Goal: Use online tool/utility: Utilize a website feature to perform a specific function

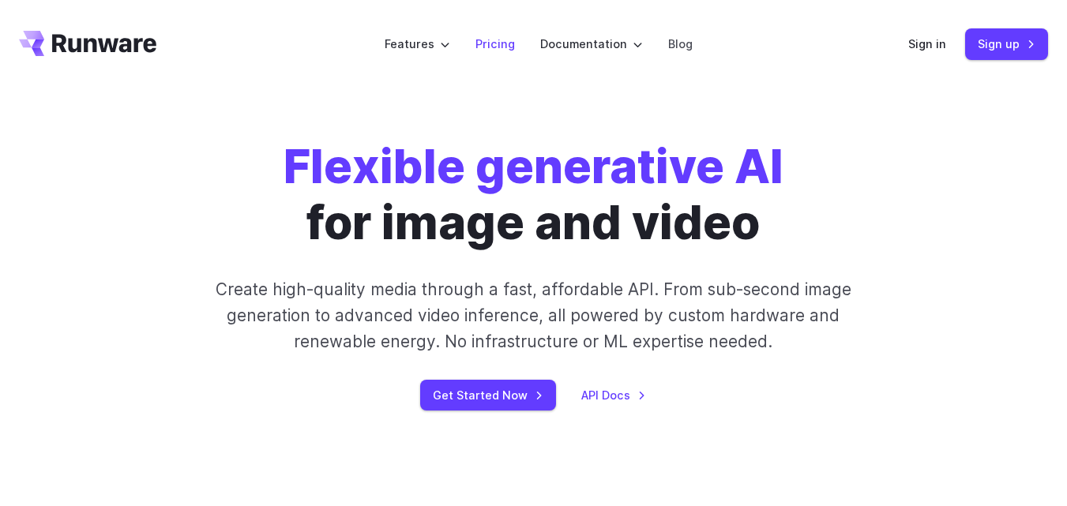
click at [513, 45] on link "Pricing" at bounding box center [495, 44] width 39 height 18
click at [940, 49] on link "Sign in" at bounding box center [927, 44] width 38 height 18
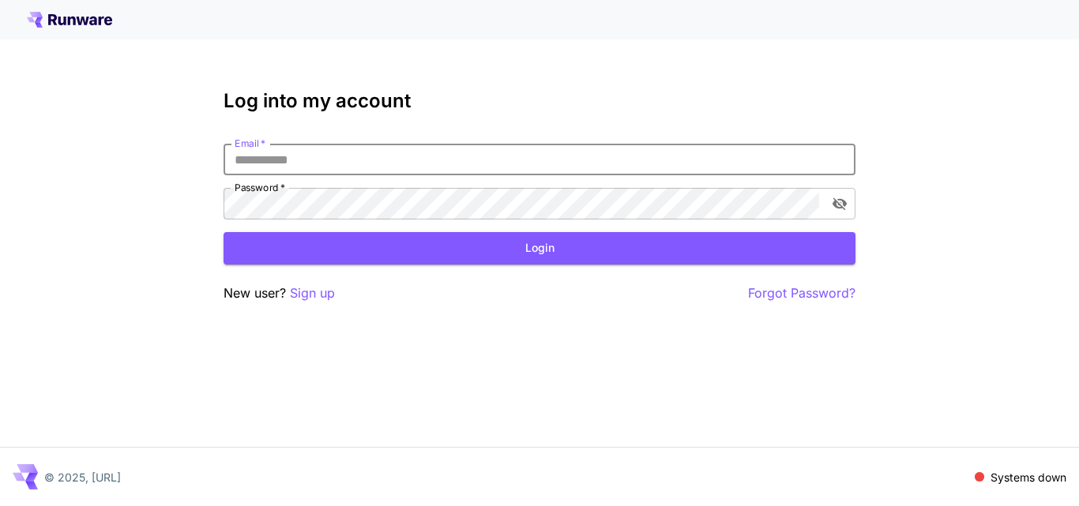
click at [405, 161] on input "Email   *" at bounding box center [540, 160] width 632 height 32
type input "*"
type input "**********"
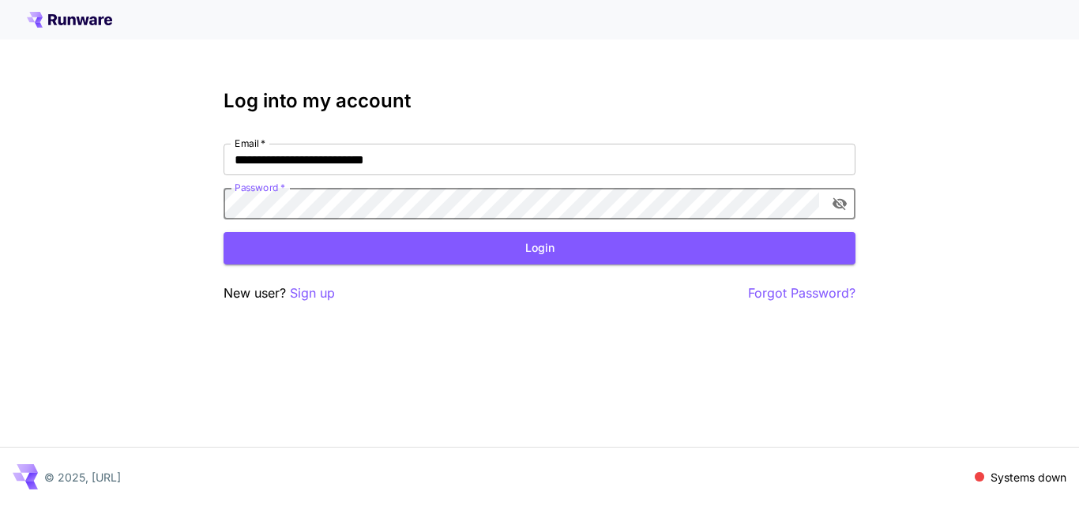
click at [852, 202] on button "toggle password visibility" at bounding box center [839, 204] width 28 height 28
click button "Login" at bounding box center [540, 248] width 632 height 32
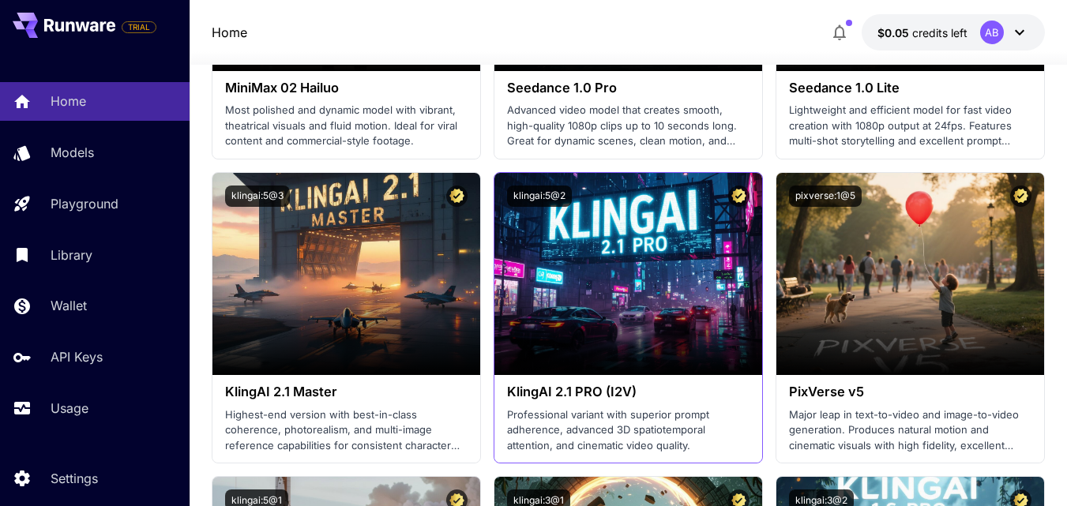
scroll to position [632, 0]
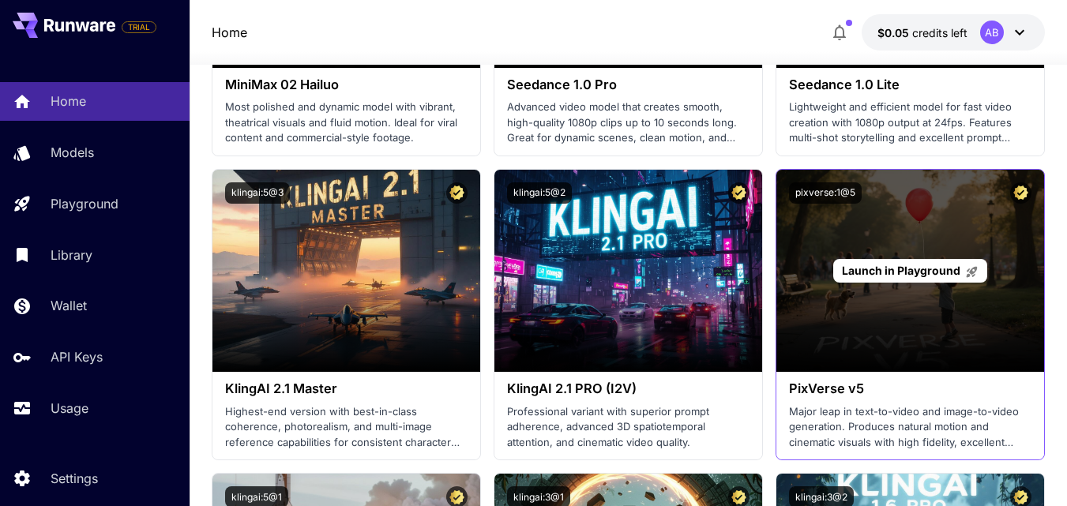
click at [889, 273] on span "Launch in Playground" at bounding box center [901, 270] width 118 height 13
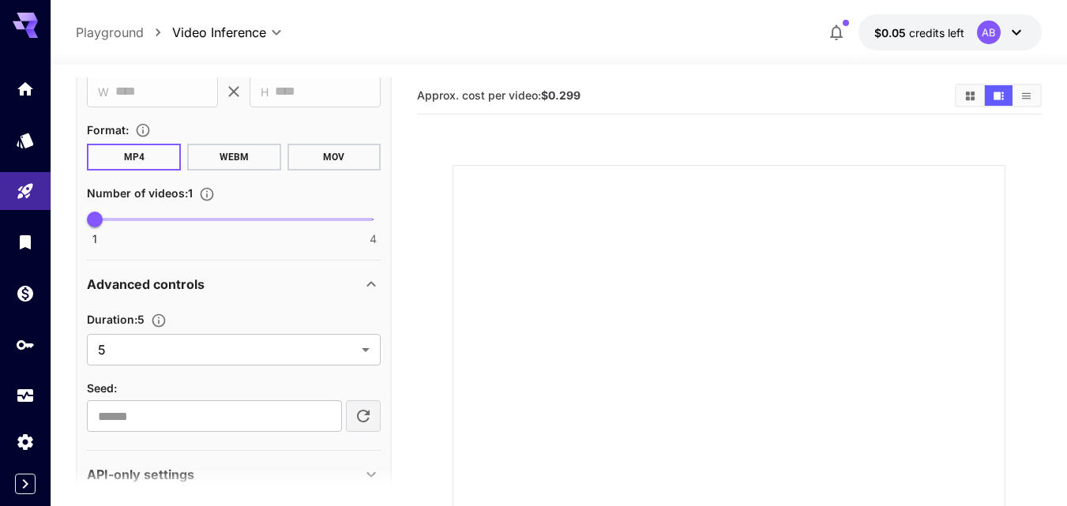
scroll to position [676, 0]
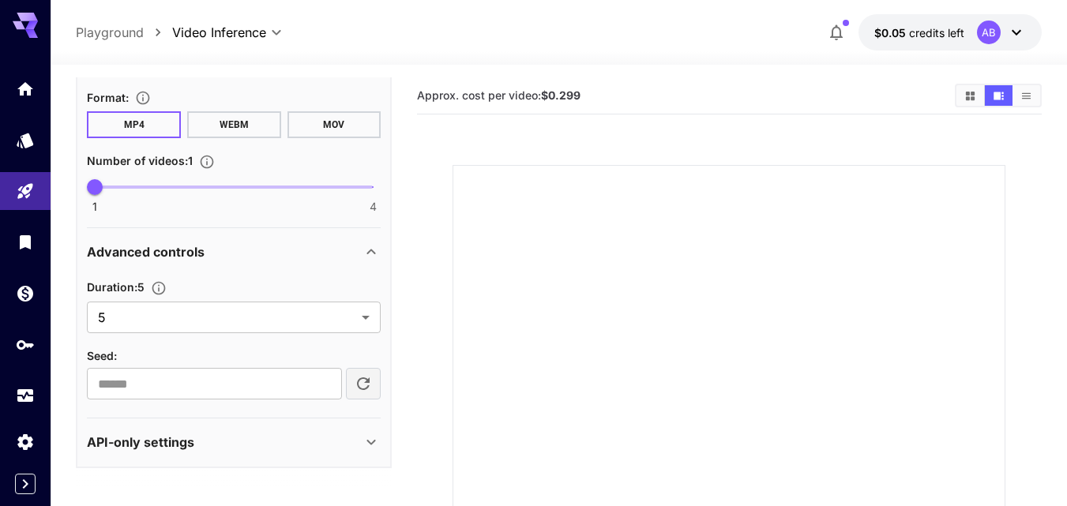
type input "**********"
type input "***"
drag, startPoint x: 596, startPoint y: 94, endPoint x: 418, endPoint y: 92, distance: 177.7
click at [418, 92] on section "Approx. cost per video: $0.112" at bounding box center [679, 95] width 525 height 15
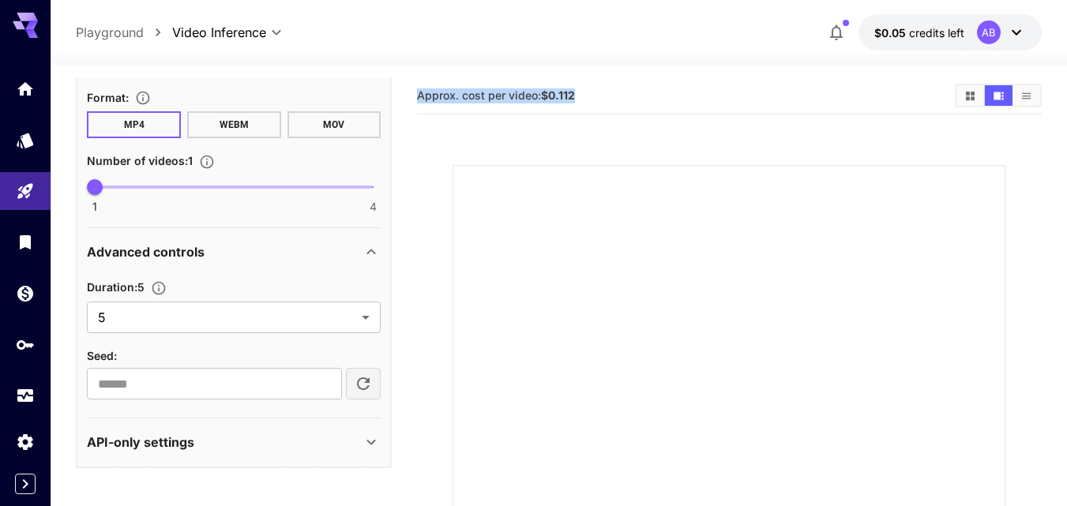
click at [594, 103] on section "Approx. cost per video: $0.112" at bounding box center [679, 95] width 525 height 15
click at [368, 314] on body "**********" at bounding box center [533, 382] width 1067 height 765
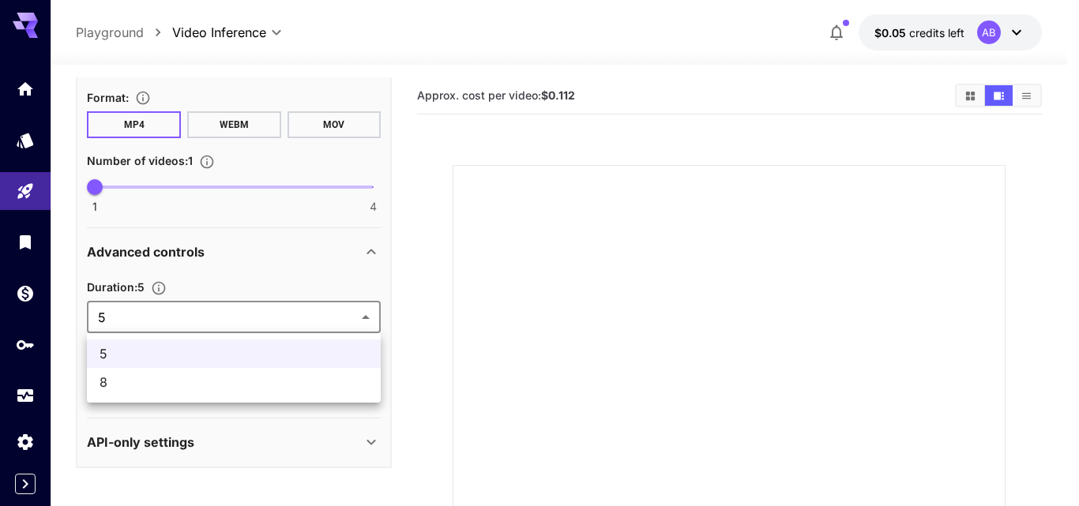
click at [224, 378] on span "8" at bounding box center [234, 382] width 269 height 19
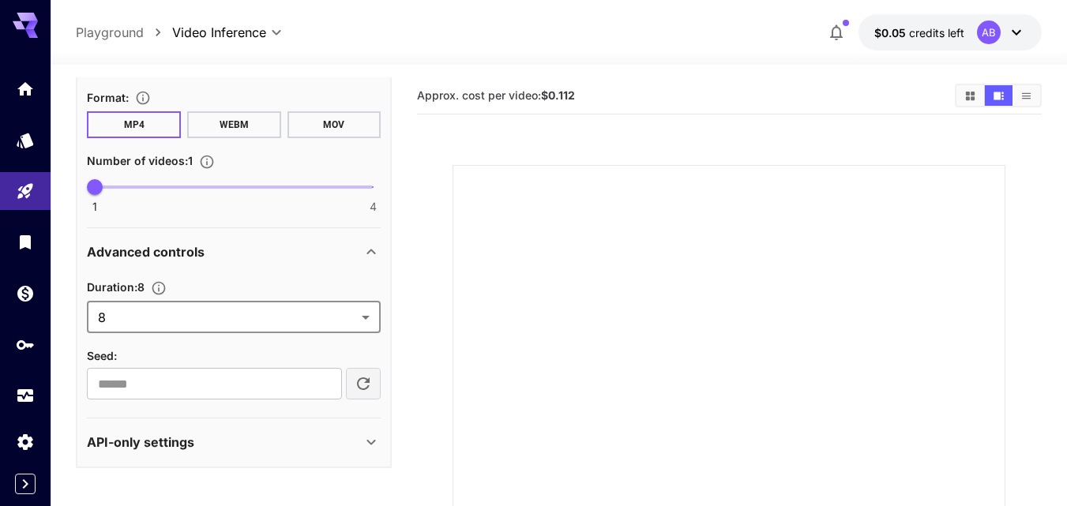
click at [277, 319] on body "**********" at bounding box center [533, 382] width 1067 height 765
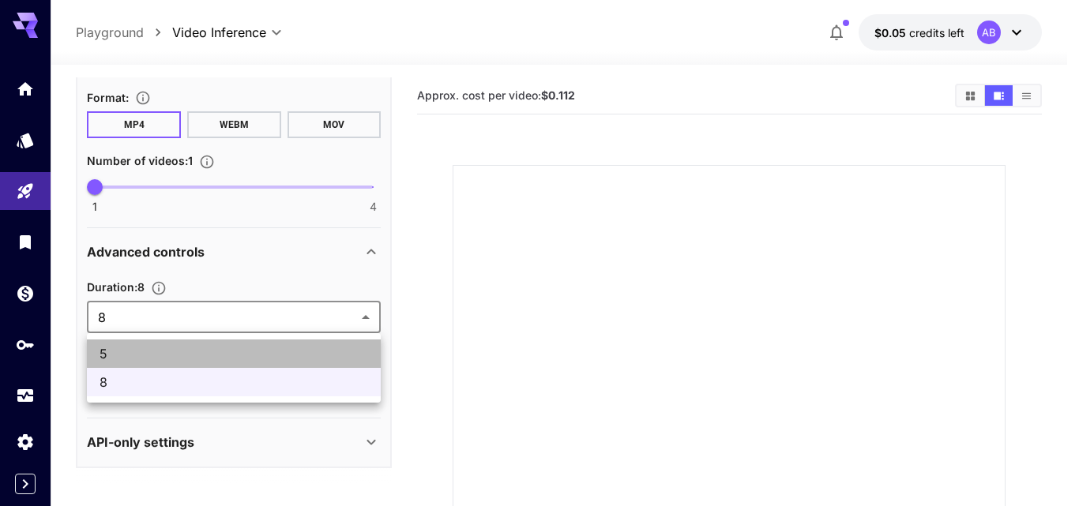
click at [220, 362] on span "5" at bounding box center [234, 353] width 269 height 19
type input "*"
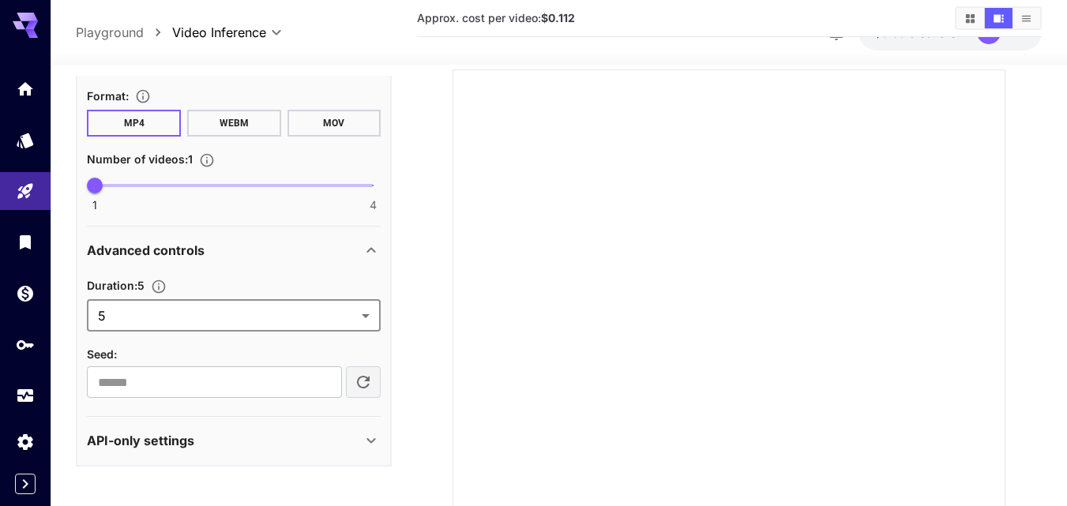
scroll to position [259, 0]
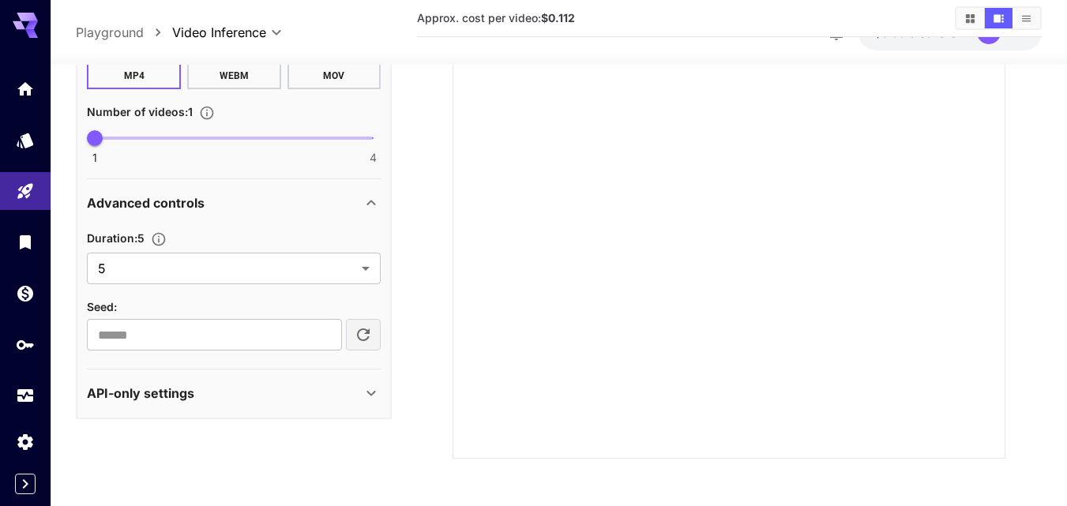
click at [365, 397] on icon at bounding box center [371, 393] width 19 height 19
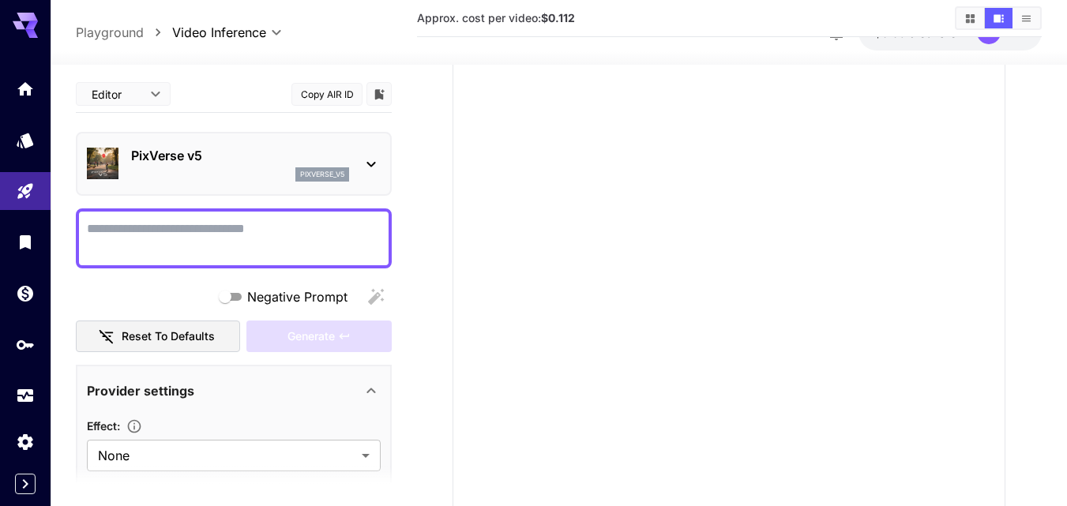
scroll to position [0, 0]
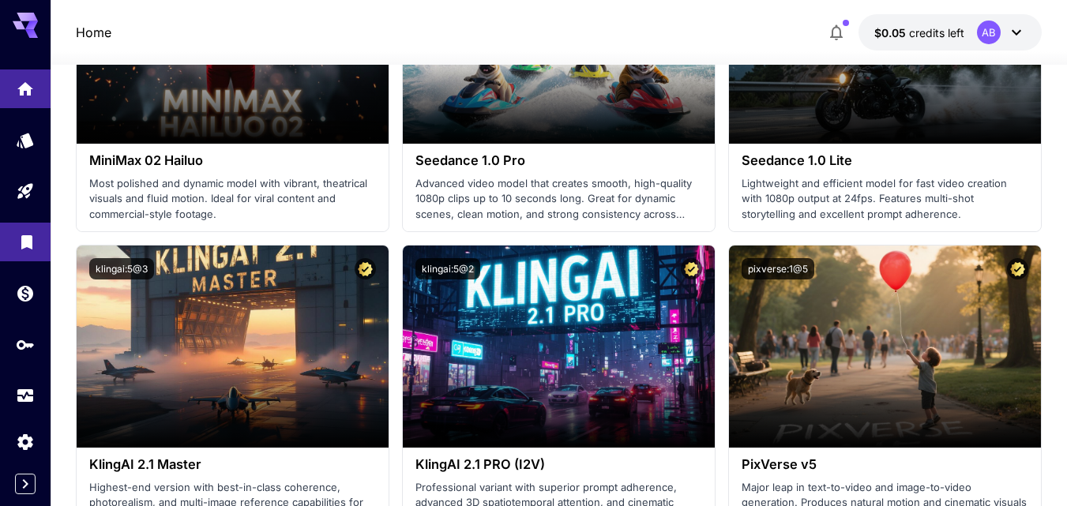
scroll to position [237, 0]
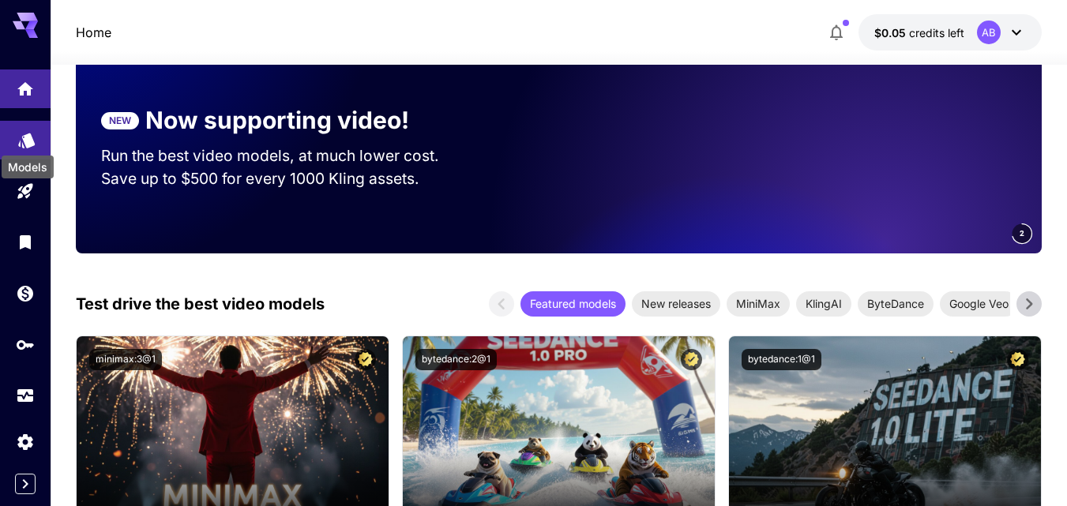
click at [28, 141] on icon "Models" at bounding box center [26, 135] width 17 height 15
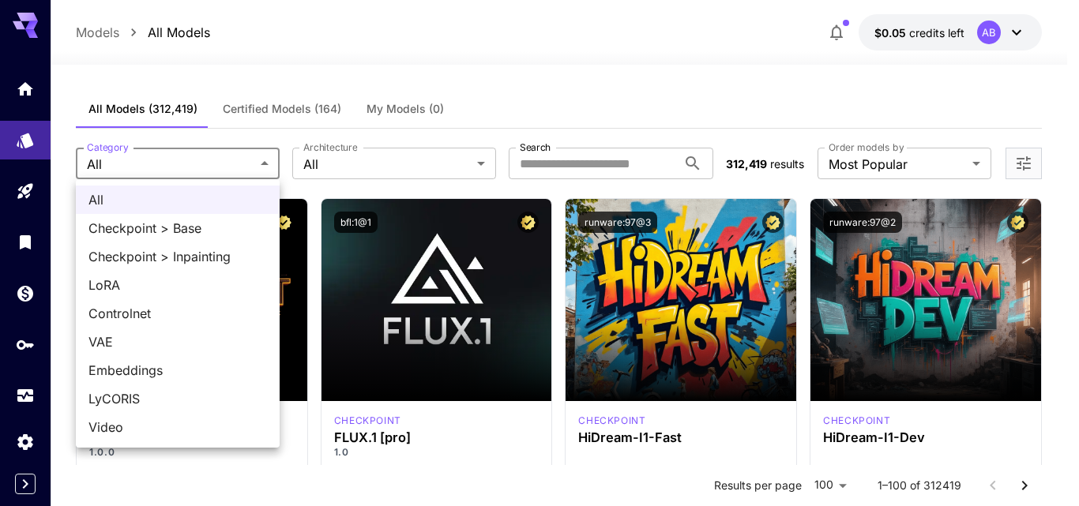
click at [322, 179] on div at bounding box center [539, 253] width 1079 height 506
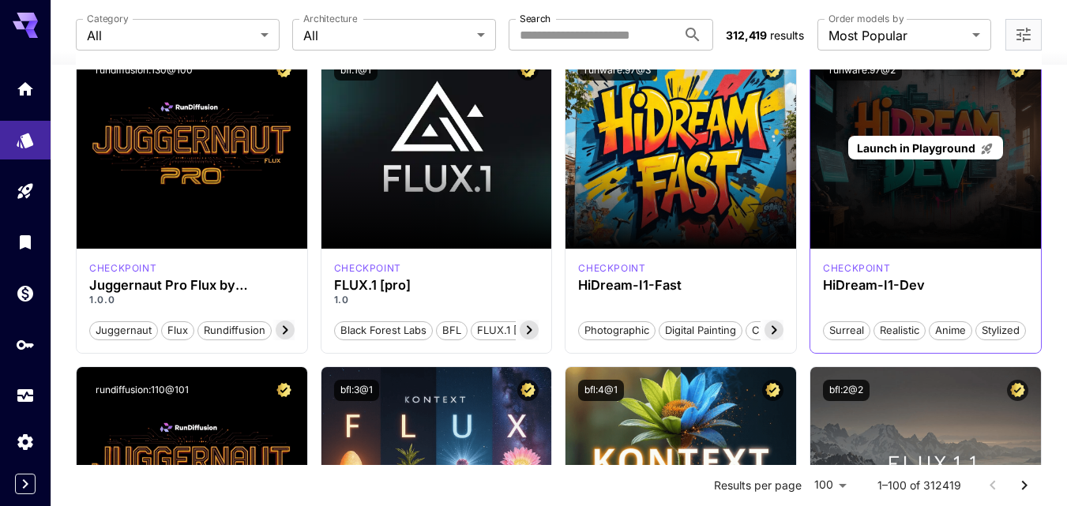
scroll to position [79, 0]
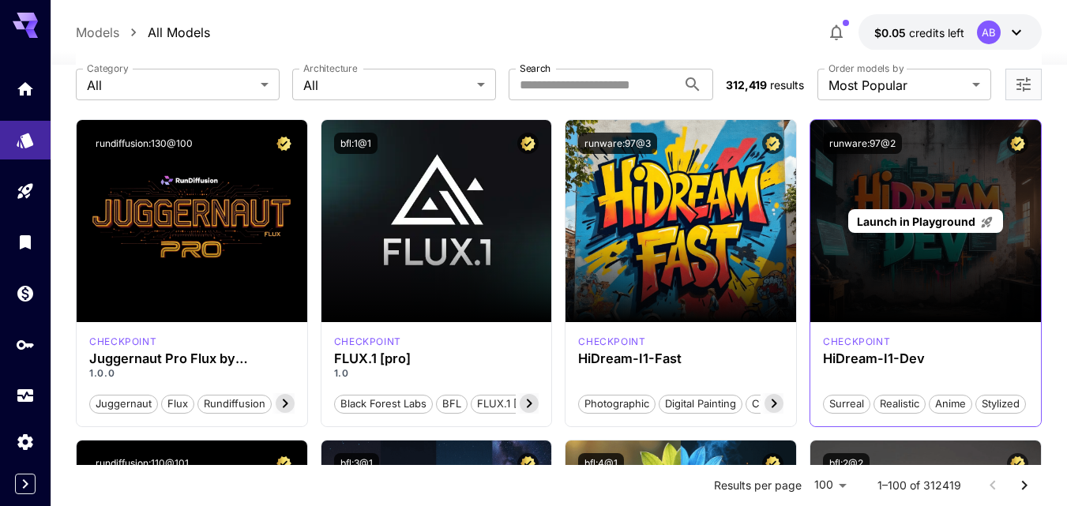
click at [926, 225] on span "Launch in Playground" at bounding box center [916, 221] width 118 height 13
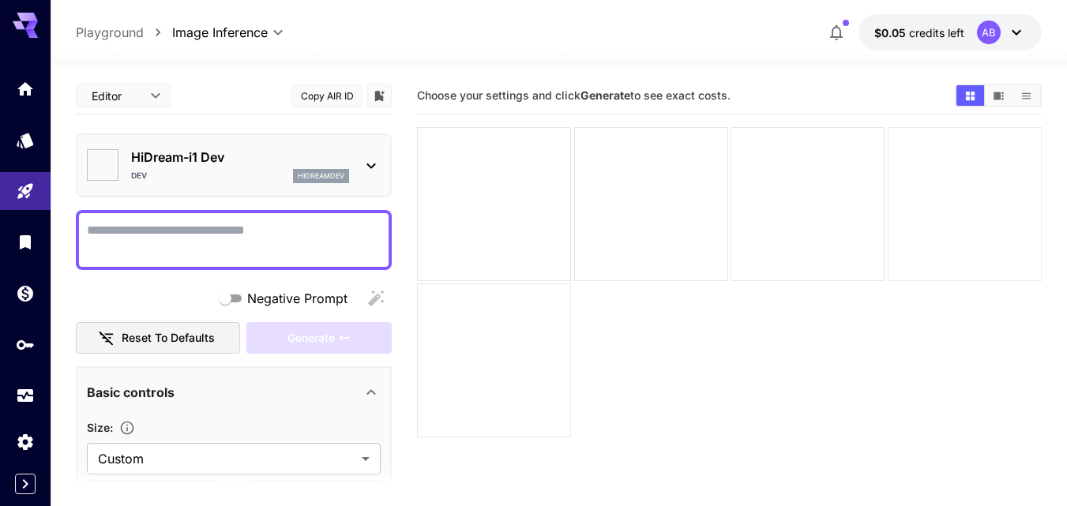
type input "*******"
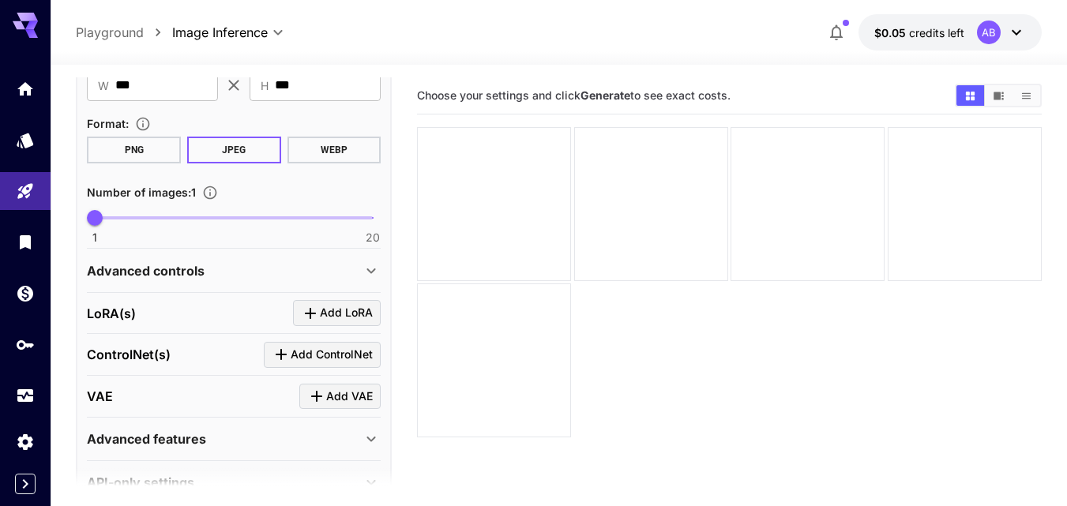
scroll to position [449, 0]
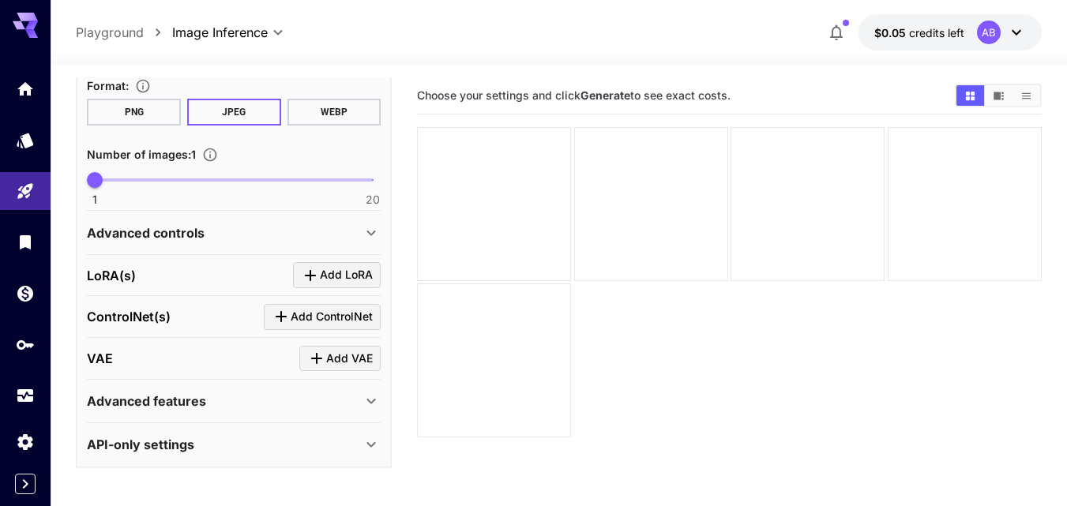
click at [363, 394] on icon at bounding box center [371, 401] width 19 height 19
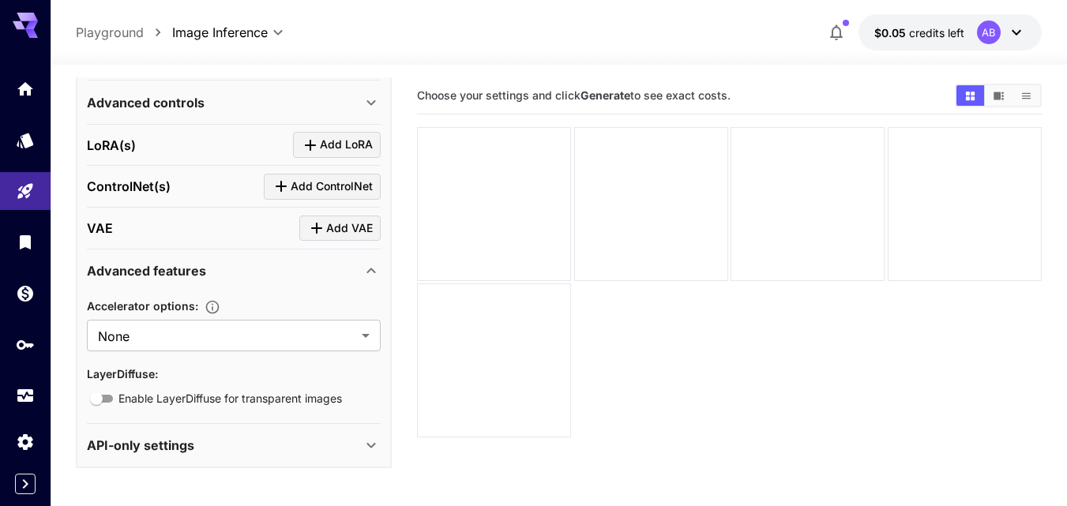
scroll to position [125, 0]
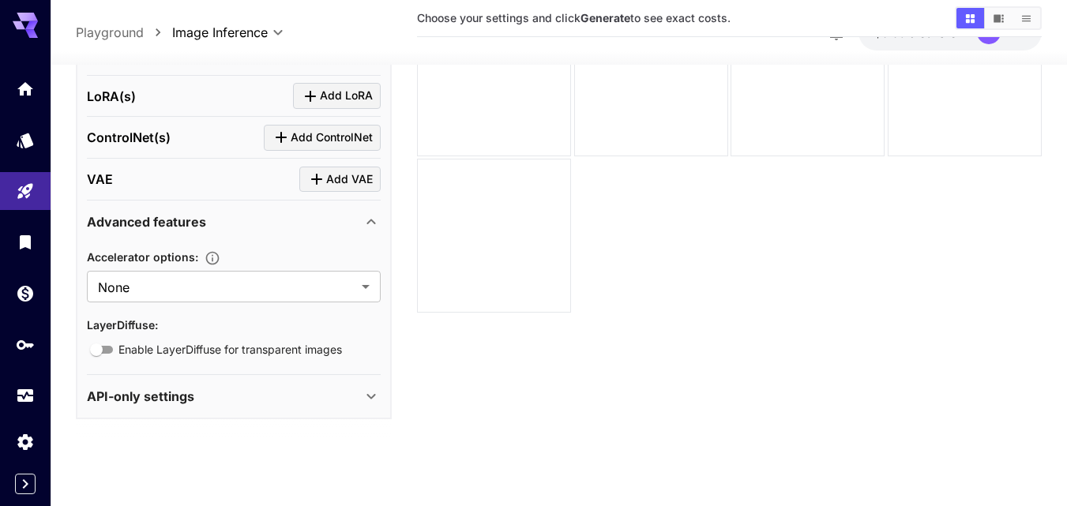
click at [191, 403] on p "API-only settings" at bounding box center [140, 396] width 107 height 19
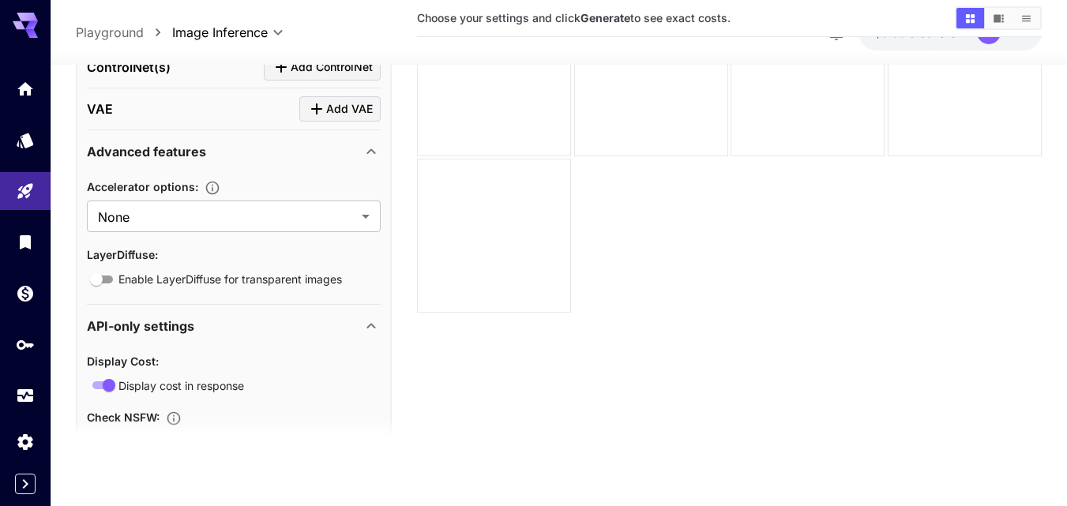
scroll to position [611, 0]
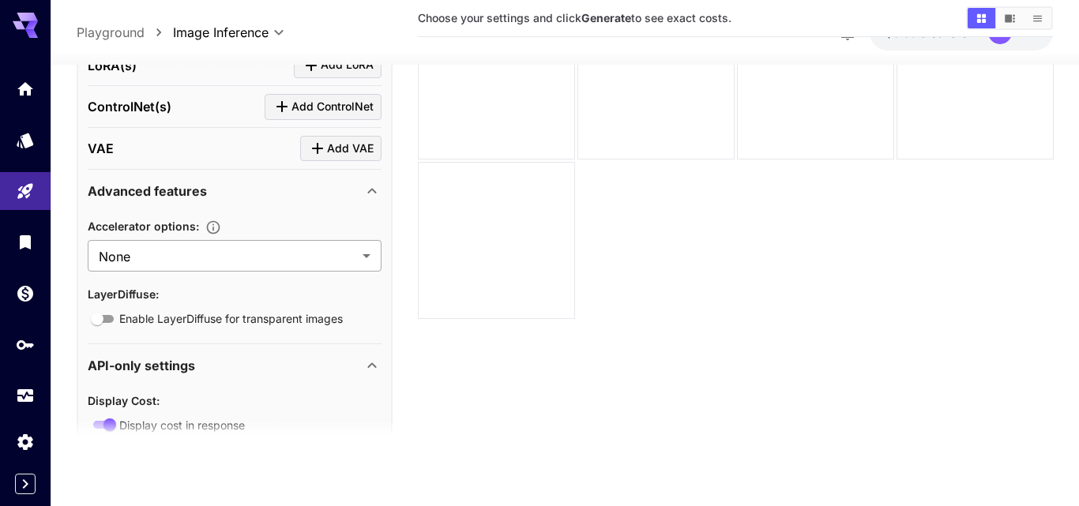
click at [310, 258] on body "**********" at bounding box center [539, 190] width 1079 height 631
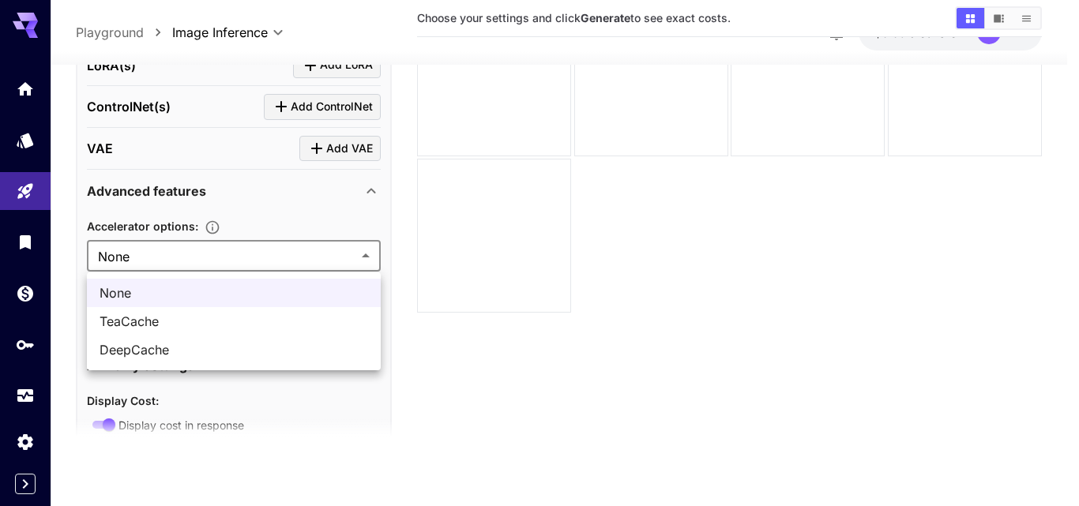
click at [242, 327] on span "TeaCache" at bounding box center [234, 321] width 269 height 19
type input "********"
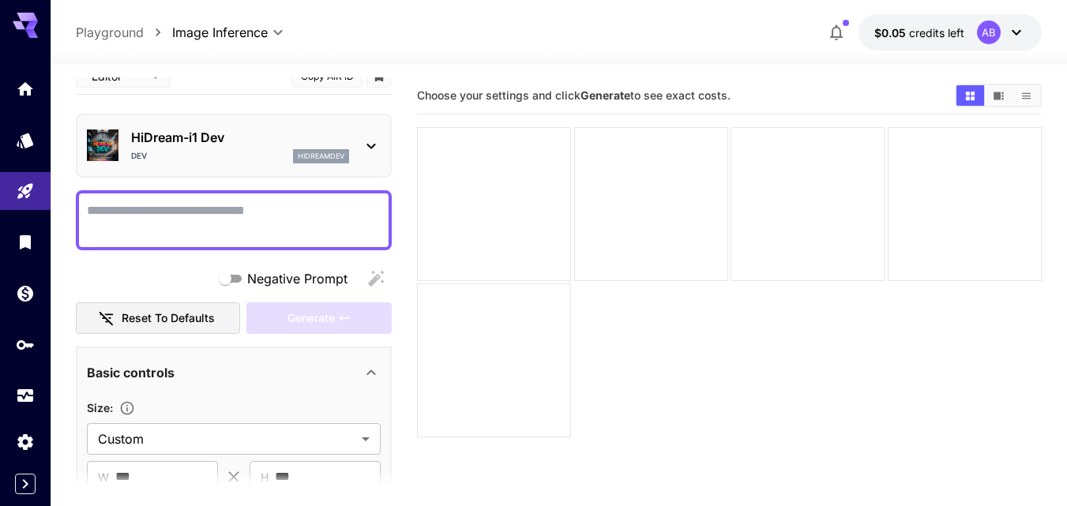
scroll to position [0, 0]
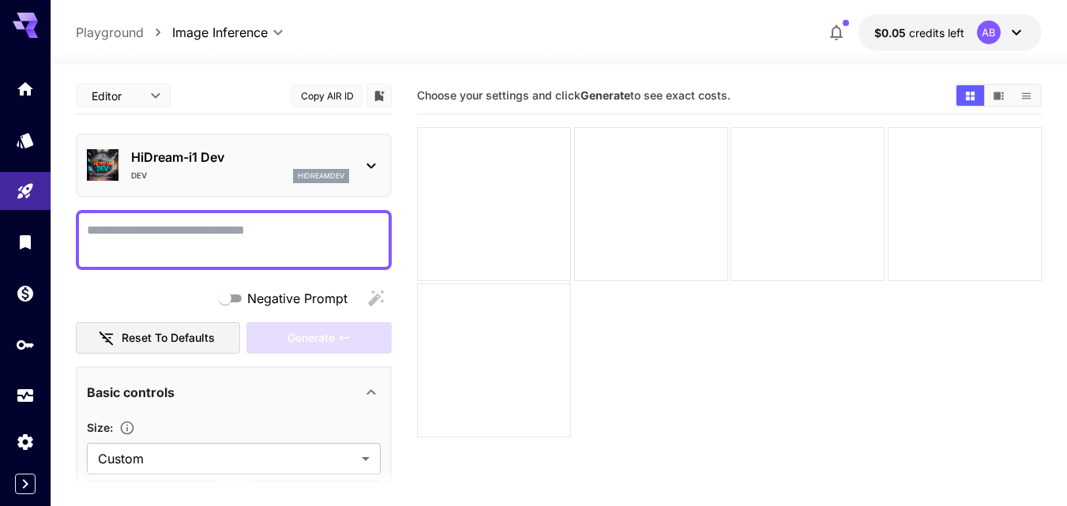
click at [248, 242] on textarea "Negative Prompt" at bounding box center [234, 240] width 294 height 38
type textarea "**********"
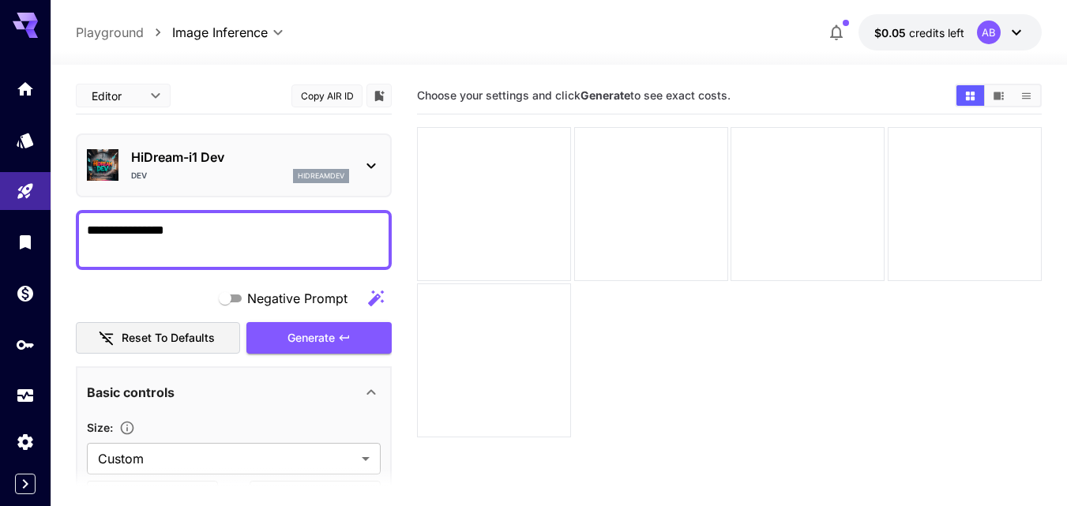
drag, startPoint x: 252, startPoint y: 239, endPoint x: 77, endPoint y: 222, distance: 176.2
click at [77, 222] on div "**********" at bounding box center [234, 240] width 316 height 60
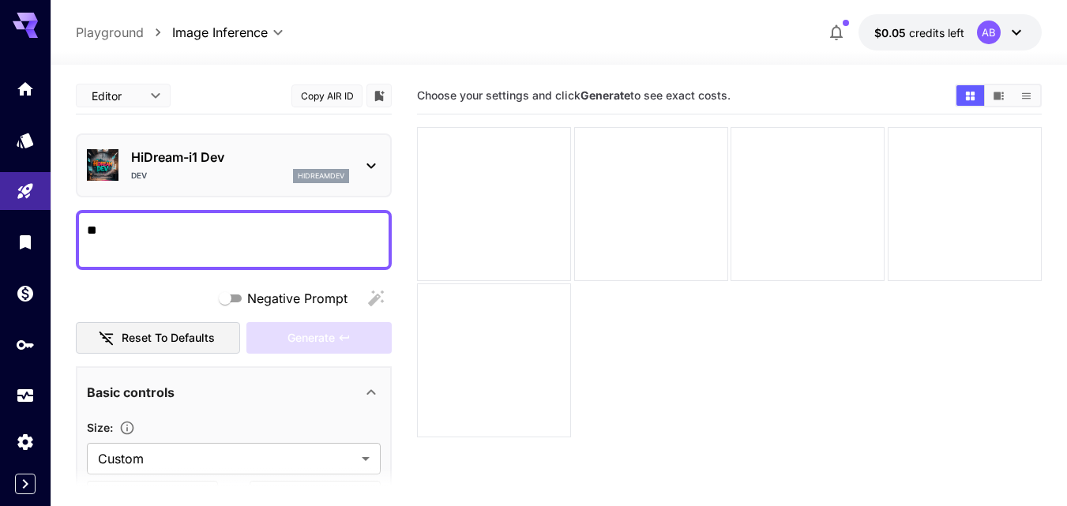
type textarea "*"
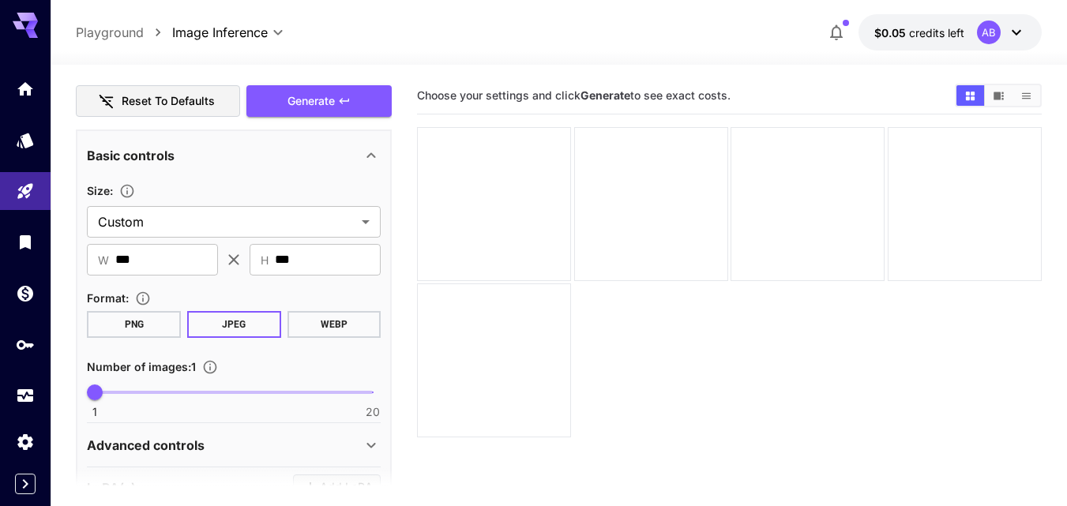
scroll to position [316, 0]
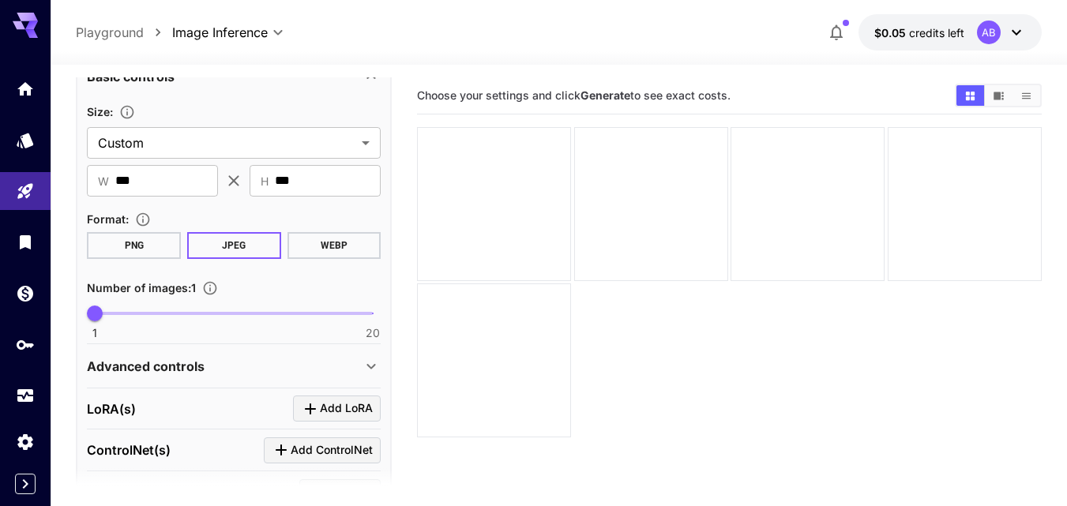
type textarea "*********"
click at [190, 315] on span "1 20 1" at bounding box center [234, 314] width 278 height 24
click at [269, 318] on span "1 20 7" at bounding box center [234, 314] width 278 height 24
click at [303, 318] on span "1 20 13" at bounding box center [234, 314] width 278 height 24
type input "*"
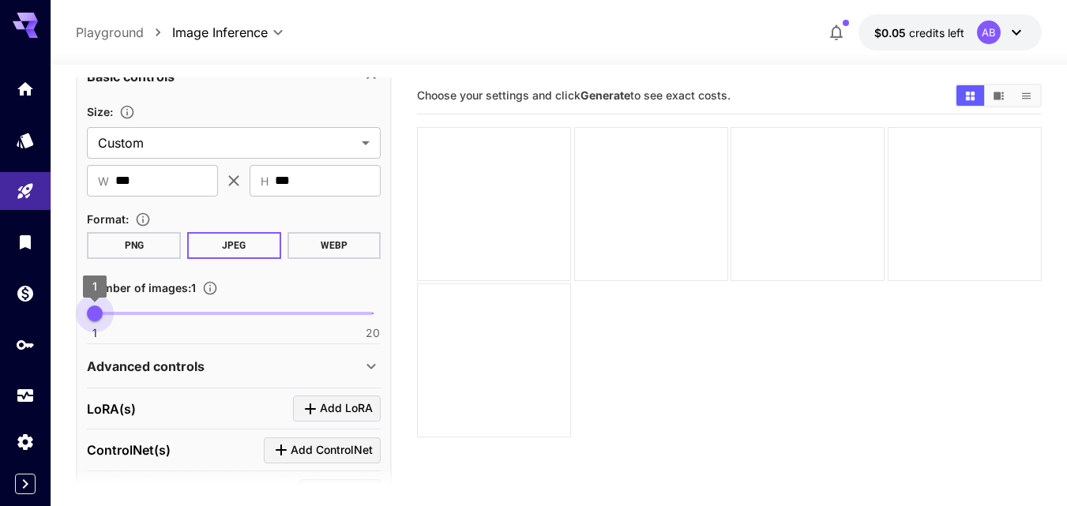
drag, startPoint x: 310, startPoint y: 314, endPoint x: 81, endPoint y: 321, distance: 229.2
click at [87, 321] on span "1" at bounding box center [95, 314] width 16 height 16
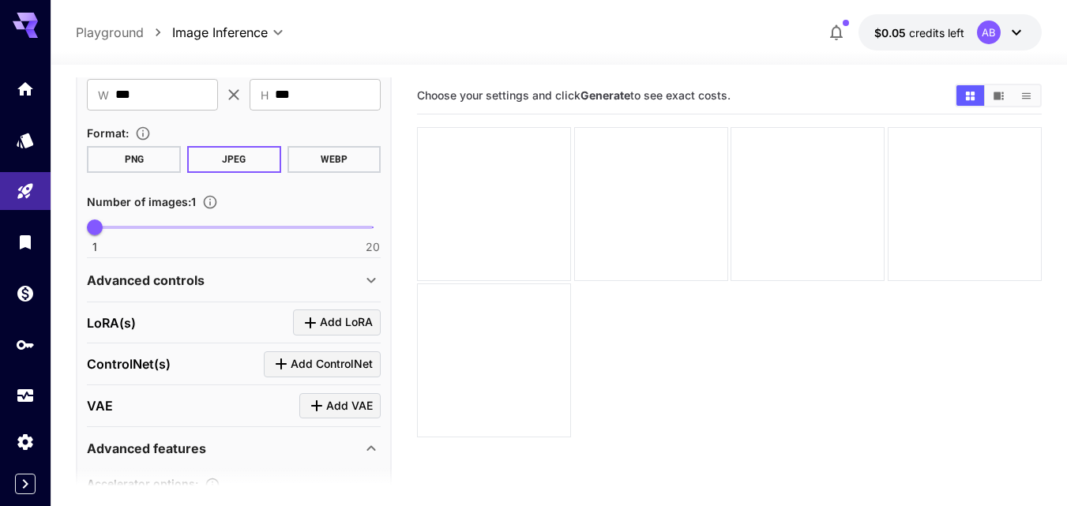
scroll to position [474, 0]
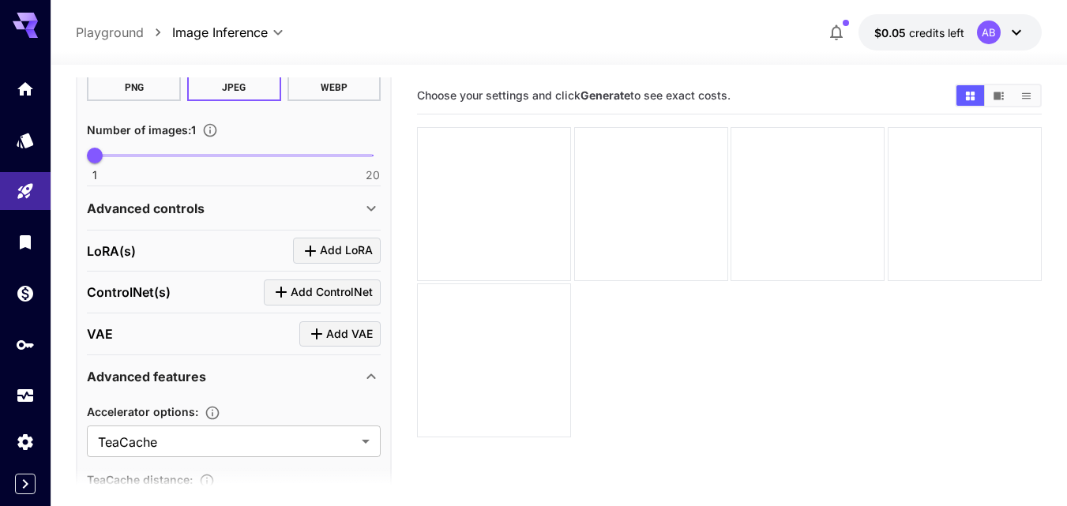
click at [368, 209] on icon at bounding box center [371, 208] width 19 height 19
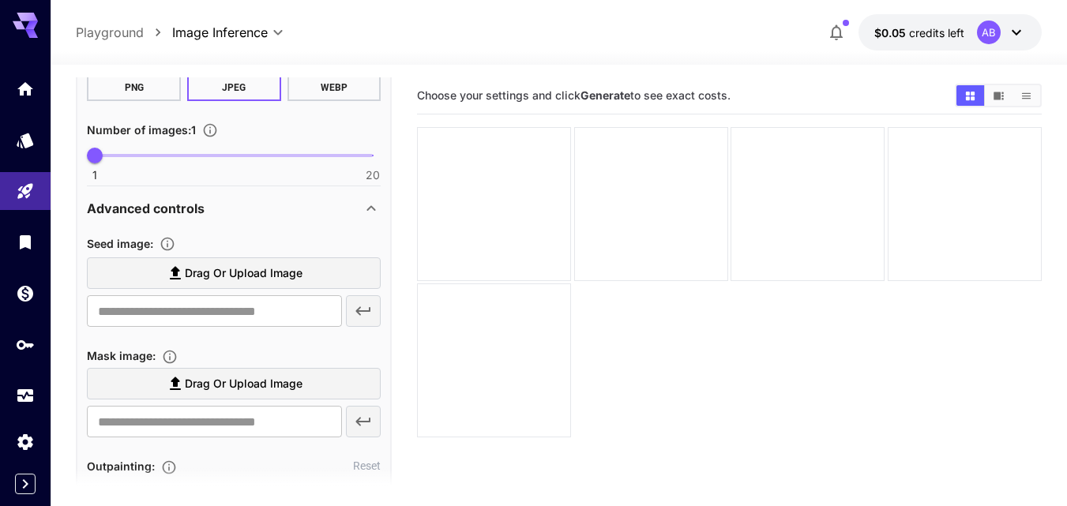
click at [368, 209] on icon at bounding box center [371, 208] width 9 height 6
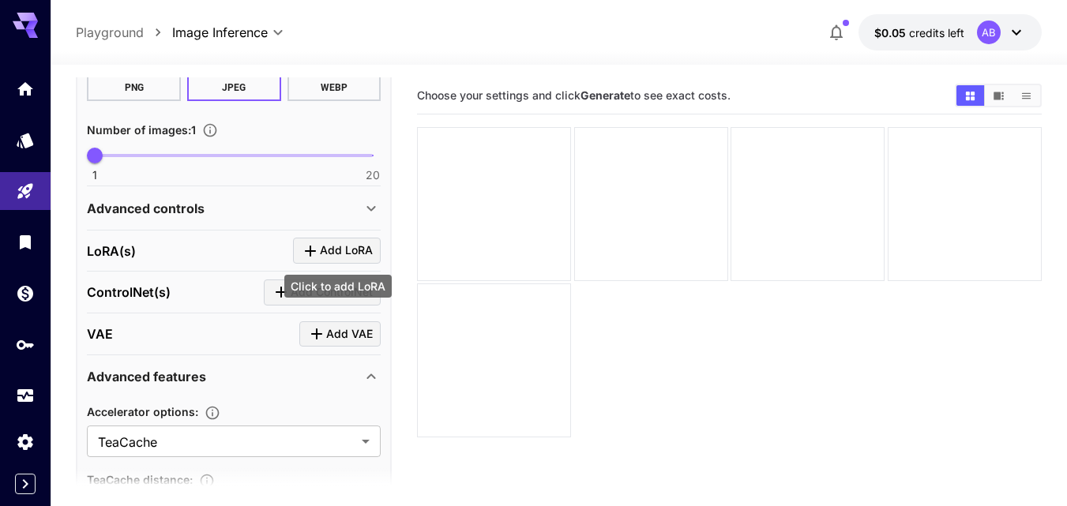
click at [367, 248] on span "Add LoRA" at bounding box center [346, 251] width 53 height 20
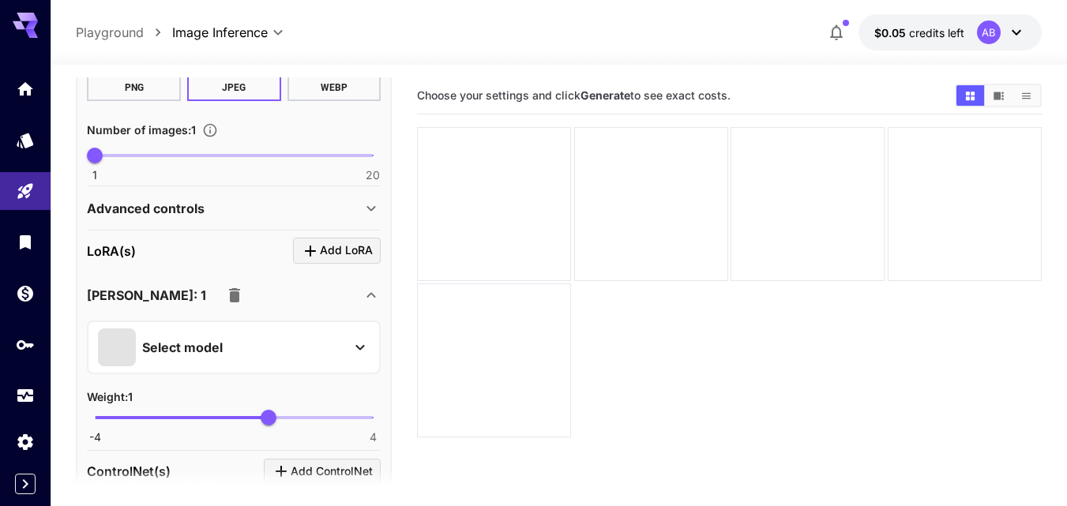
click at [121, 352] on span at bounding box center [117, 348] width 38 height 38
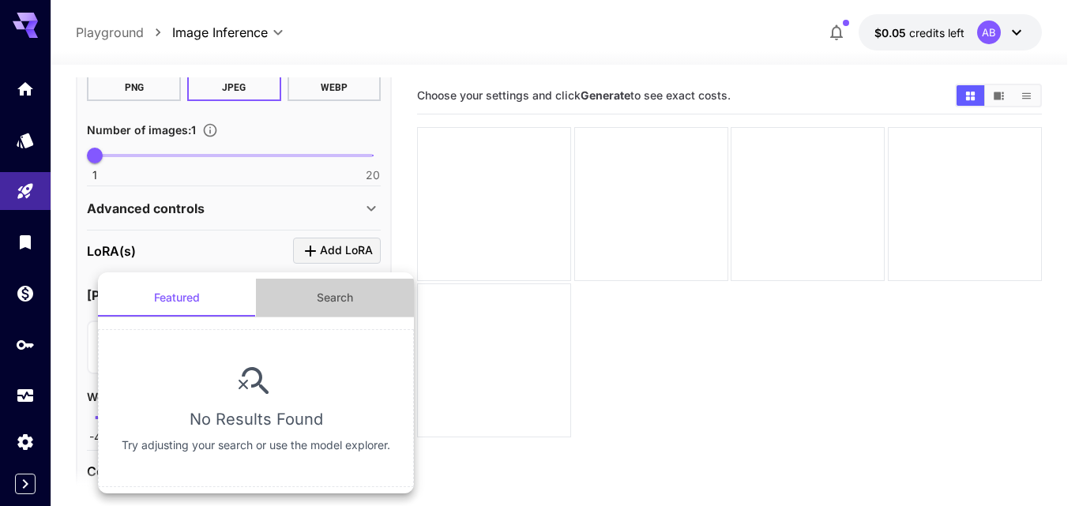
click at [330, 290] on button "Search" at bounding box center [335, 298] width 158 height 38
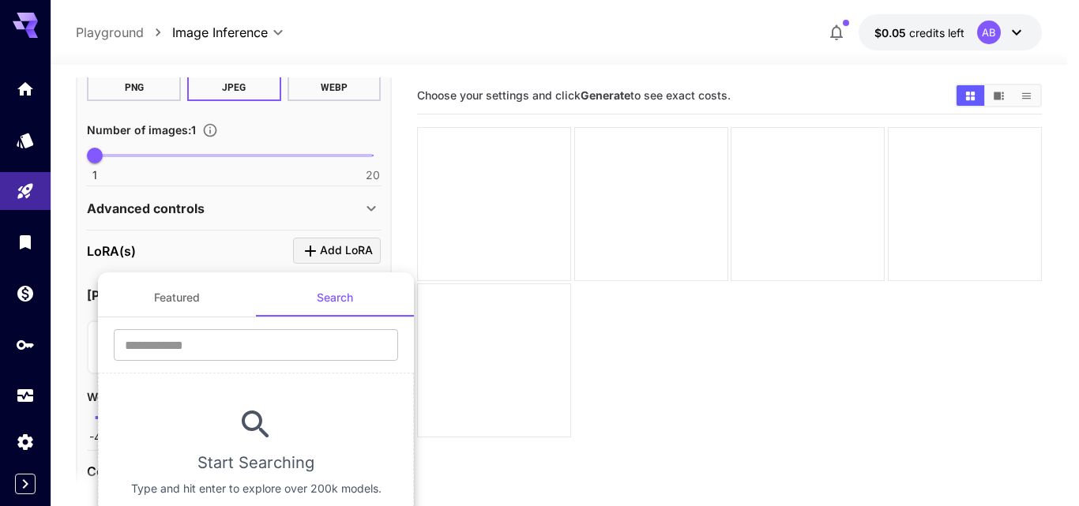
click at [187, 295] on button "Featured" at bounding box center [177, 298] width 158 height 38
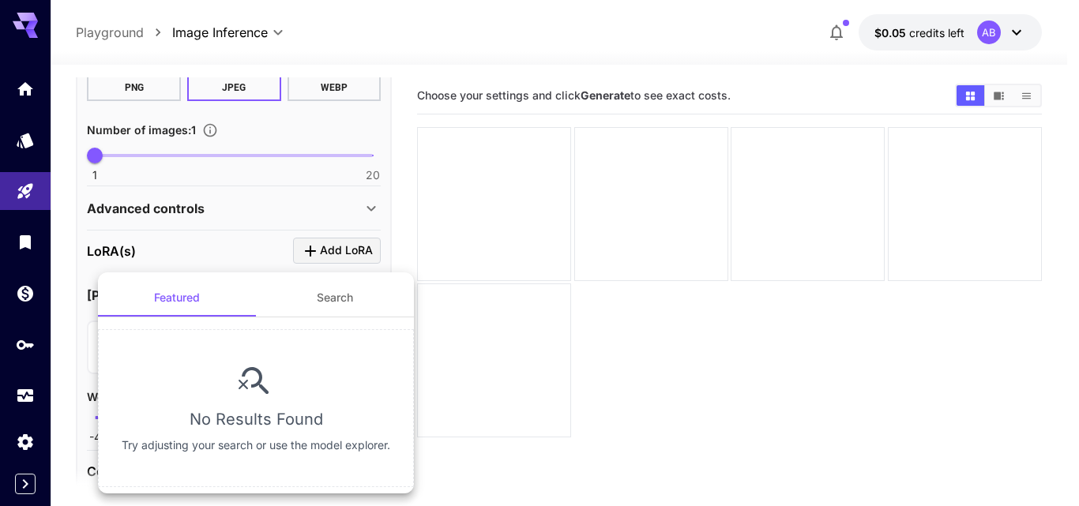
click at [246, 265] on div at bounding box center [539, 253] width 1079 height 506
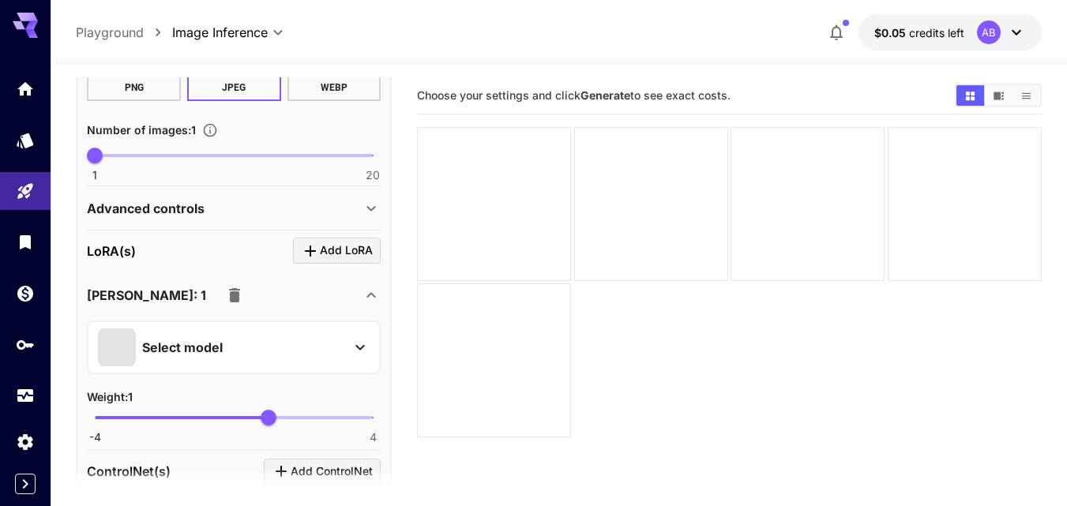
click at [225, 295] on icon "button" at bounding box center [234, 295] width 19 height 19
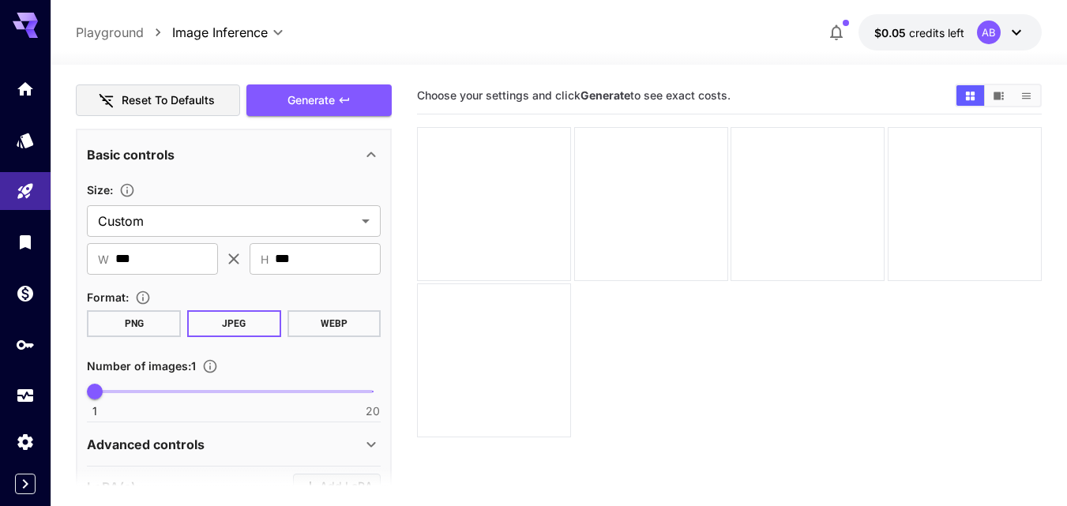
scroll to position [0, 0]
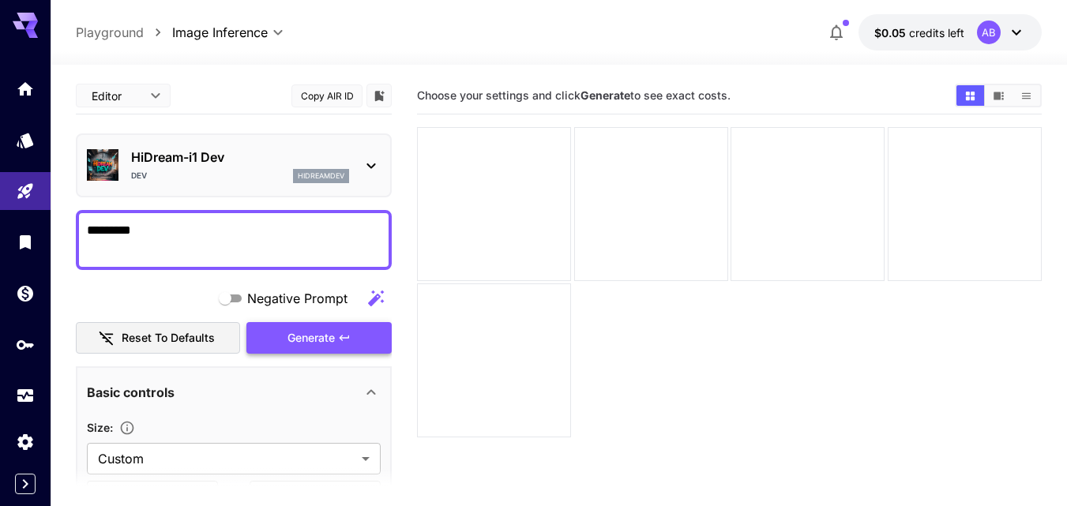
click at [327, 329] on span "Generate" at bounding box center [311, 339] width 47 height 20
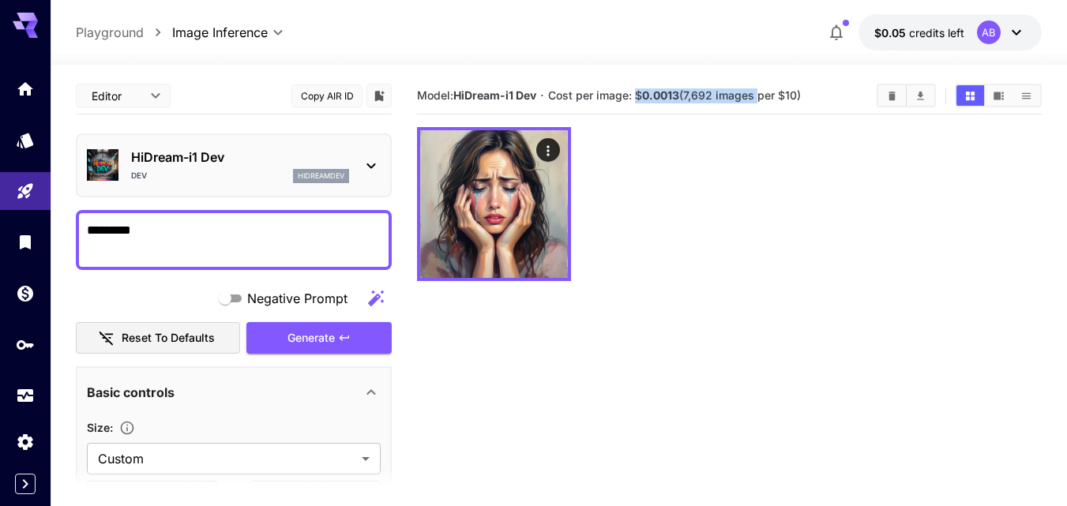
drag, startPoint x: 640, startPoint y: 96, endPoint x: 758, endPoint y: 99, distance: 118.5
click at [758, 99] on span "Cost per image: $ 0.0013 (7,692 images per $10)" at bounding box center [674, 94] width 253 height 13
click at [774, 99] on span "Cost per image: $ 0.0013 (7,692 images per $10)" at bounding box center [674, 94] width 253 height 13
drag, startPoint x: 639, startPoint y: 96, endPoint x: 678, endPoint y: 96, distance: 38.7
click at [678, 96] on span "Cost per image: $ 0.0013 (7,692 images per $10)" at bounding box center [674, 94] width 253 height 13
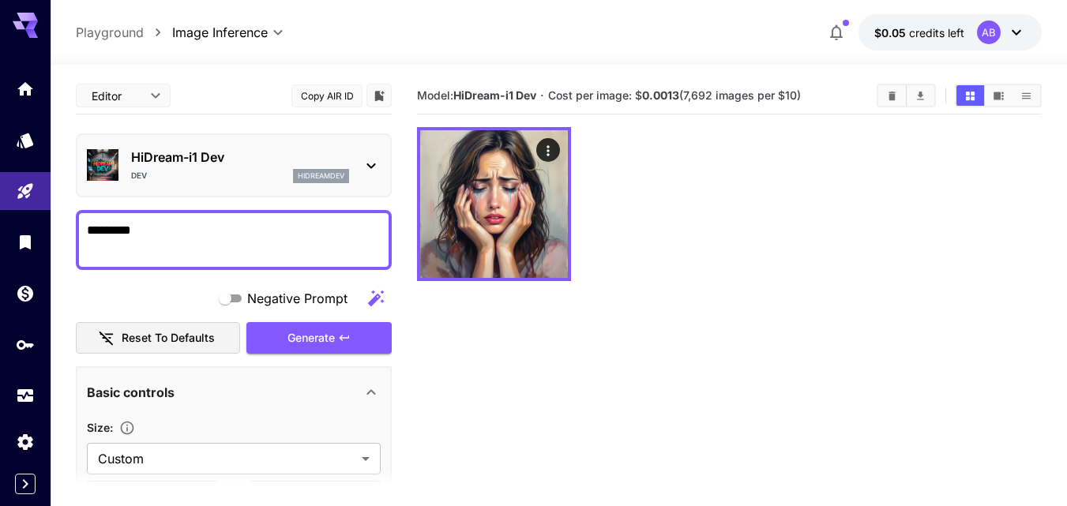
click at [182, 232] on textarea "*********" at bounding box center [234, 240] width 294 height 38
drag, startPoint x: 203, startPoint y: 228, endPoint x: 58, endPoint y: 226, distance: 145.4
click at [58, 226] on section "Editor **** ​ Copy AIR ID HiDream-i1 Dev Dev hidreamdev ********* Negative Prom…" at bounding box center [559, 348] width 1017 height 566
paste textarea "**********"
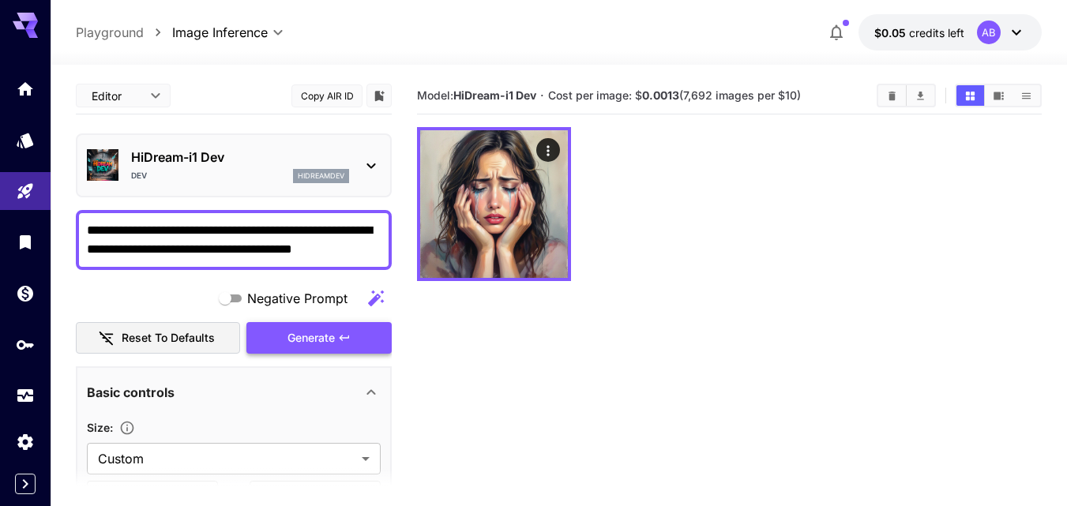
click at [312, 336] on span "Generate" at bounding box center [311, 339] width 47 height 20
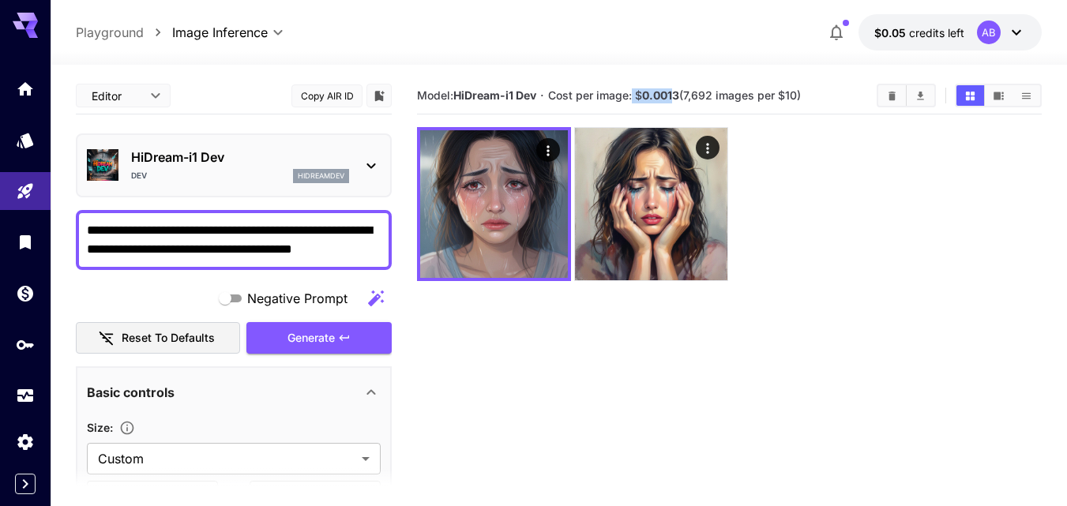
drag, startPoint x: 634, startPoint y: 96, endPoint x: 676, endPoint y: 96, distance: 41.9
click at [676, 96] on span "Cost per image: $ 0.0013 (7,692 images per $10)" at bounding box center [674, 94] width 253 height 13
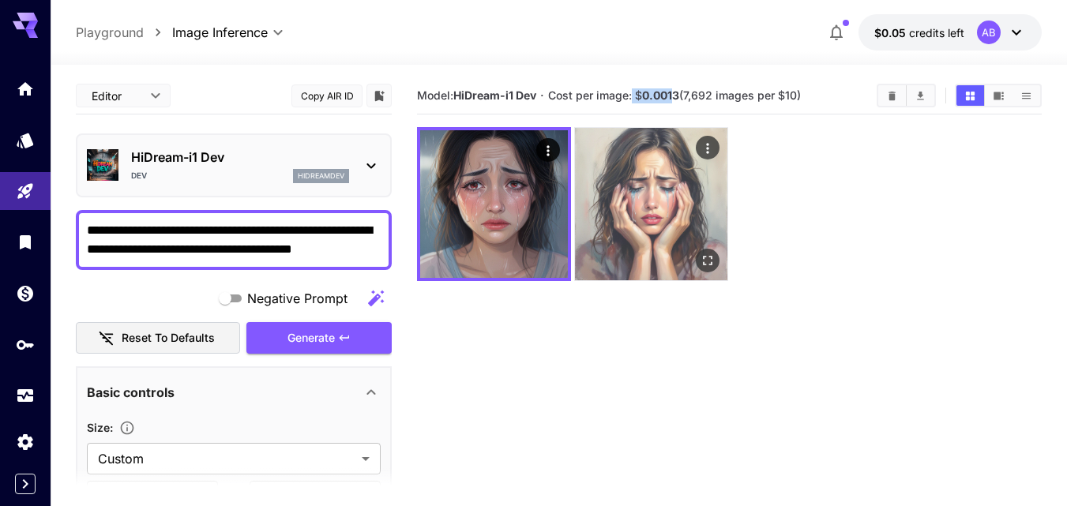
click at [645, 168] on img at bounding box center [651, 204] width 152 height 152
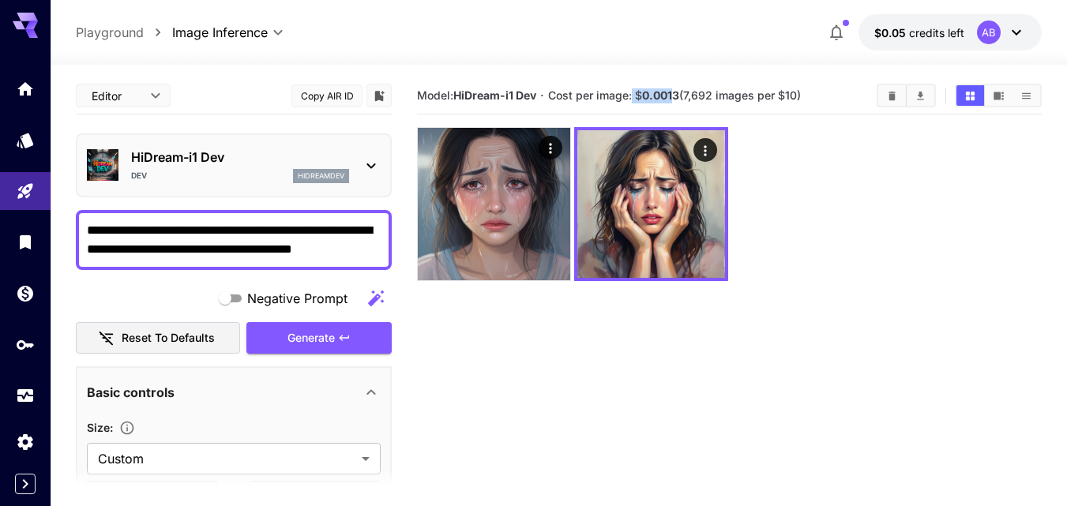
click at [494, 169] on img at bounding box center [494, 204] width 152 height 152
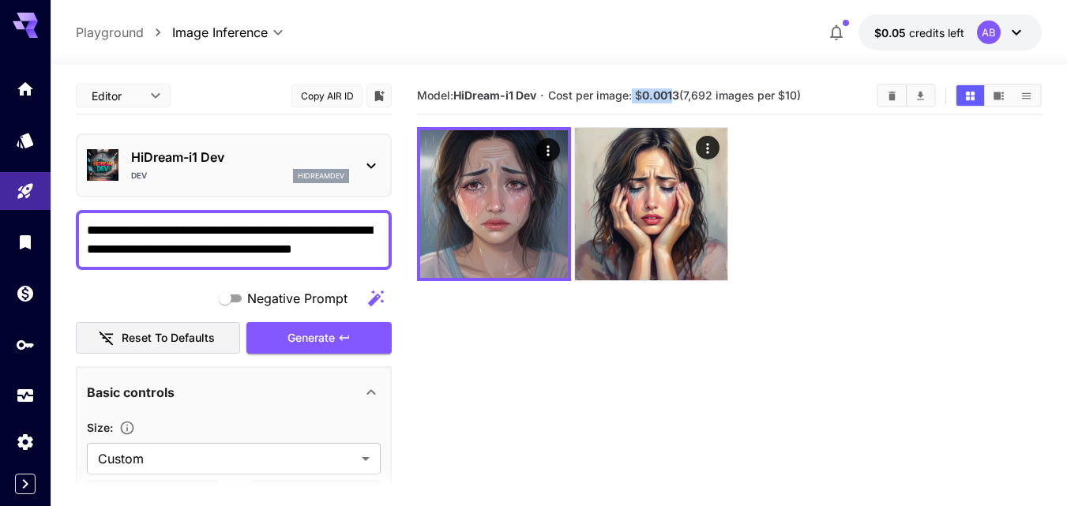
click at [638, 92] on span "Cost per image: $ 0.0013 (7,692 images per $10)" at bounding box center [674, 94] width 253 height 13
drag, startPoint x: 720, startPoint y: 96, endPoint x: 547, endPoint y: 97, distance: 173.0
click at [547, 97] on section "Model: HiDream-i1 Dev · Cost per image: $ 0.0013 (7,692 images per $10)" at bounding box center [640, 95] width 447 height 19
copy section "· Cost per image: $ 0.0013 (7,692 images per $10)"
click at [446, 92] on span "Model: HiDream-i1 Dev" at bounding box center [476, 94] width 119 height 13
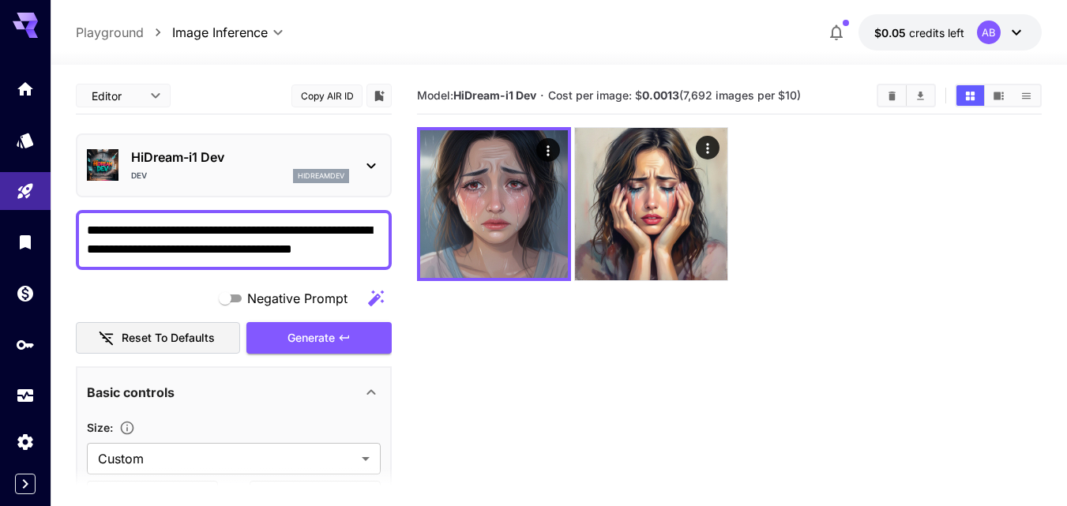
drag, startPoint x: 416, startPoint y: 101, endPoint x: 824, endPoint y: 88, distance: 407.8
click at [824, 88] on main "**********" at bounding box center [559, 336] width 966 height 519
copy section "Model: HiDream-i1 Dev · Cost per image: $ 0.0013 (7,692 images per $10)"
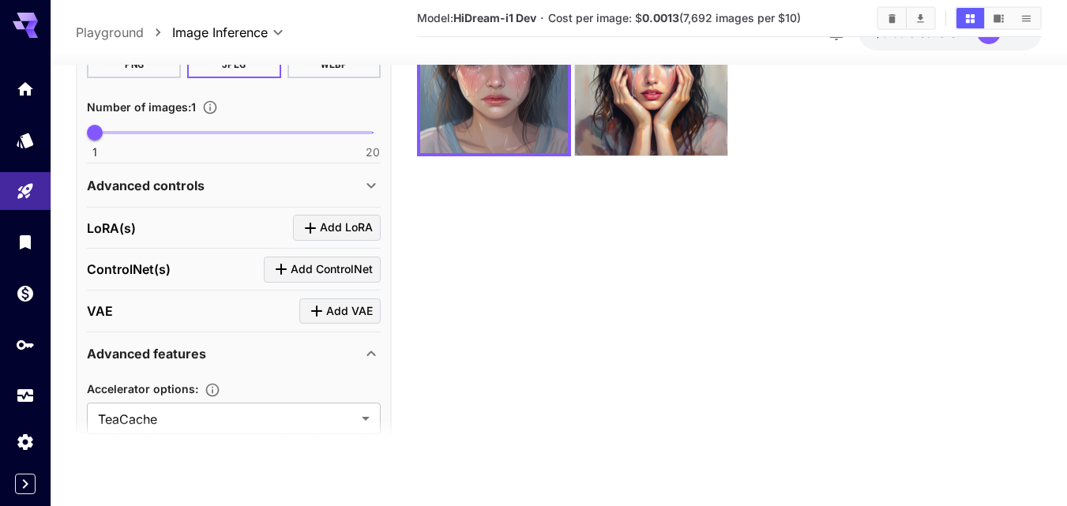
scroll to position [53, 0]
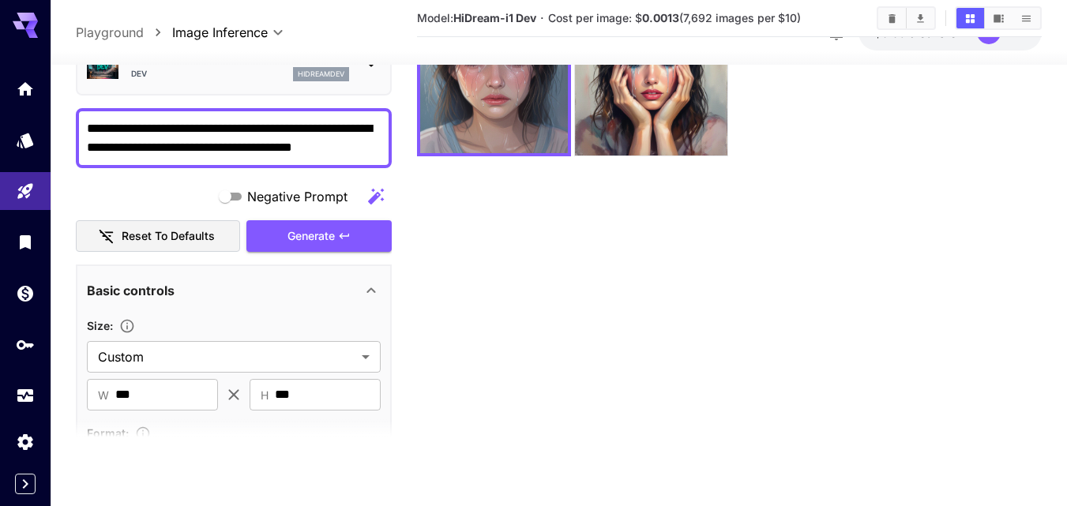
click at [268, 149] on textarea "**********" at bounding box center [234, 138] width 294 height 38
paste textarea
type textarea "**********"
click at [318, 245] on span "Generate" at bounding box center [311, 237] width 47 height 20
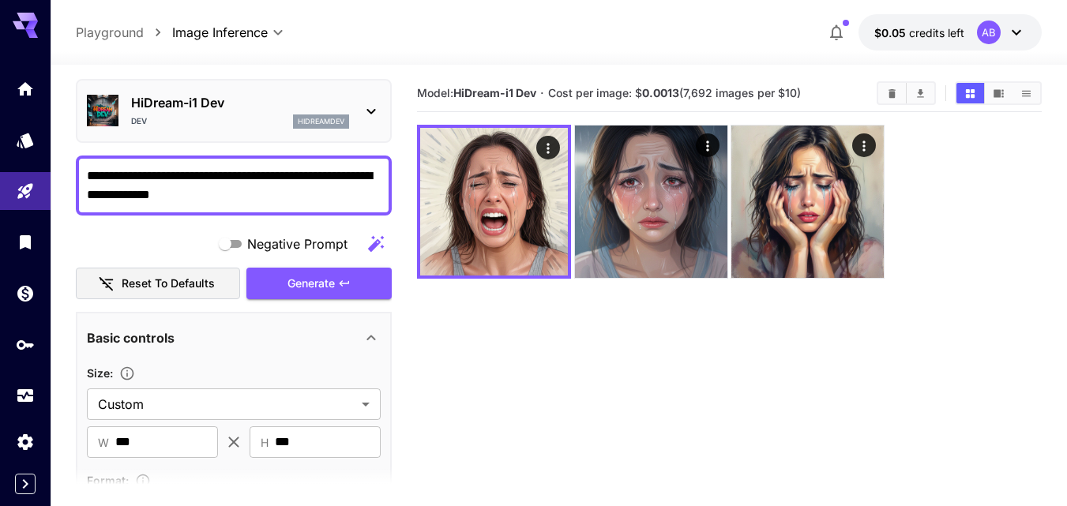
scroll to position [0, 0]
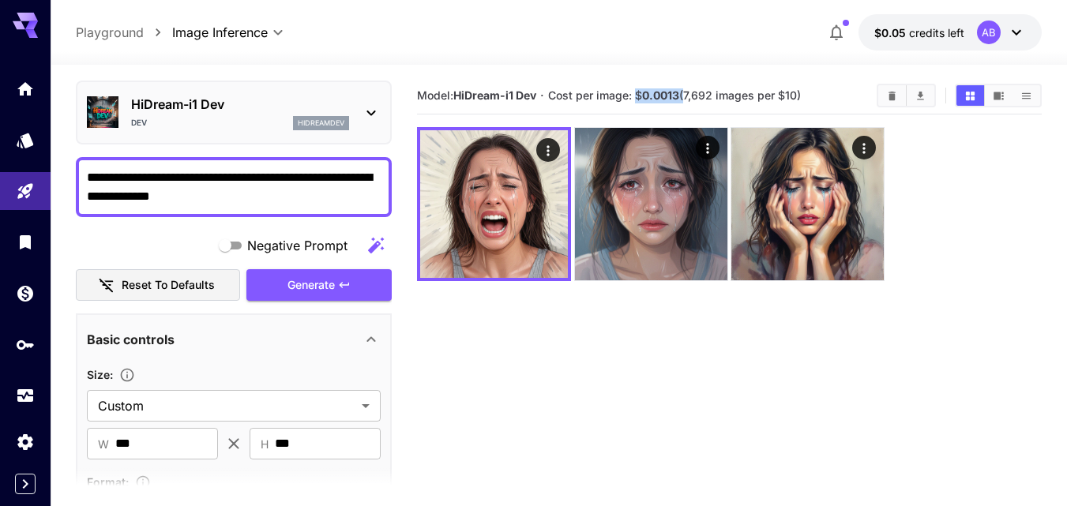
drag, startPoint x: 641, startPoint y: 95, endPoint x: 686, endPoint y: 93, distance: 45.8
click at [686, 93] on span "Cost per image: $ 0.0013 (7,692 images per $10)" at bounding box center [674, 94] width 253 height 13
click at [724, 92] on span "Cost per image: $ 0.0013 (7,692 images per $10)" at bounding box center [674, 94] width 253 height 13
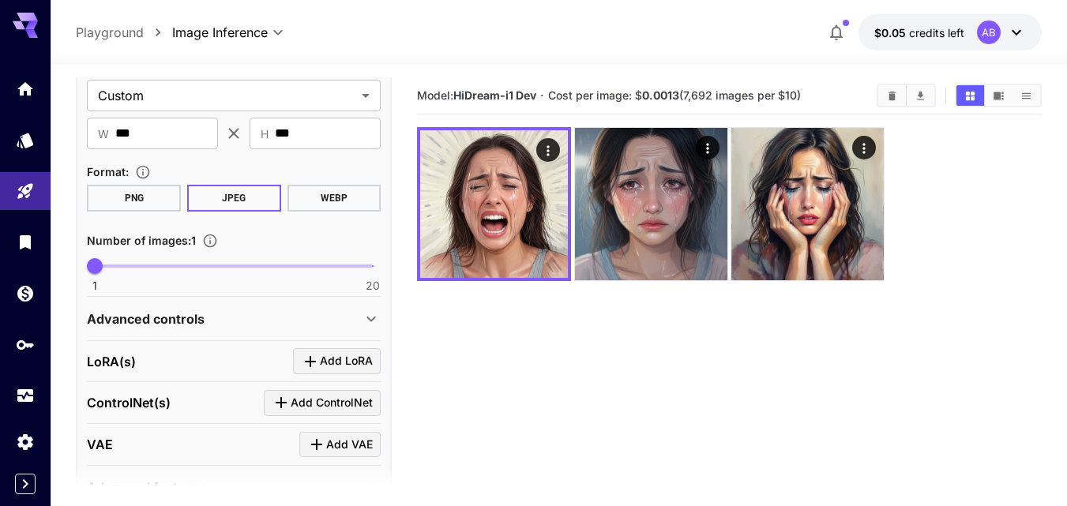
scroll to position [527, 0]
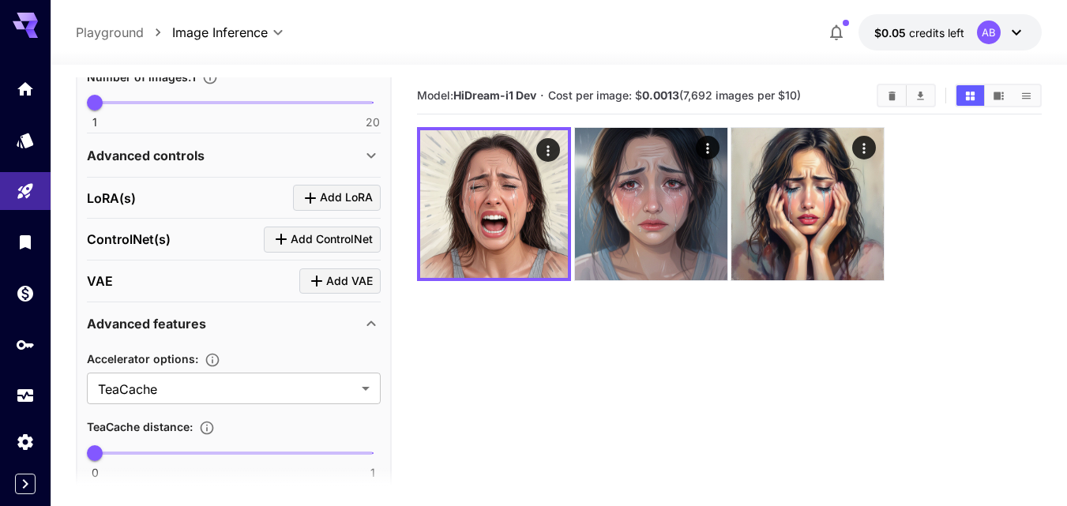
click at [367, 104] on span "1 20 1" at bounding box center [234, 103] width 278 height 24
click at [133, 103] on span at bounding box center [234, 102] width 278 height 3
type input "*"
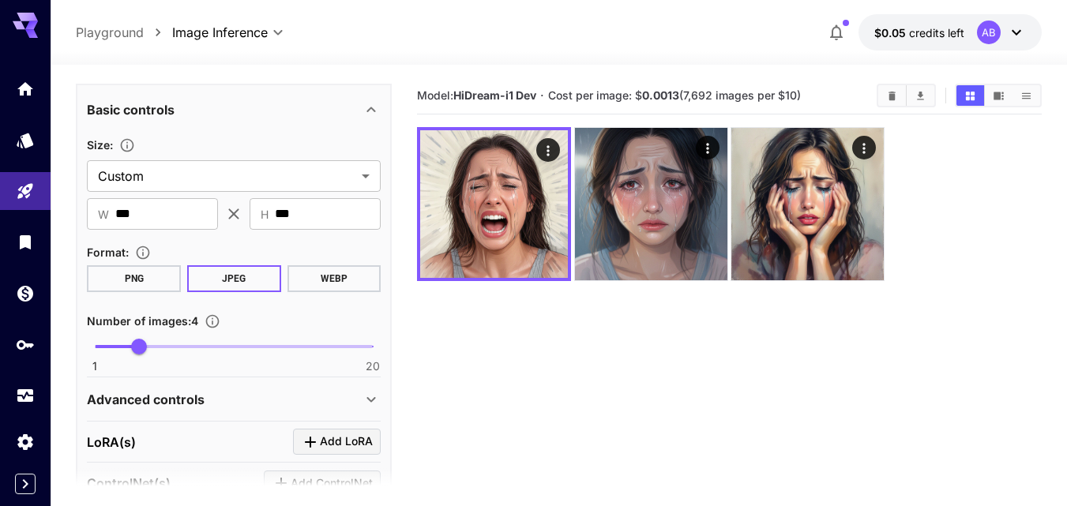
scroll to position [132, 0]
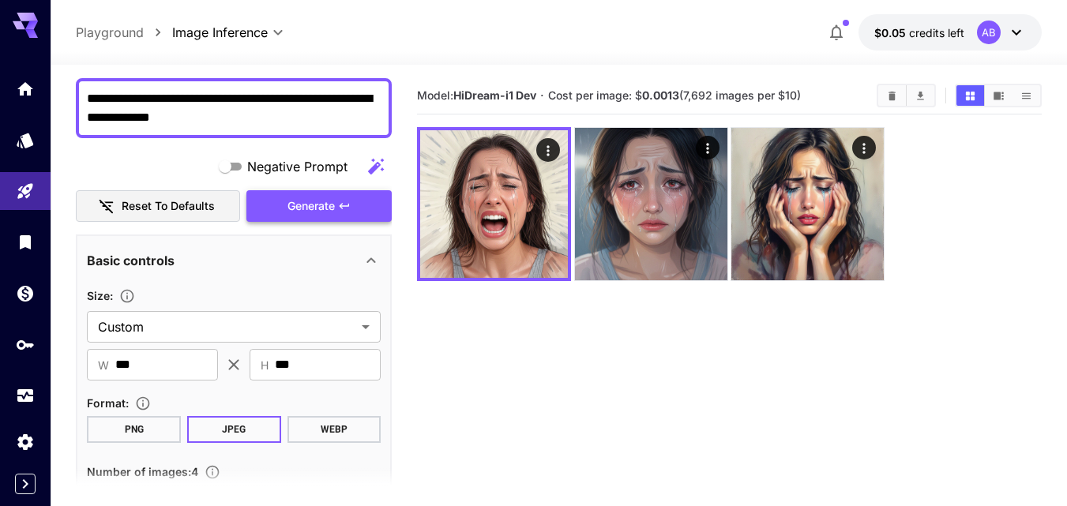
click at [337, 212] on button "Generate" at bounding box center [318, 206] width 145 height 32
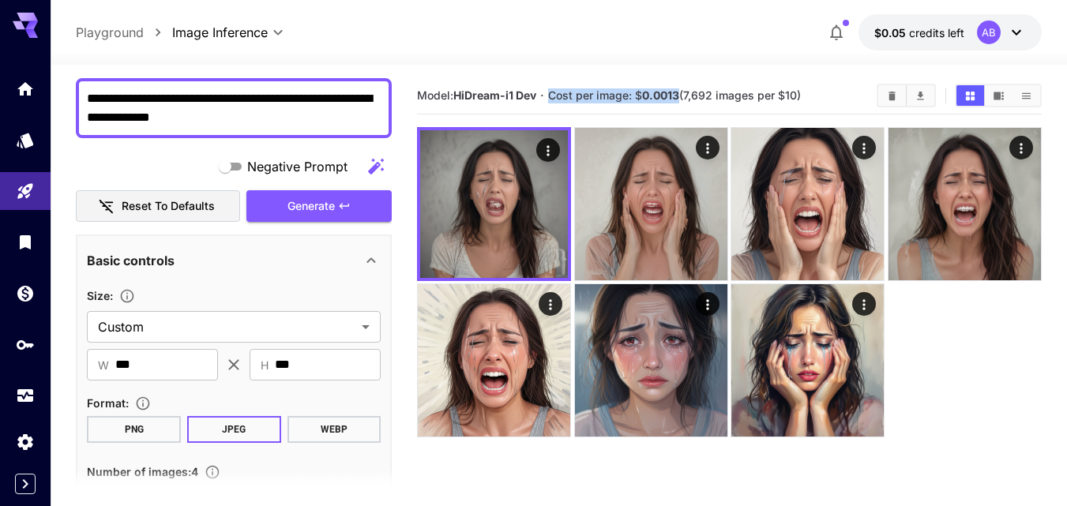
drag, startPoint x: 547, startPoint y: 95, endPoint x: 679, endPoint y: 97, distance: 131.9
click at [679, 97] on section "Model: HiDream-i1 Dev · Cost per image: $ 0.0013 (7,692 images per $10)" at bounding box center [640, 95] width 447 height 19
click at [1009, 28] on icon at bounding box center [1016, 32] width 19 height 19
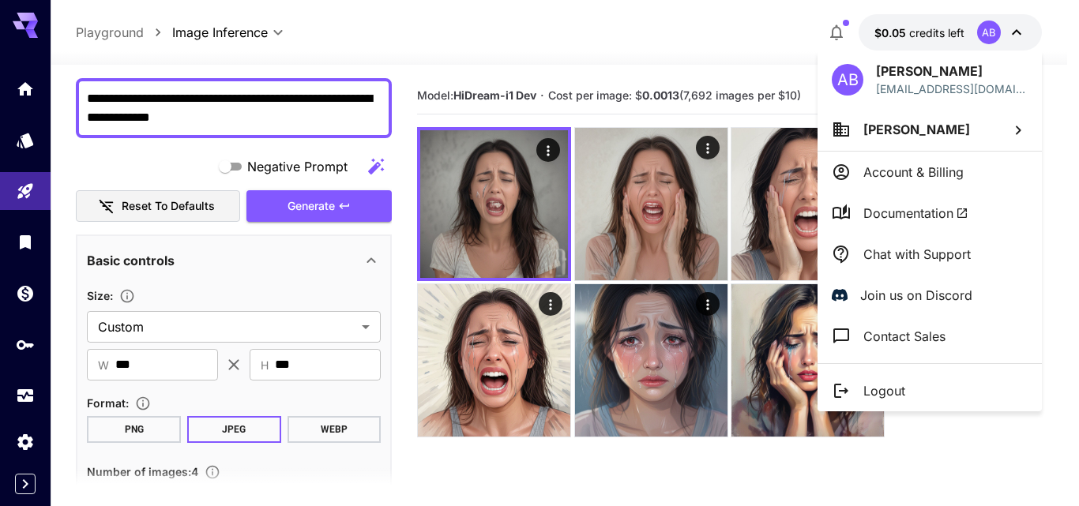
click at [1058, 70] on div at bounding box center [539, 253] width 1079 height 506
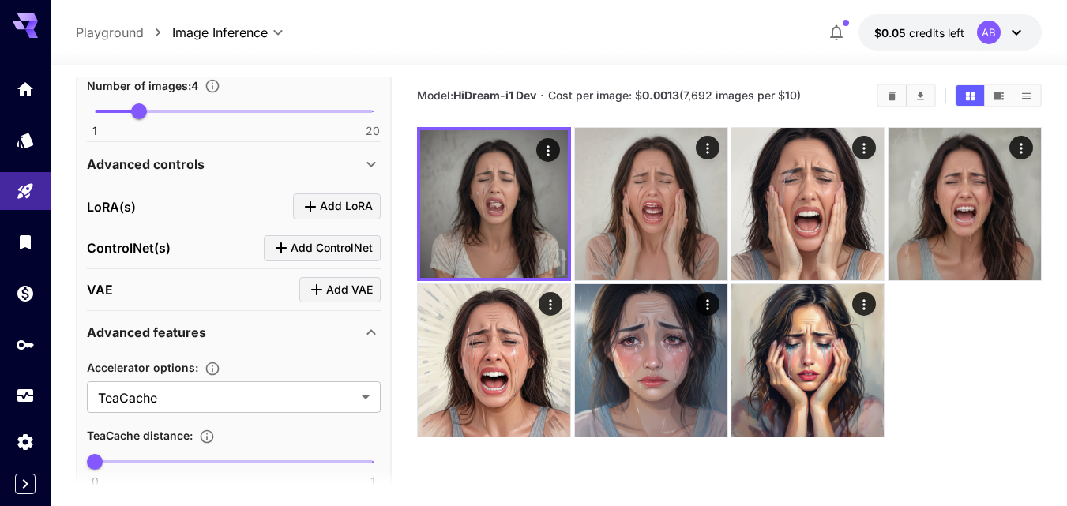
scroll to position [527, 0]
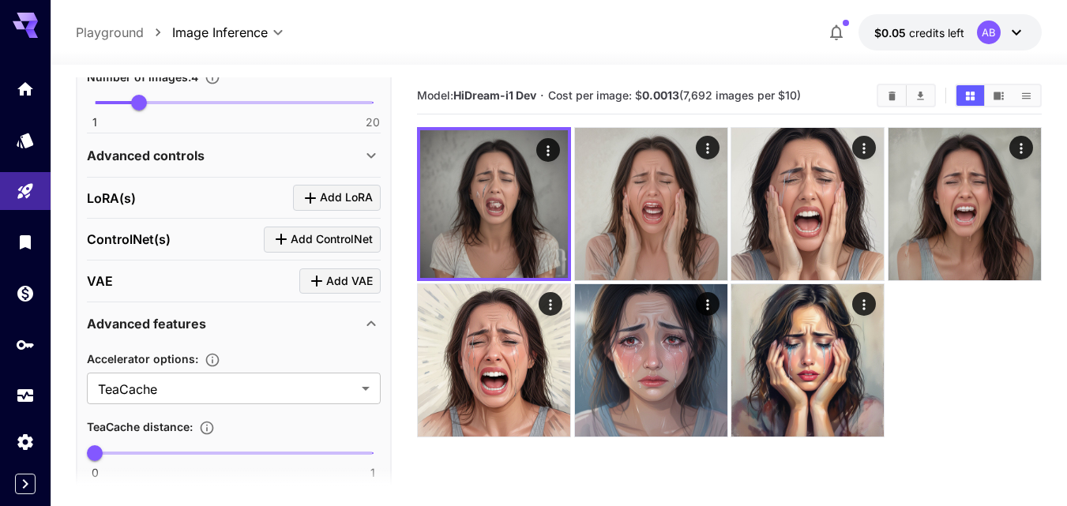
click at [300, 244] on span "Add ControlNet" at bounding box center [332, 240] width 82 height 20
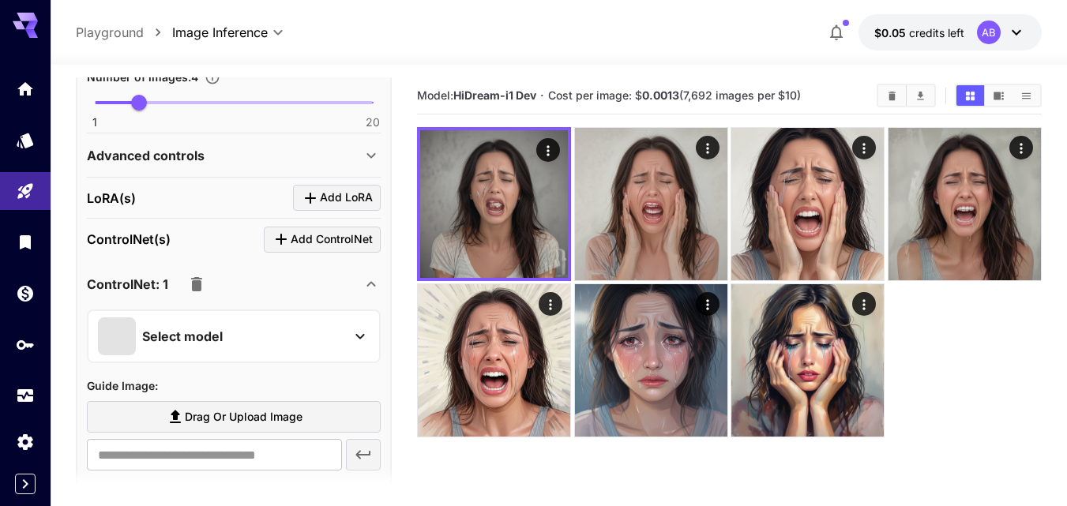
click at [257, 339] on div "Select model" at bounding box center [221, 337] width 246 height 38
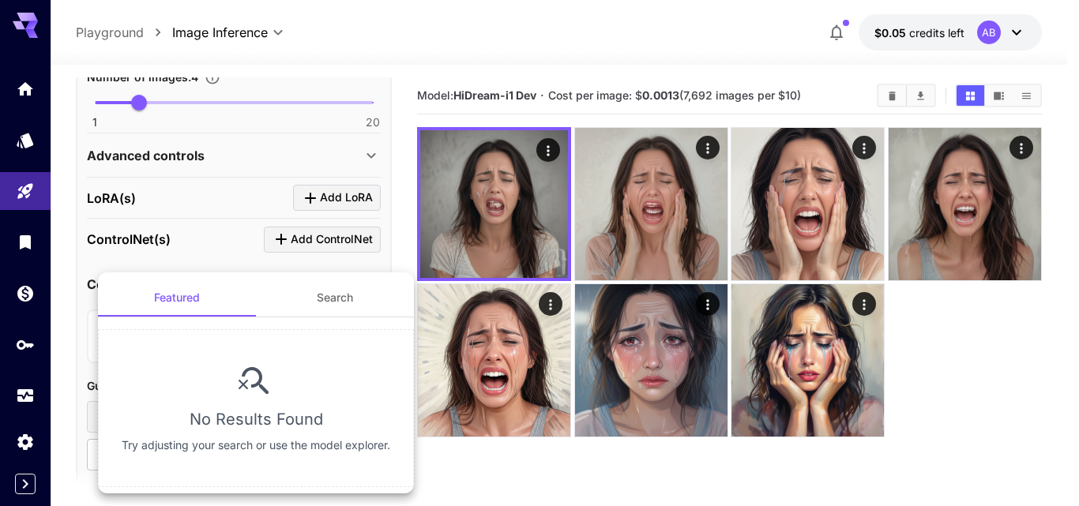
click at [243, 254] on div at bounding box center [539, 253] width 1079 height 506
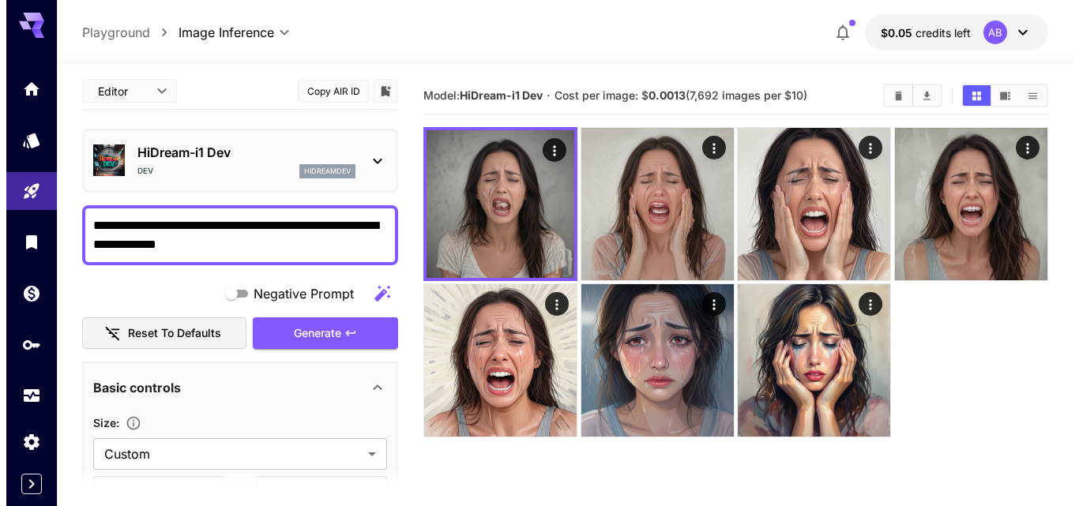
scroll to position [0, 0]
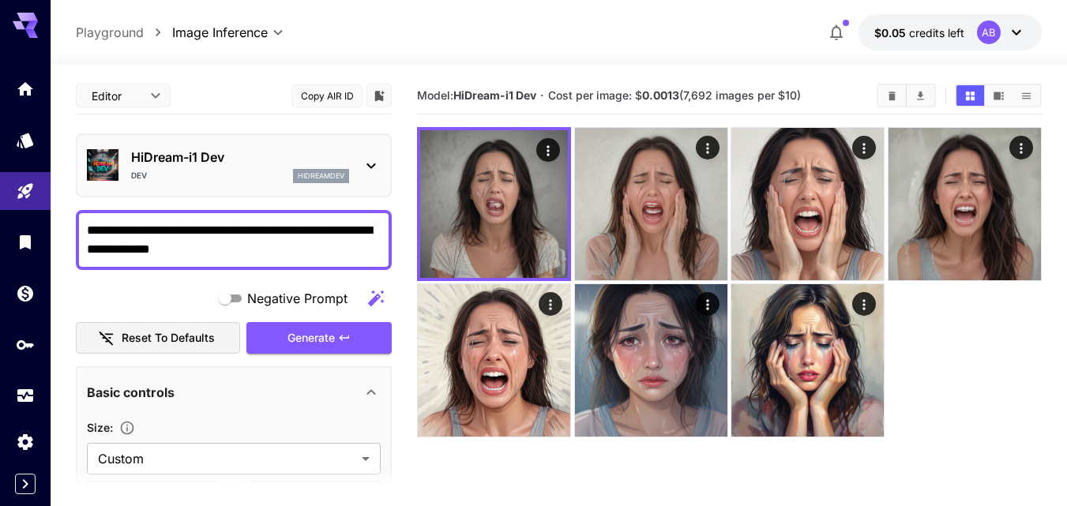
click at [303, 164] on p "HiDream-i1 Dev" at bounding box center [240, 157] width 218 height 19
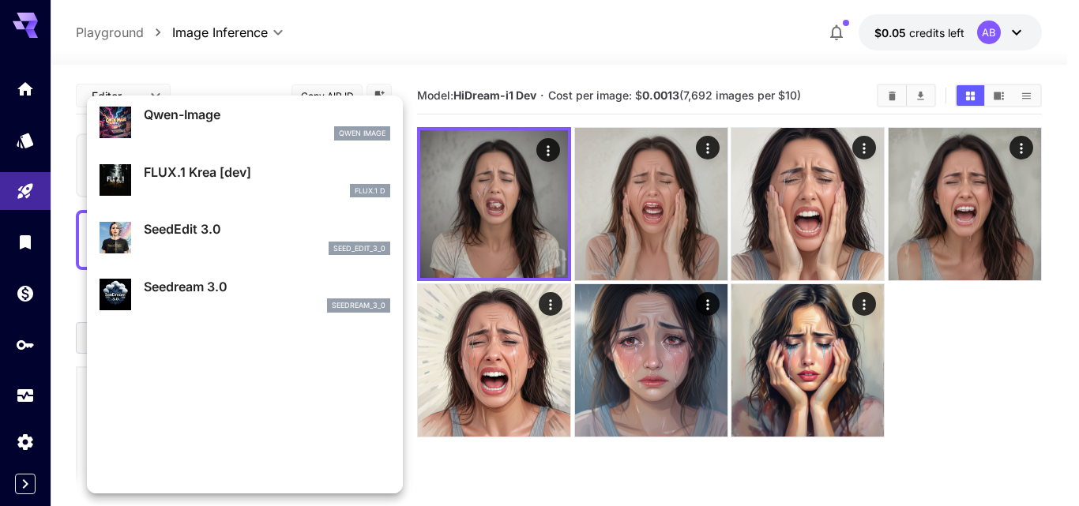
scroll to position [238, 0]
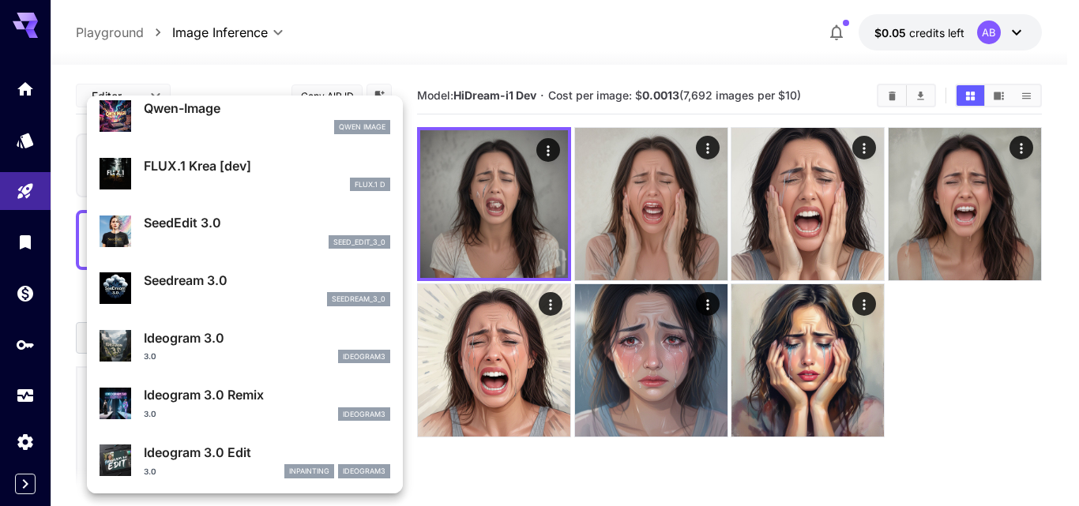
click at [224, 280] on p "Seedream 3.0" at bounding box center [267, 280] width 246 height 19
type input "**********"
type input "****"
type input "*"
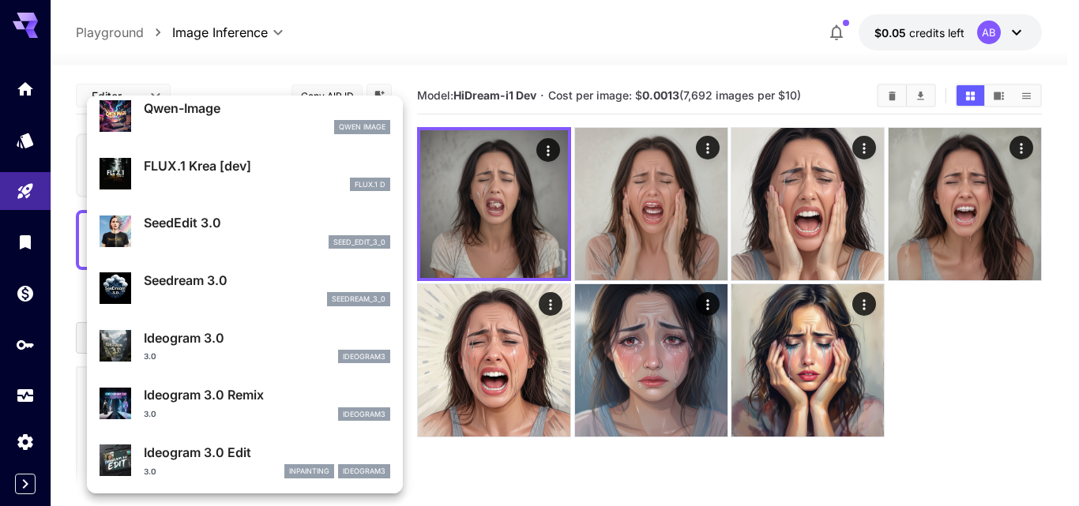
type input "***"
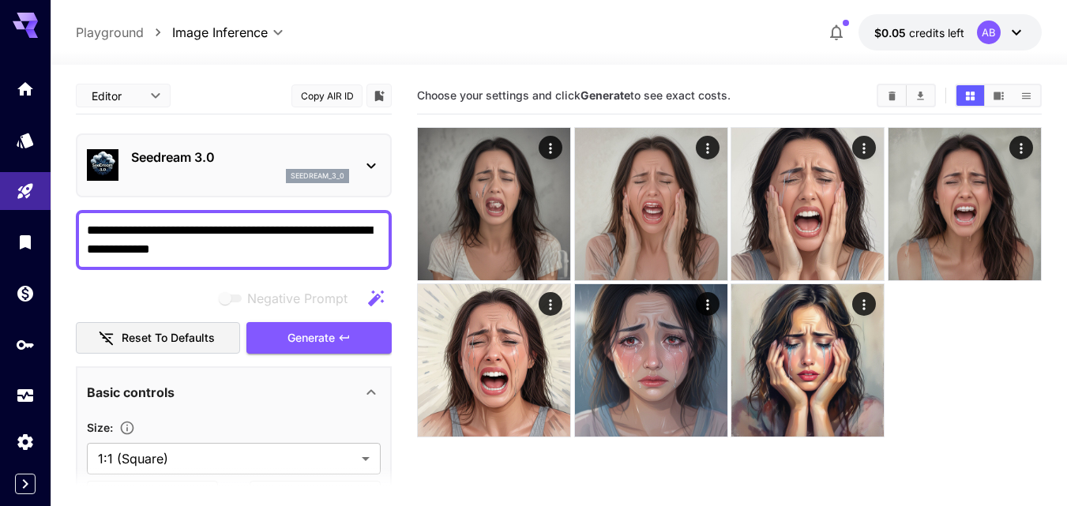
click at [214, 174] on div "seedream_3_0" at bounding box center [240, 176] width 218 height 14
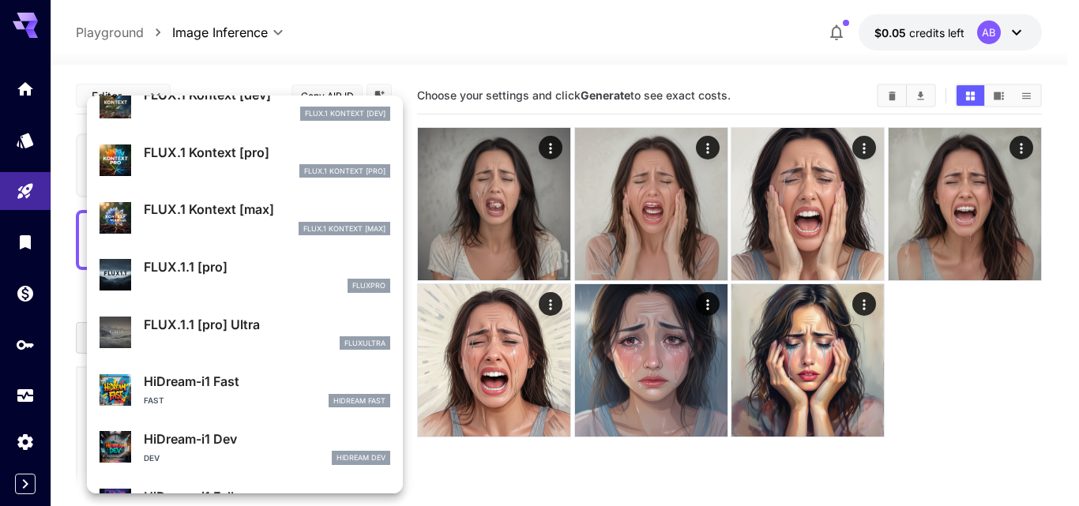
scroll to position [1027, 0]
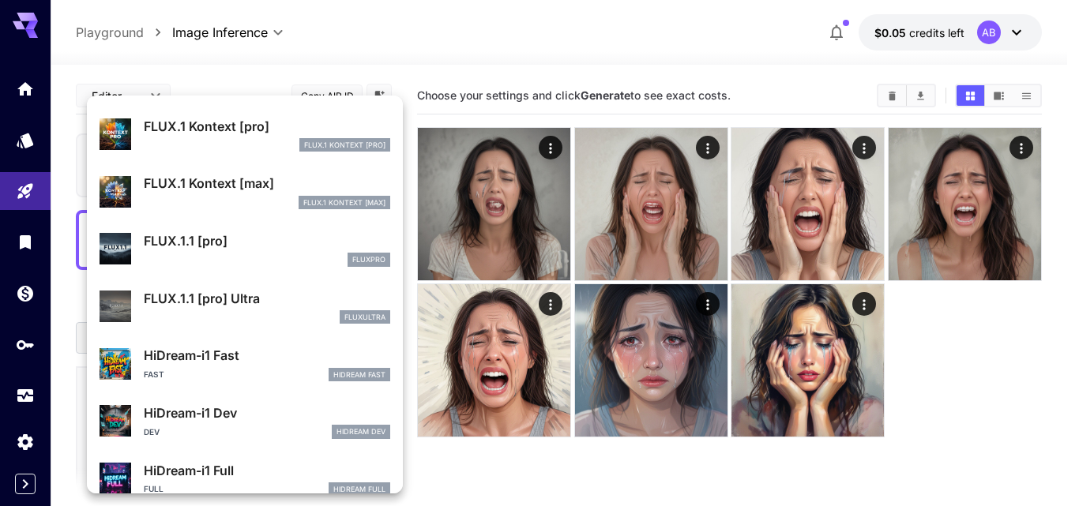
click at [392, 56] on div at bounding box center [539, 253] width 1079 height 506
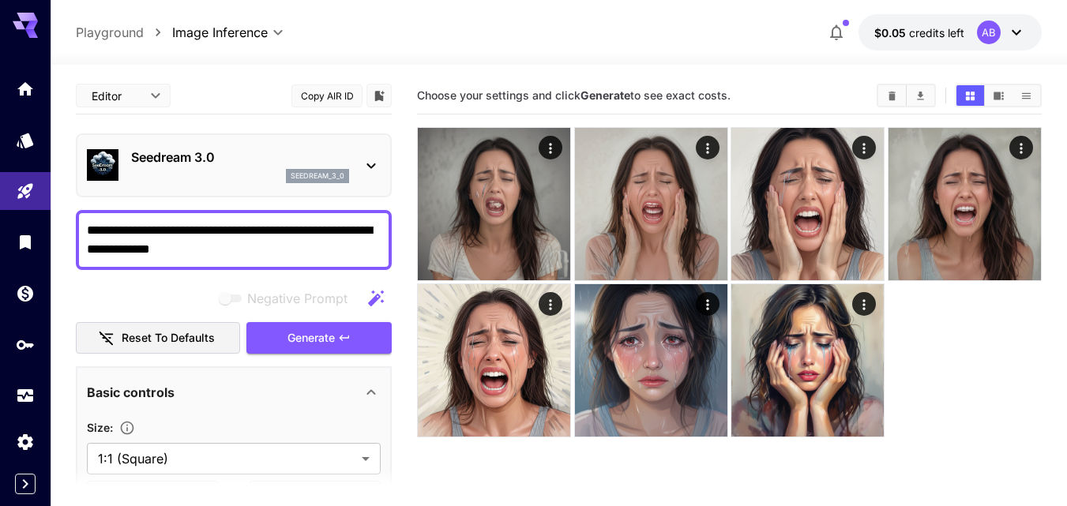
click at [304, 163] on p "Seedream 3.0" at bounding box center [240, 157] width 218 height 19
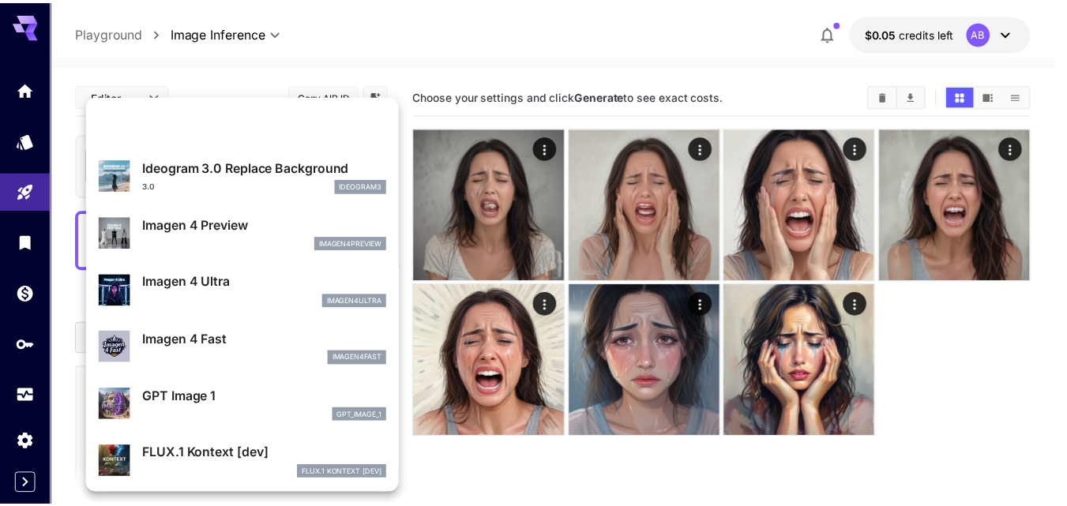
scroll to position [712, 0]
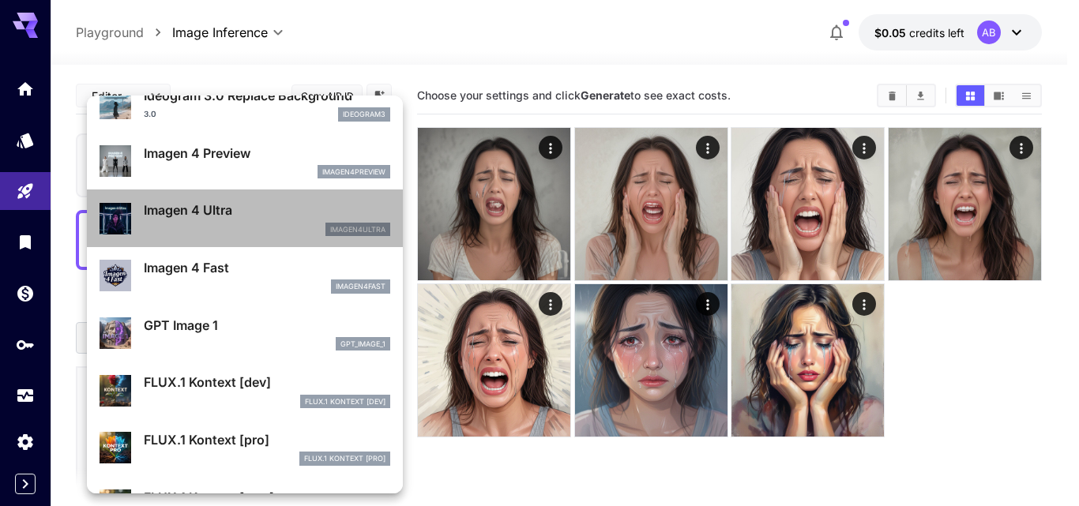
click at [253, 216] on p "Imagen 4 Ultra" at bounding box center [267, 210] width 246 height 19
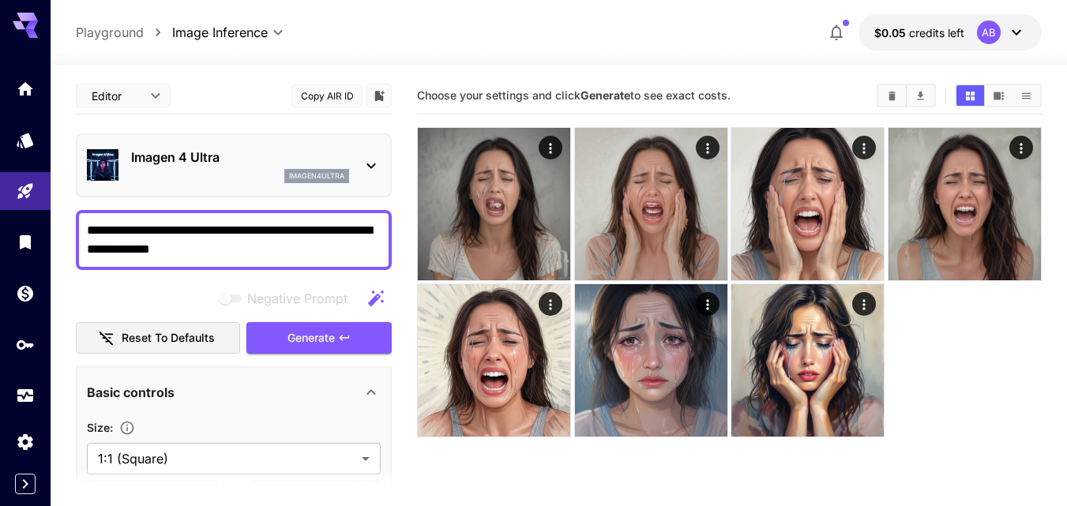
click at [248, 255] on textarea "**********" at bounding box center [234, 240] width 294 height 38
click at [323, 340] on span "Generate" at bounding box center [311, 339] width 47 height 20
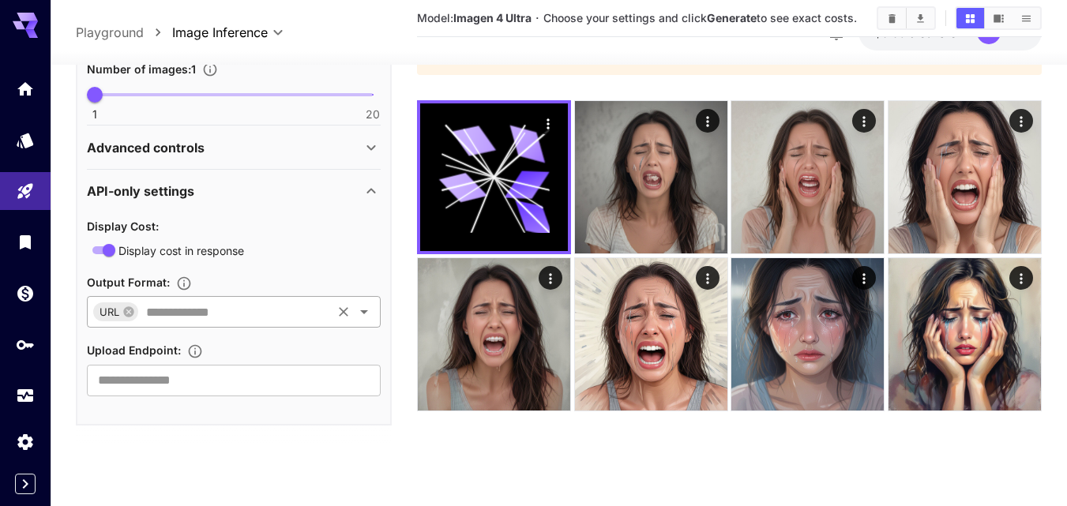
scroll to position [125, 0]
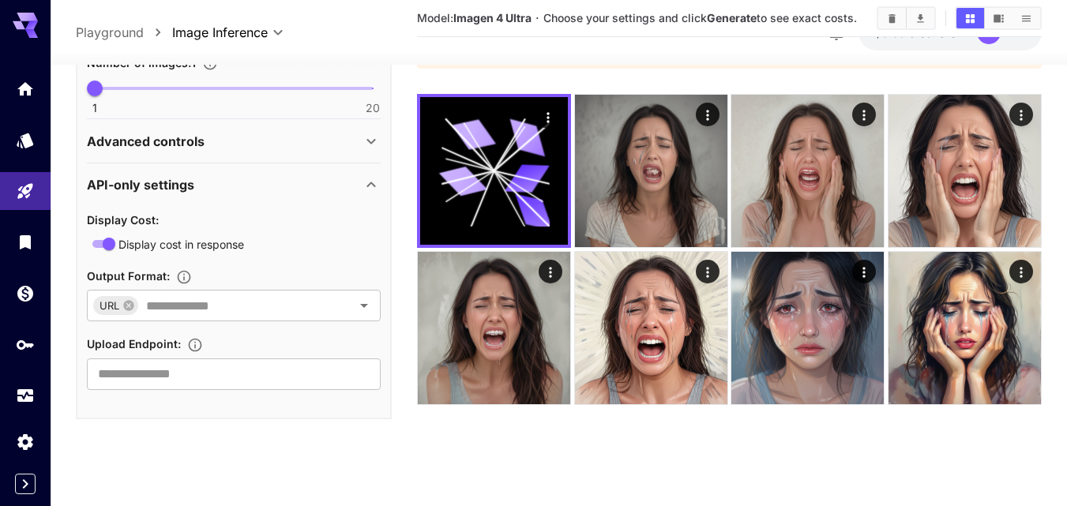
click at [366, 140] on icon at bounding box center [371, 141] width 19 height 19
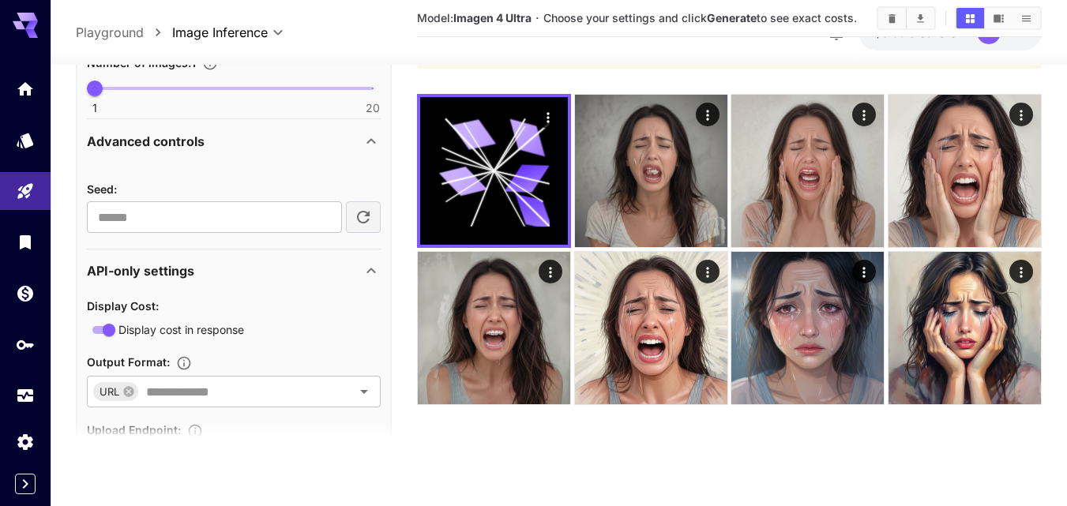
click at [352, 270] on div "API-only settings" at bounding box center [224, 270] width 275 height 19
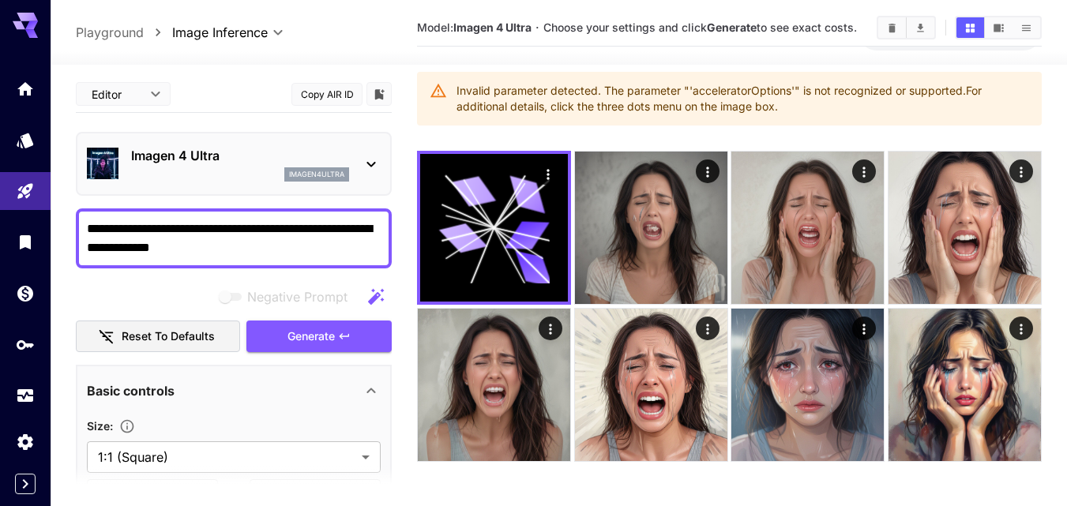
scroll to position [0, 0]
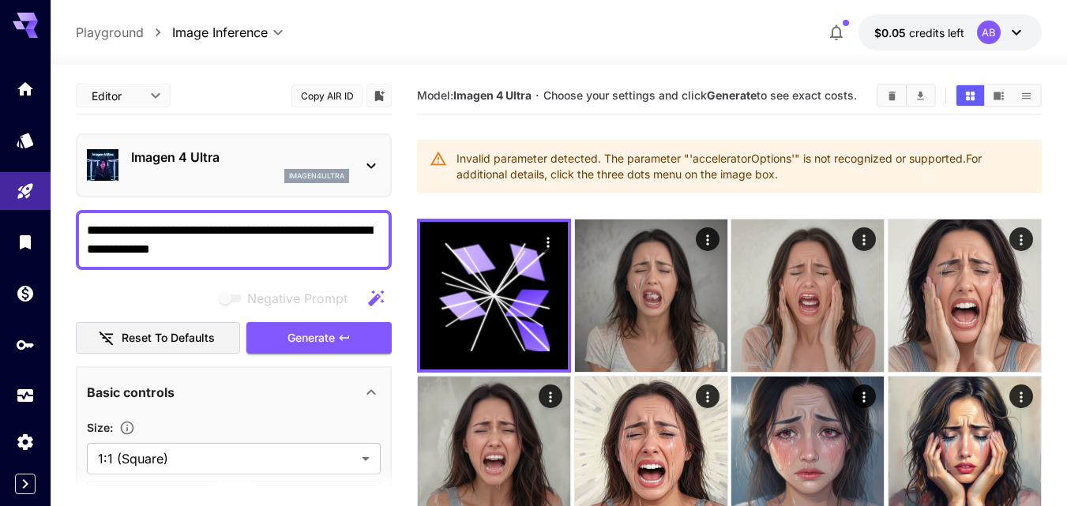
click at [295, 157] on p "Imagen 4 Ultra" at bounding box center [240, 157] width 218 height 19
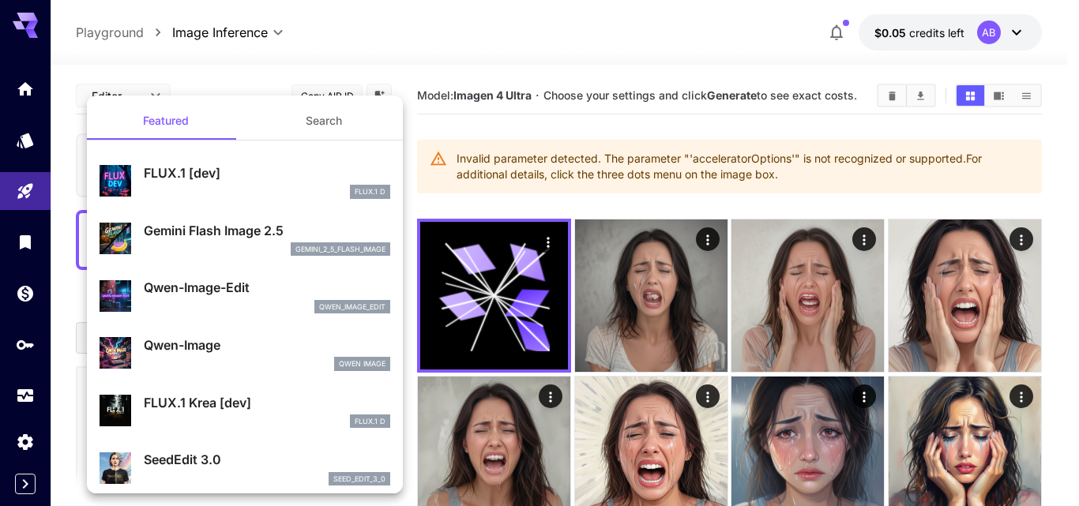
click at [258, 349] on p "Qwen-Image" at bounding box center [267, 345] width 246 height 19
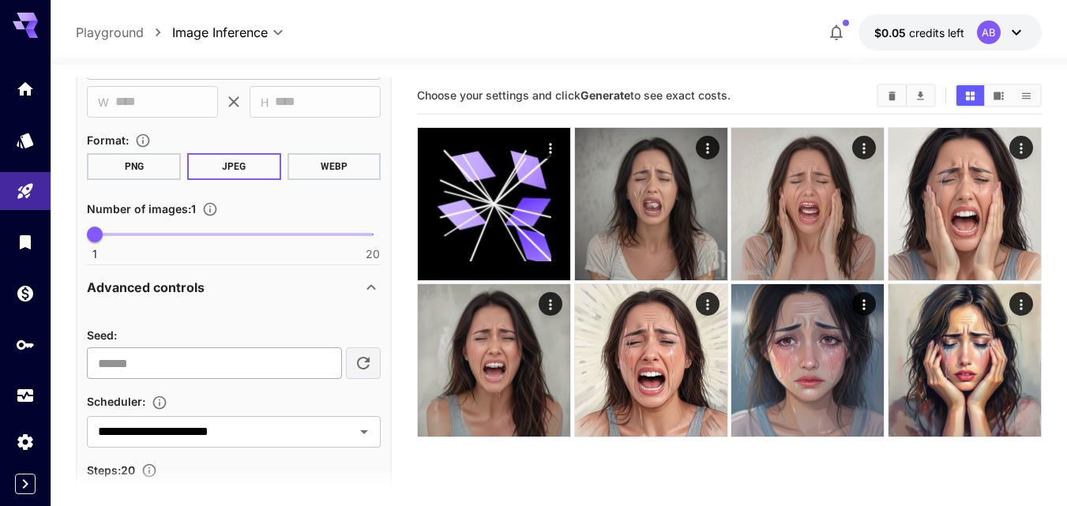
click at [273, 370] on input "number" at bounding box center [214, 364] width 255 height 32
click at [281, 284] on div "Advanced controls" at bounding box center [224, 287] width 275 height 19
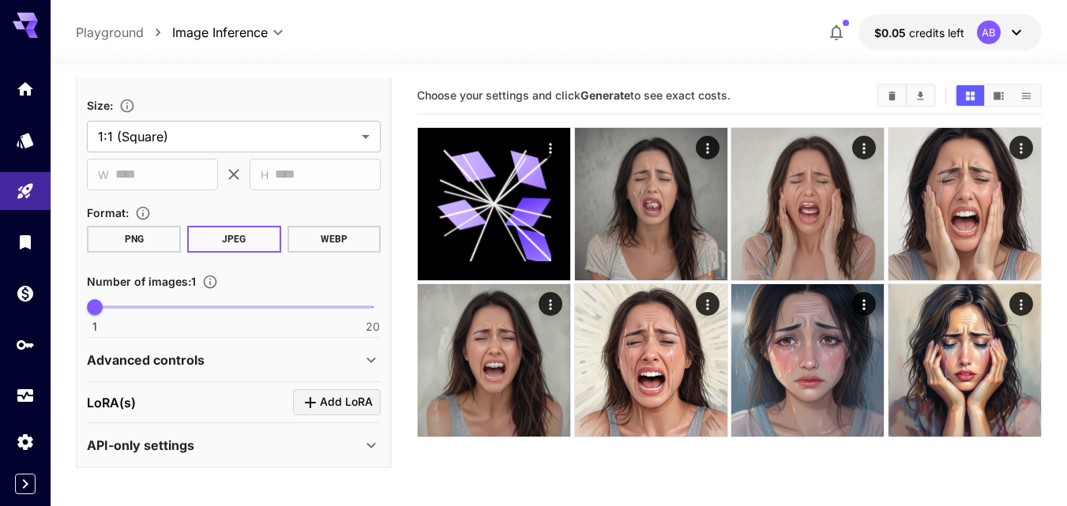
click at [259, 357] on div "Advanced controls" at bounding box center [224, 360] width 275 height 19
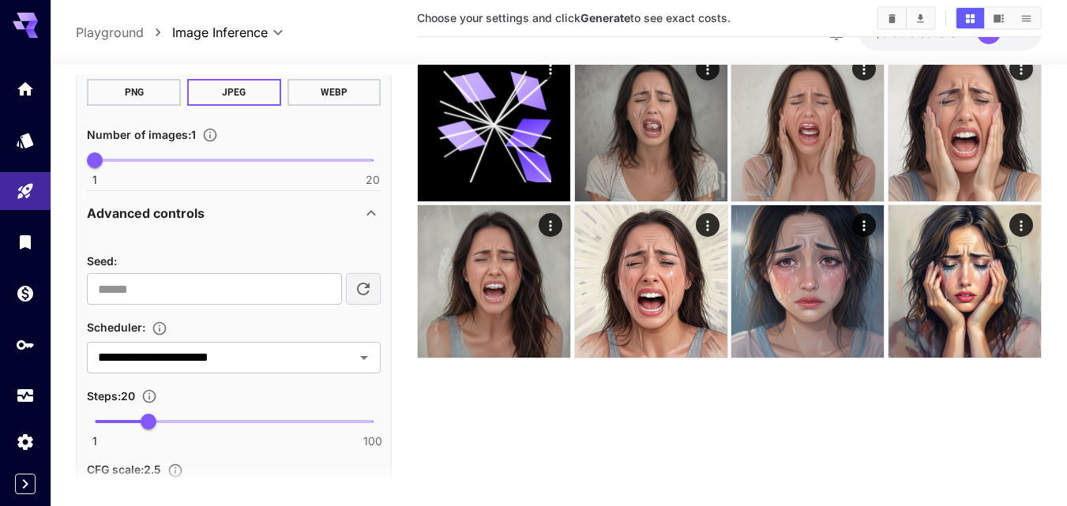
scroll to position [624, 0]
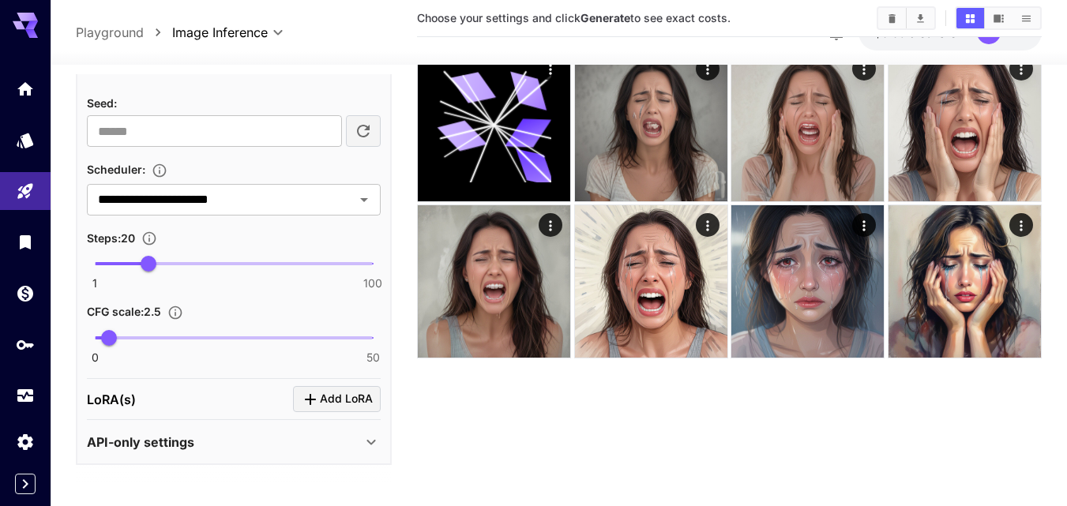
click at [296, 434] on div "API-only settings" at bounding box center [224, 442] width 275 height 19
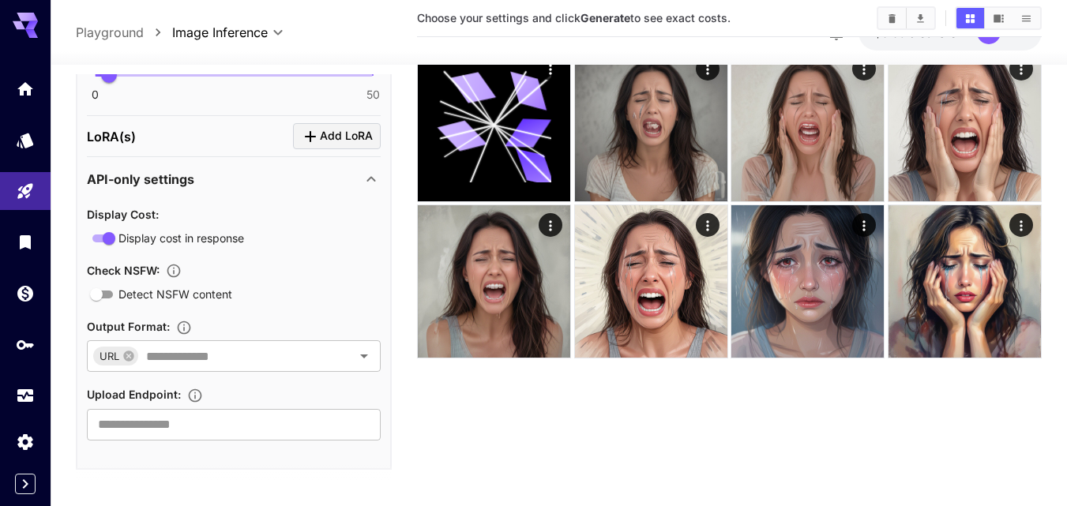
scroll to position [892, 0]
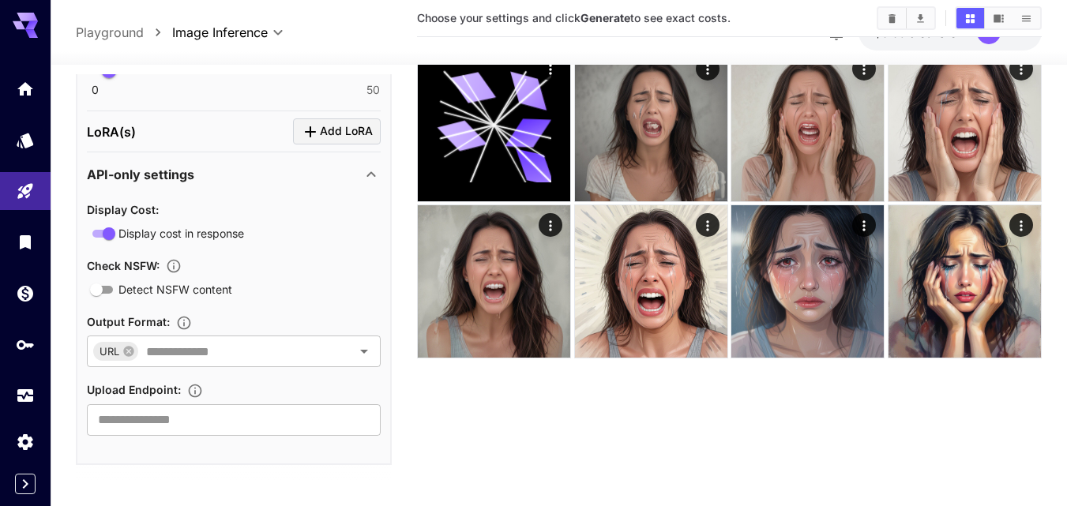
click at [363, 172] on icon at bounding box center [371, 174] width 19 height 19
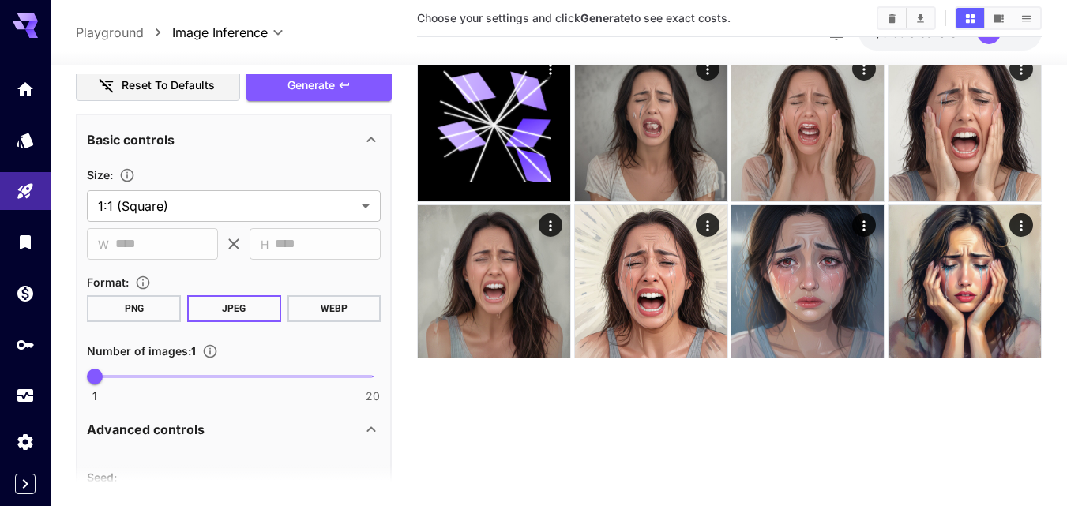
scroll to position [229, 0]
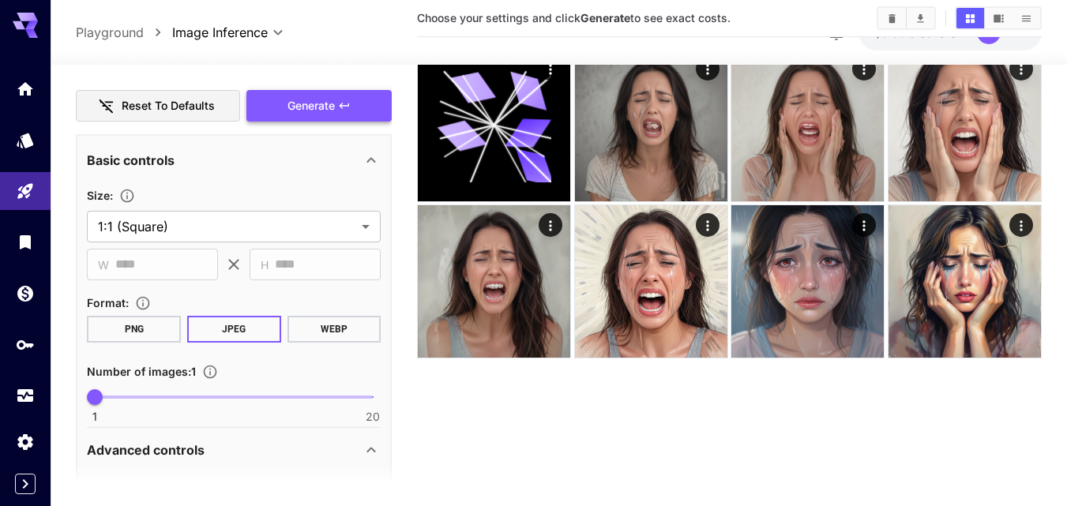
click at [325, 105] on span "Generate" at bounding box center [311, 106] width 47 height 20
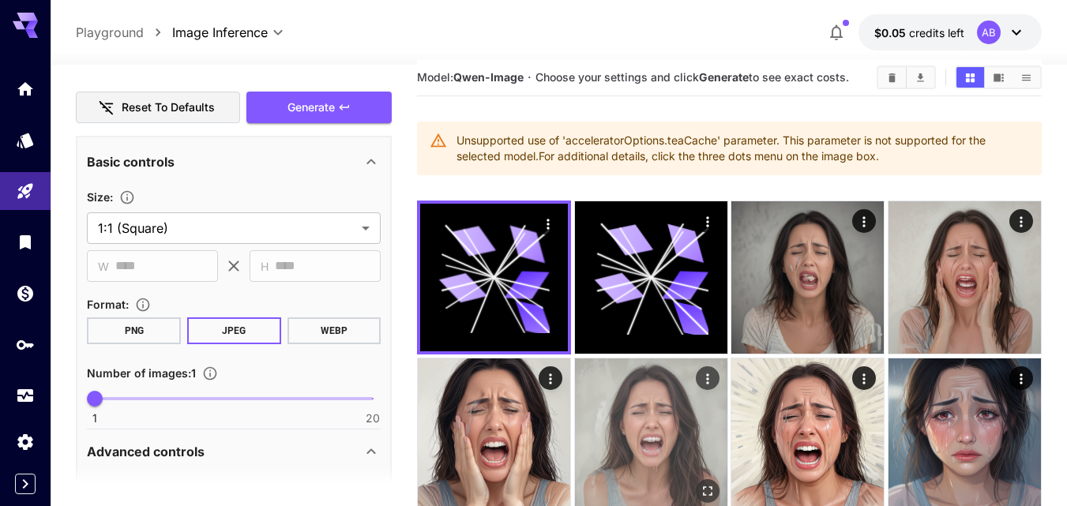
scroll to position [0, 0]
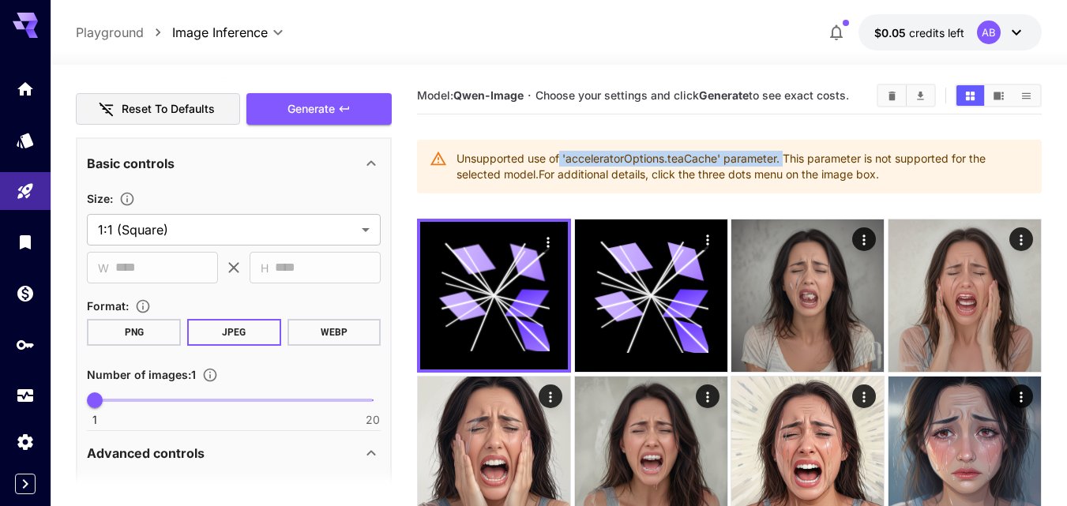
drag, startPoint x: 560, startPoint y: 156, endPoint x: 833, endPoint y: 159, distance: 273.3
click at [789, 154] on div "Unsupported use of 'acceleratorOptions.teaCache' parameter. This parameter is n…" at bounding box center [743, 167] width 573 height 44
click at [833, 159] on div "Unsupported use of 'acceleratorOptions.teaCache' parameter. This parameter is n…" at bounding box center [743, 167] width 573 height 44
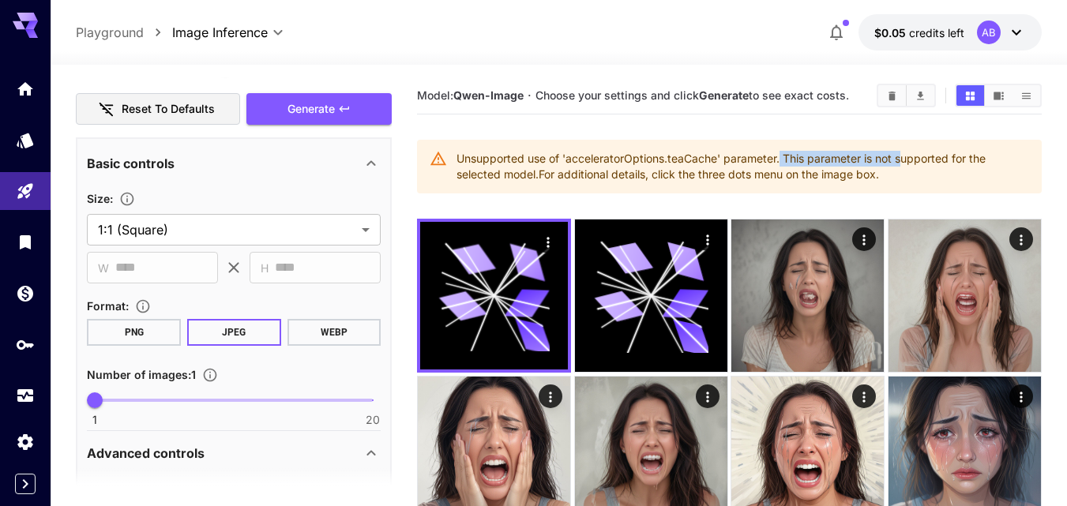
drag, startPoint x: 782, startPoint y: 159, endPoint x: 909, endPoint y: 159, distance: 127.2
click at [908, 159] on div "Unsupported use of 'acceleratorOptions.teaCache' parameter. This parameter is n…" at bounding box center [743, 167] width 573 height 44
drag, startPoint x: 948, startPoint y: 159, endPoint x: 912, endPoint y: 161, distance: 36.4
click at [949, 159] on div "Unsupported use of 'acceleratorOptions.teaCache' parameter. This parameter is n…" at bounding box center [743, 167] width 573 height 44
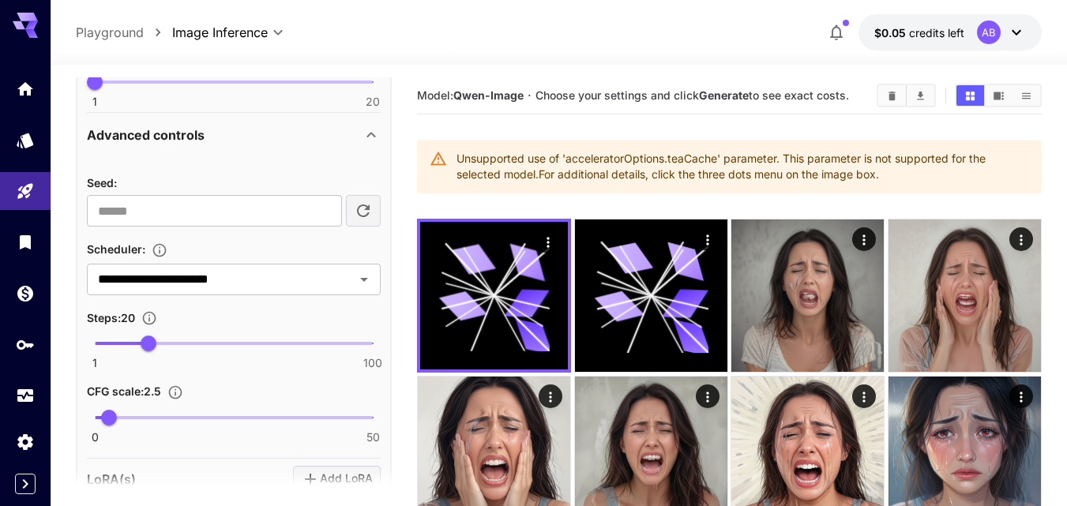
scroll to position [624, 0]
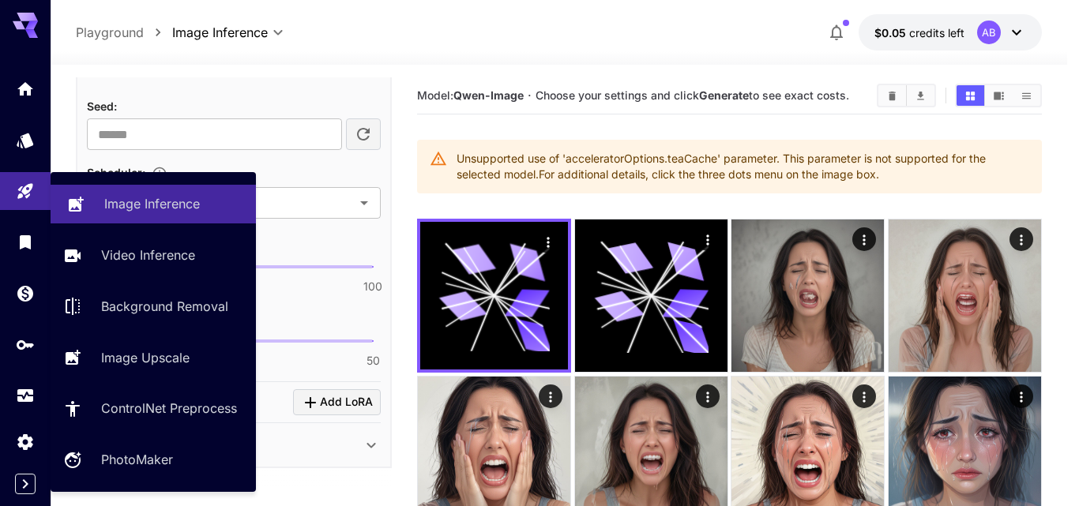
click at [162, 203] on p "Image Inference" at bounding box center [152, 203] width 96 height 19
click at [156, 205] on p "Image Inference" at bounding box center [152, 203] width 96 height 19
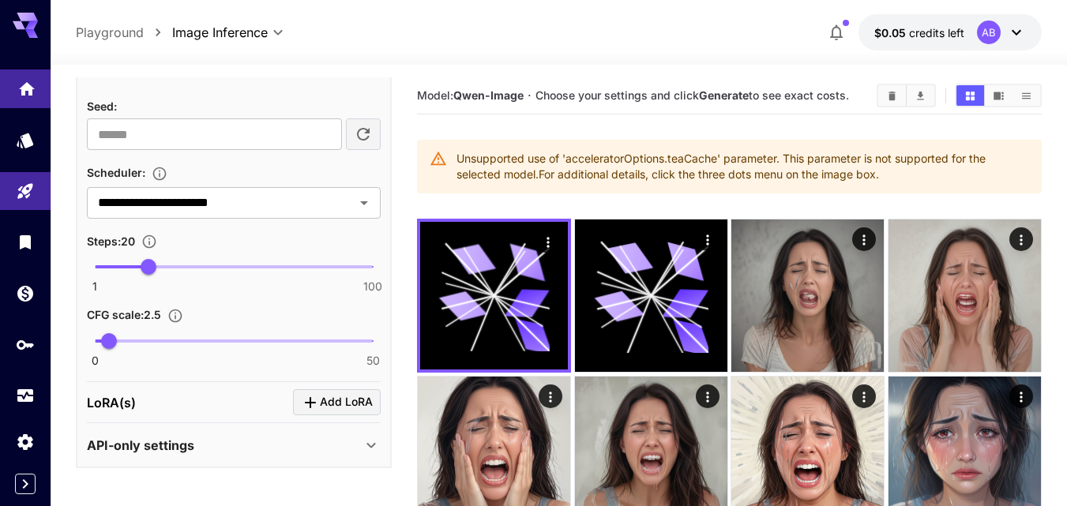
click at [16, 85] on link at bounding box center [25, 89] width 51 height 39
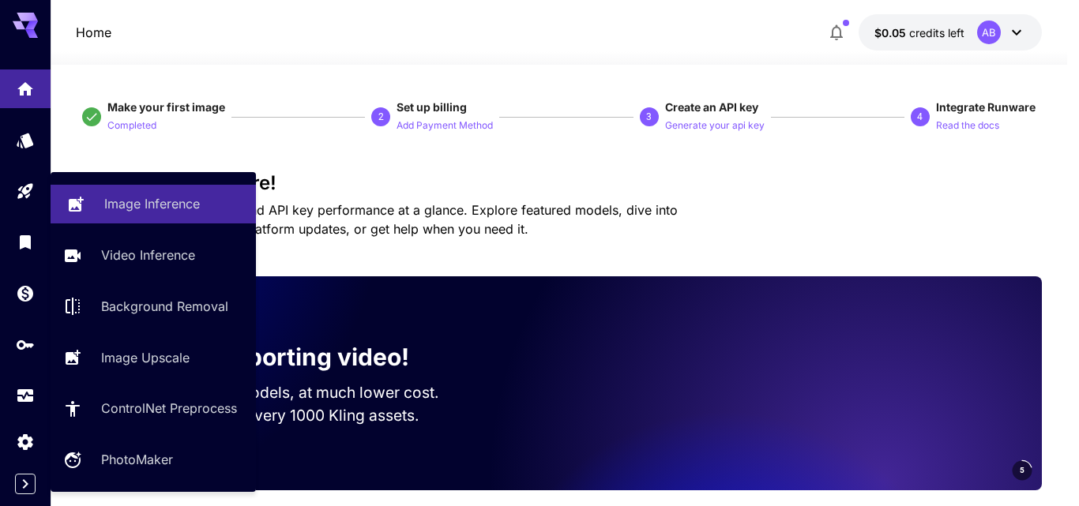
click at [111, 209] on p "Image Inference" at bounding box center [152, 203] width 96 height 19
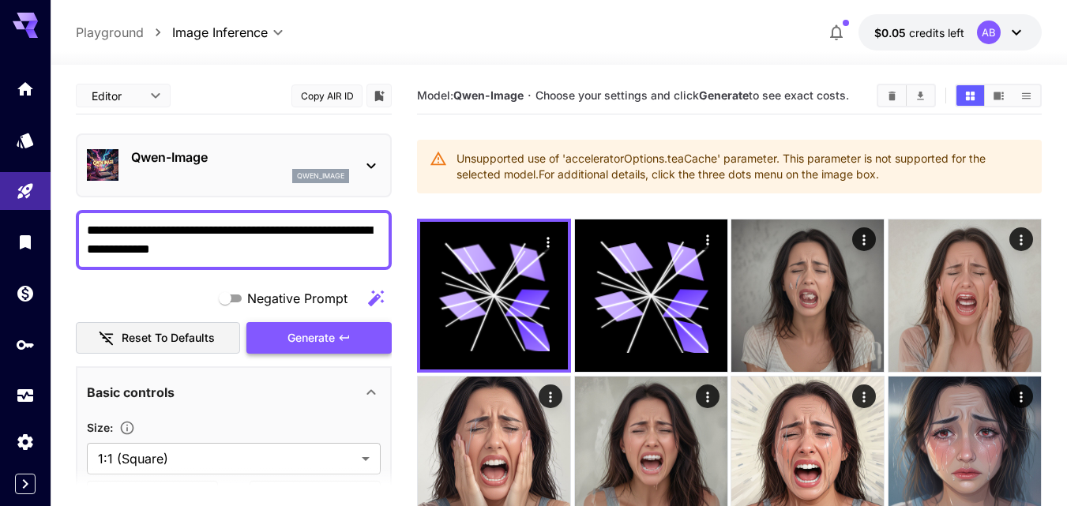
click at [306, 340] on span "Generate" at bounding box center [311, 339] width 47 height 20
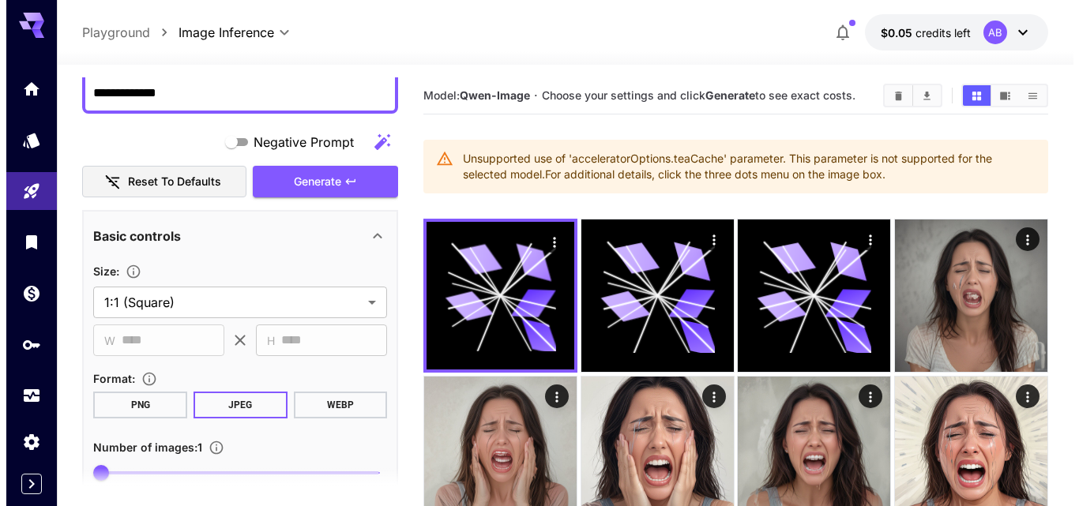
scroll to position [158, 0]
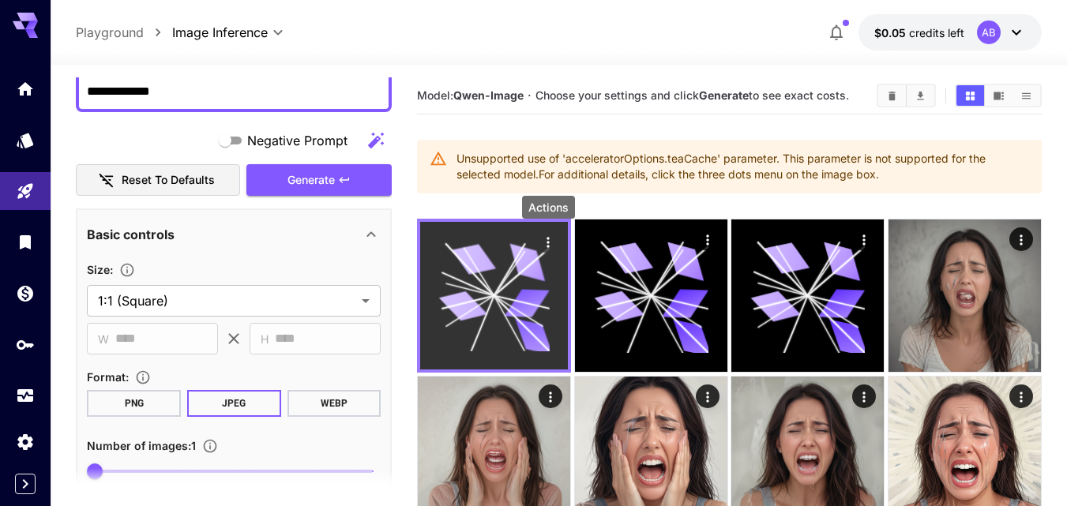
click at [551, 242] on icon "Actions" at bounding box center [548, 243] width 16 height 16
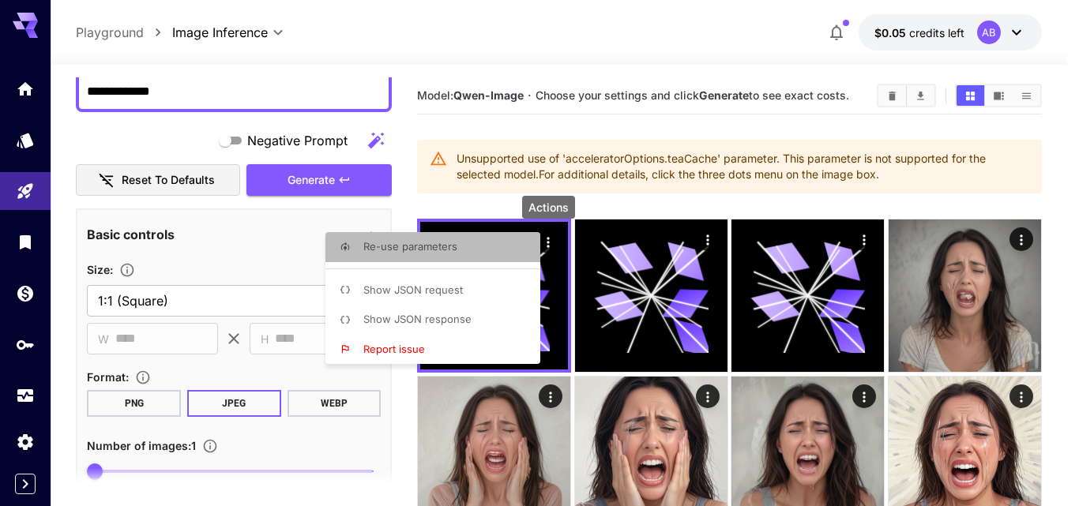
click at [467, 246] on li "Re-use parameters" at bounding box center [437, 247] width 224 height 30
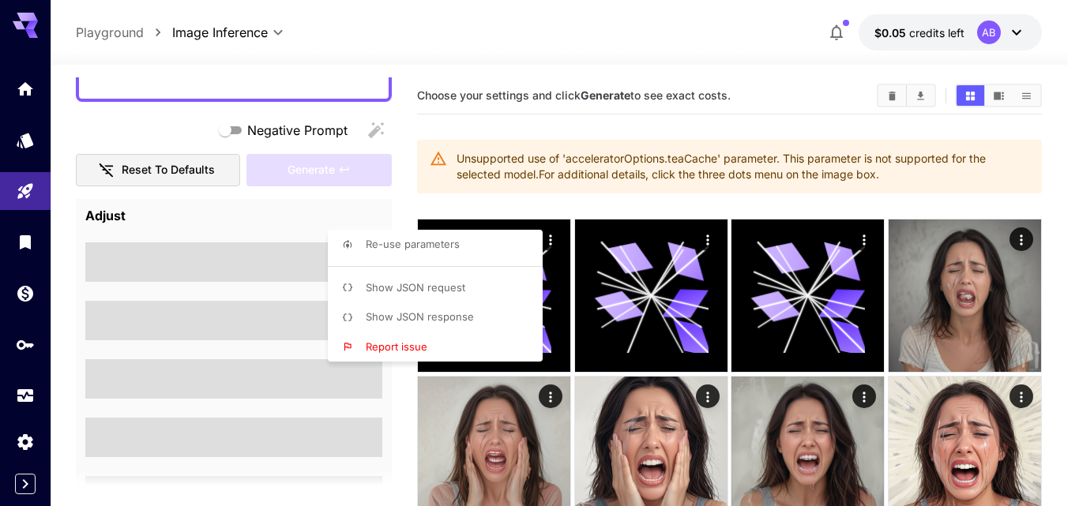
type textarea "**********"
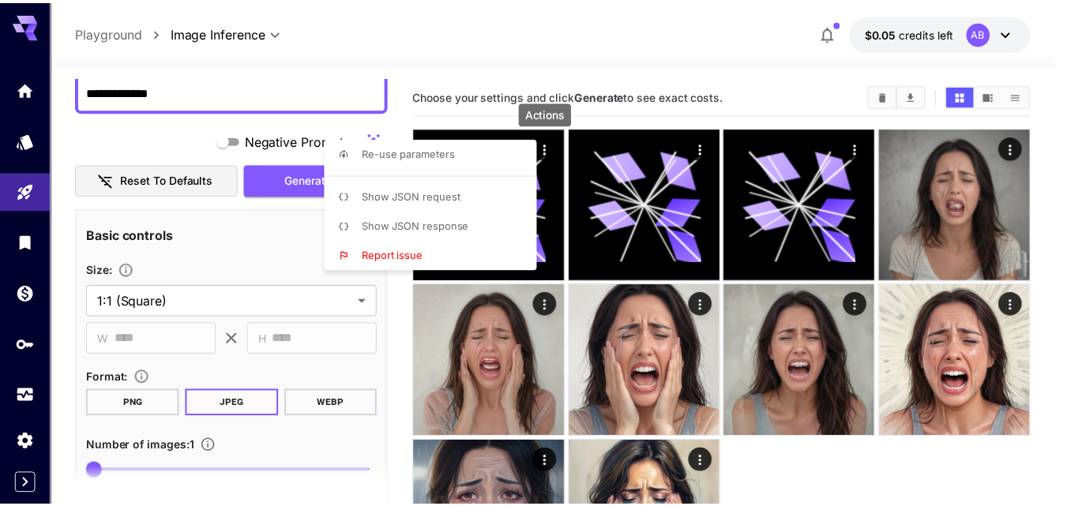
scroll to position [148, 0]
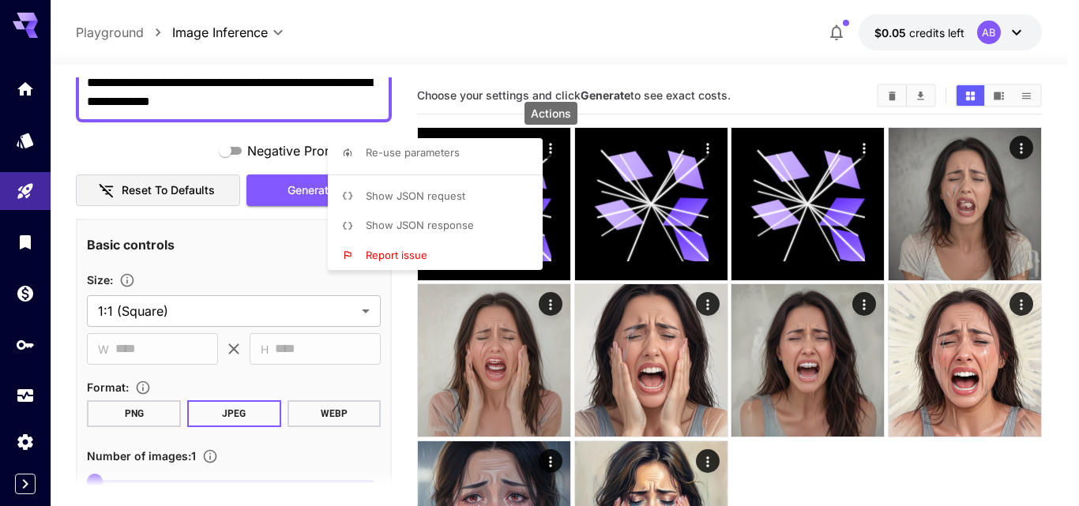
click at [250, 265] on div at bounding box center [539, 253] width 1079 height 506
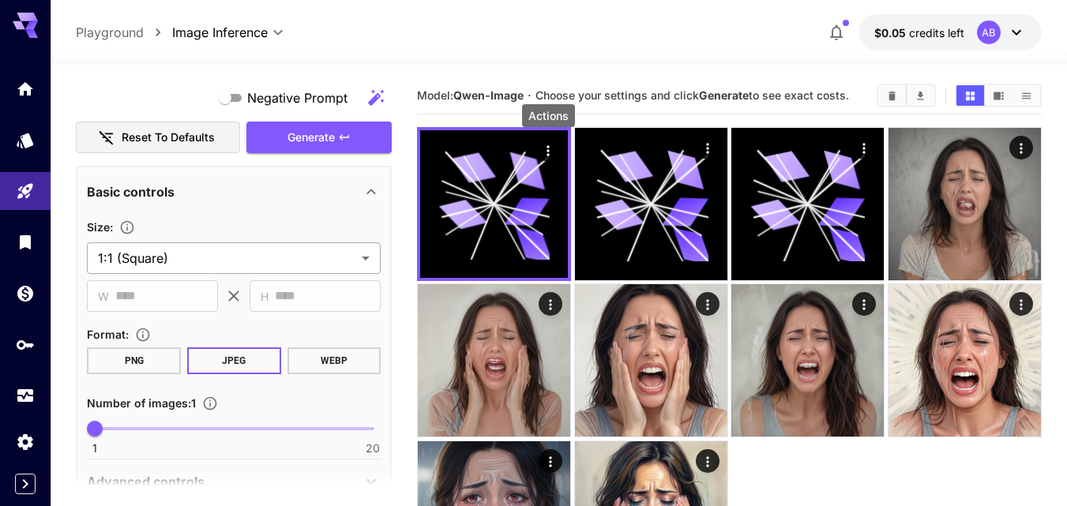
scroll to position [322, 0]
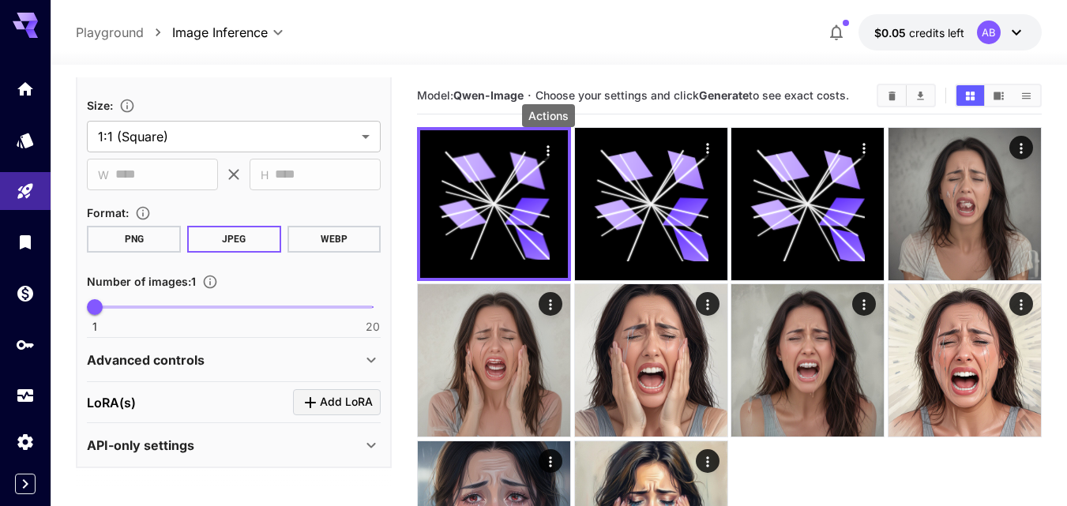
click at [261, 361] on div "Advanced controls" at bounding box center [224, 360] width 275 height 19
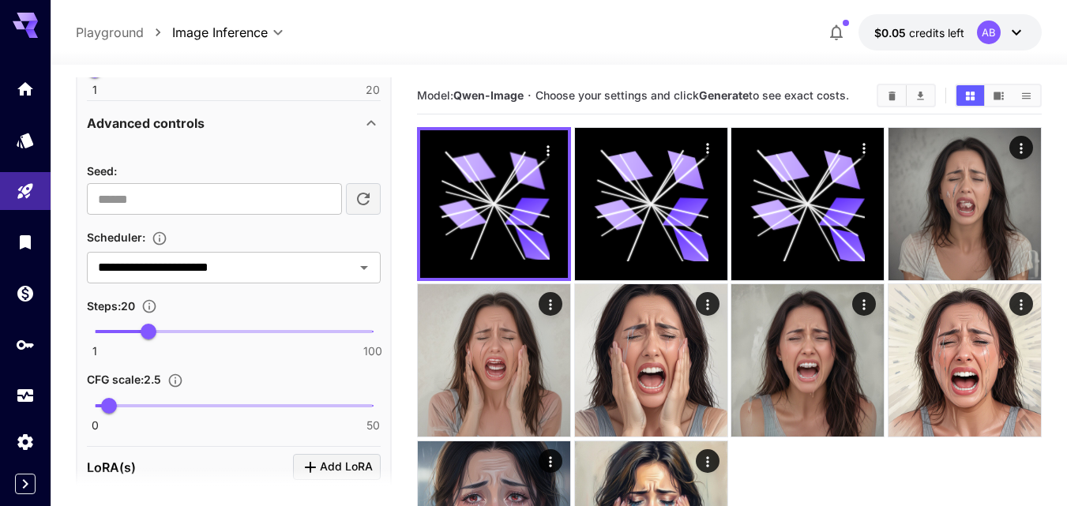
scroll to position [624, 0]
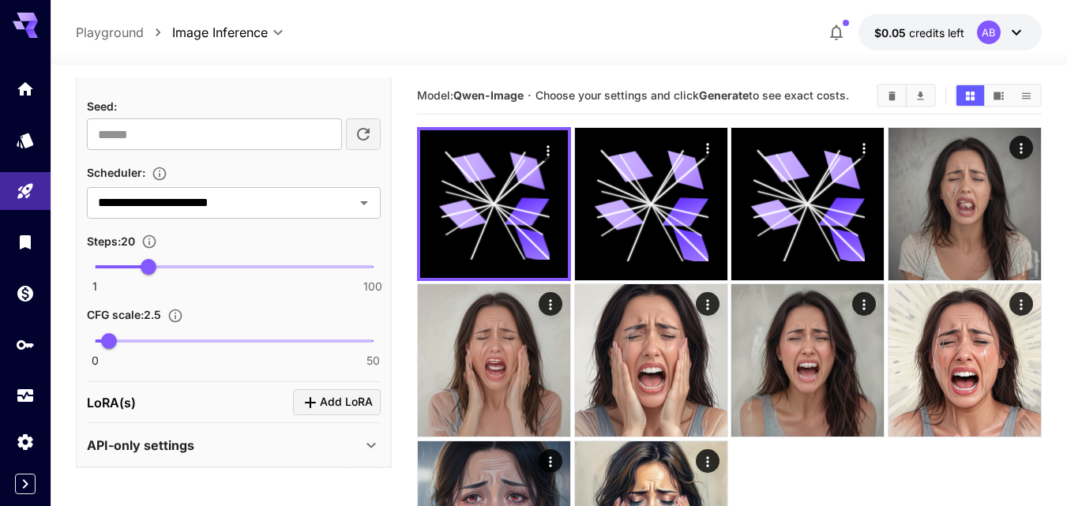
click at [210, 456] on div "API-only settings" at bounding box center [234, 446] width 294 height 38
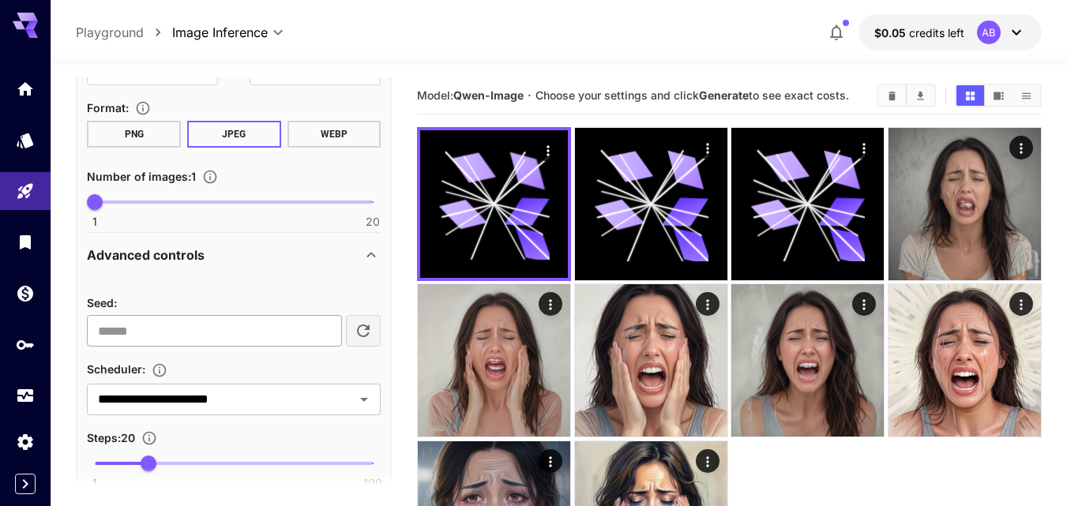
scroll to position [466, 0]
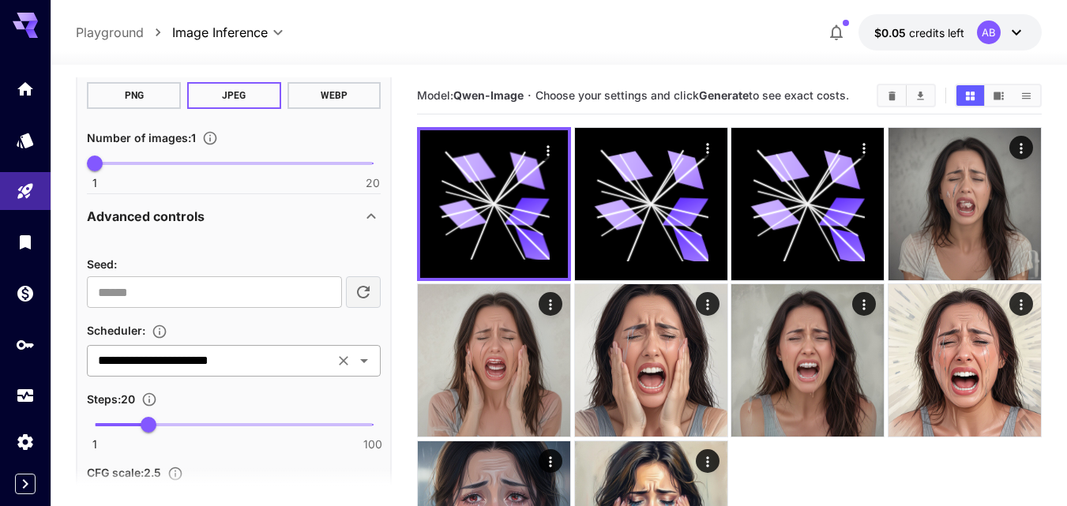
click at [335, 358] on button "Clear" at bounding box center [344, 361] width 22 height 22
click at [357, 364] on icon "Open" at bounding box center [364, 361] width 19 height 19
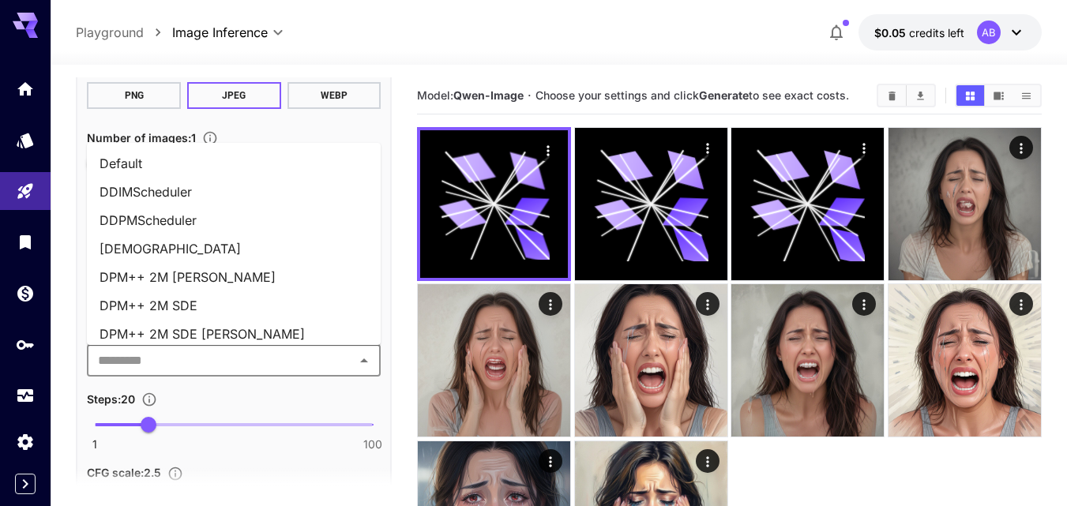
click at [231, 167] on li "Default" at bounding box center [234, 163] width 294 height 28
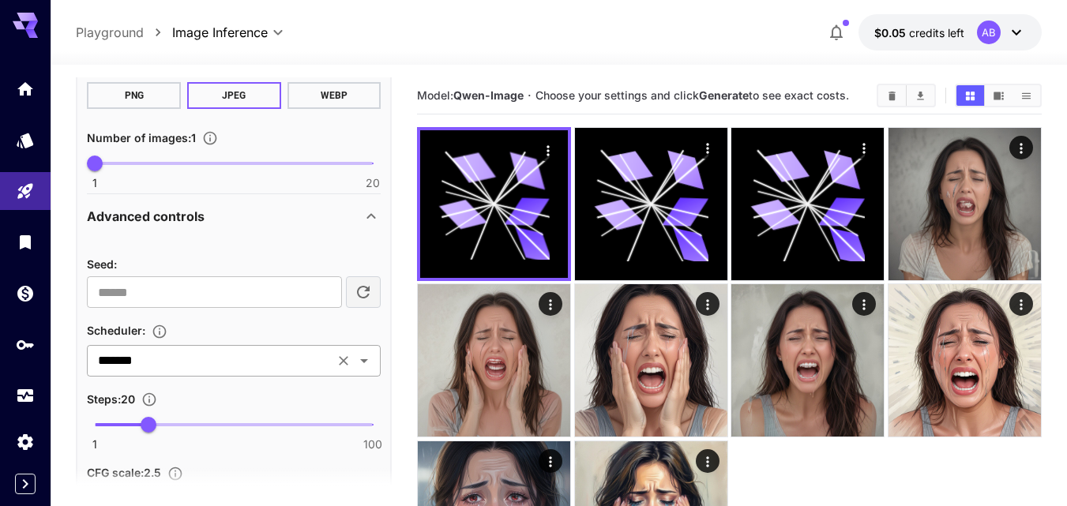
click at [218, 363] on input "*******" at bounding box center [211, 361] width 238 height 22
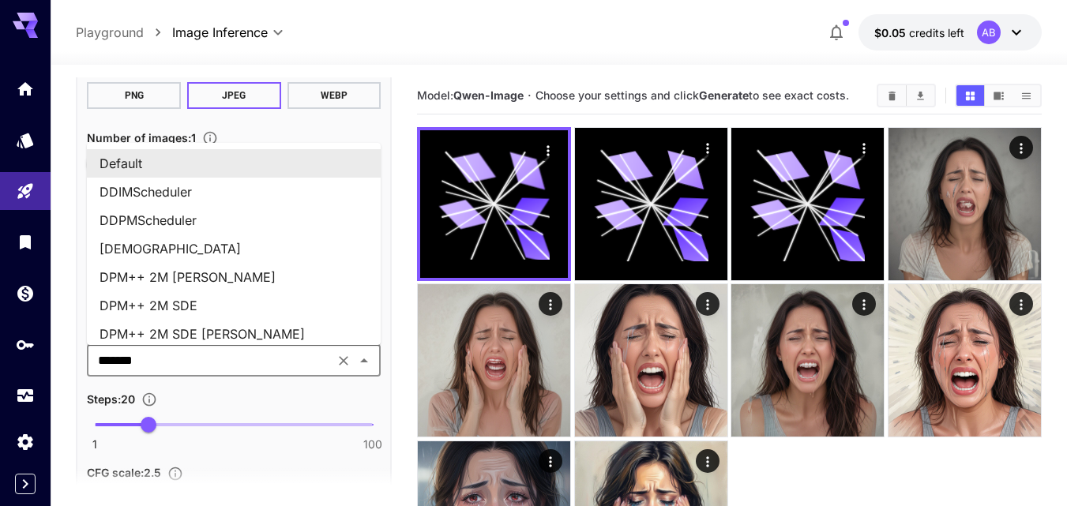
click at [344, 369] on button "Clear" at bounding box center [344, 361] width 22 height 22
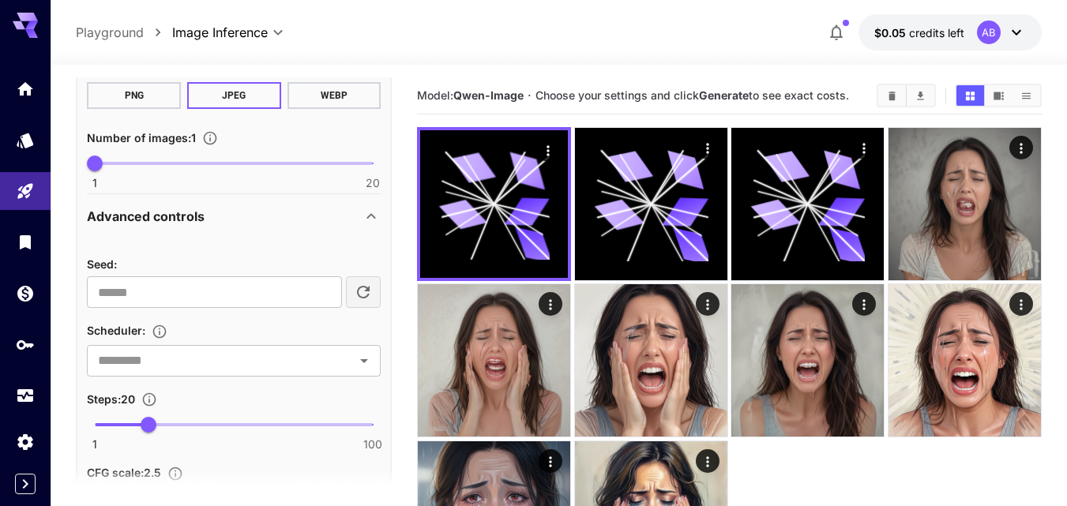
click at [286, 336] on div "Scheduler :" at bounding box center [234, 330] width 294 height 19
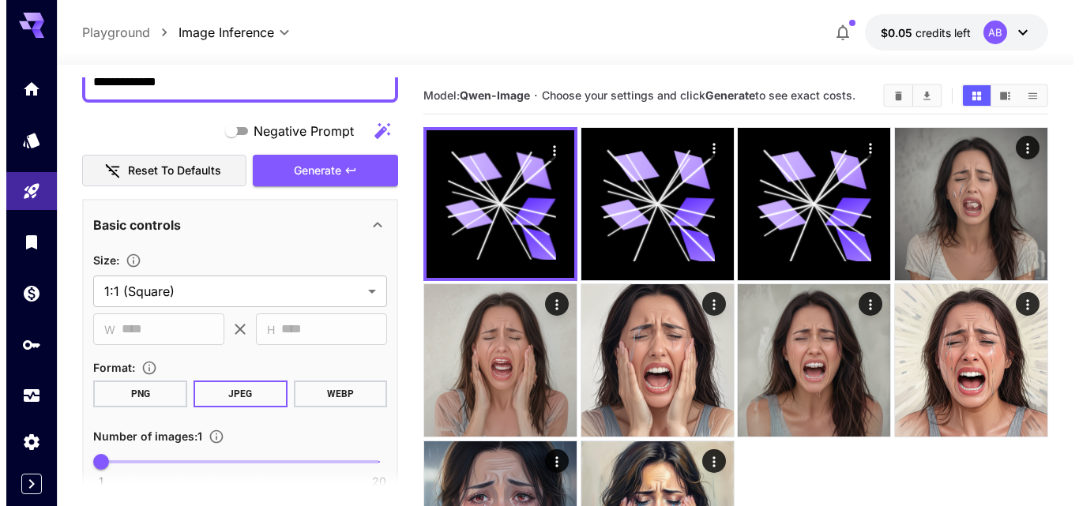
scroll to position [0, 0]
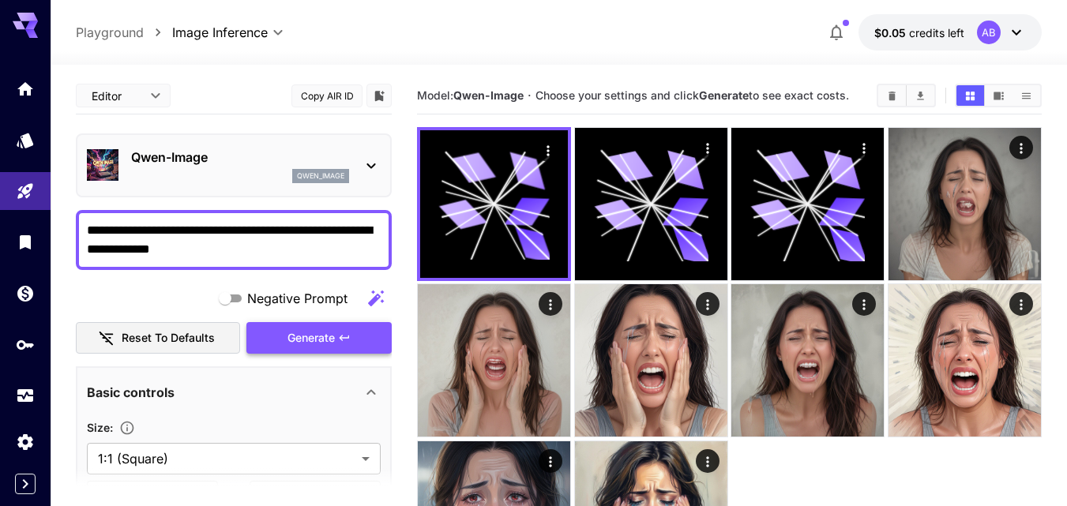
click at [307, 337] on span "Generate" at bounding box center [311, 339] width 47 height 20
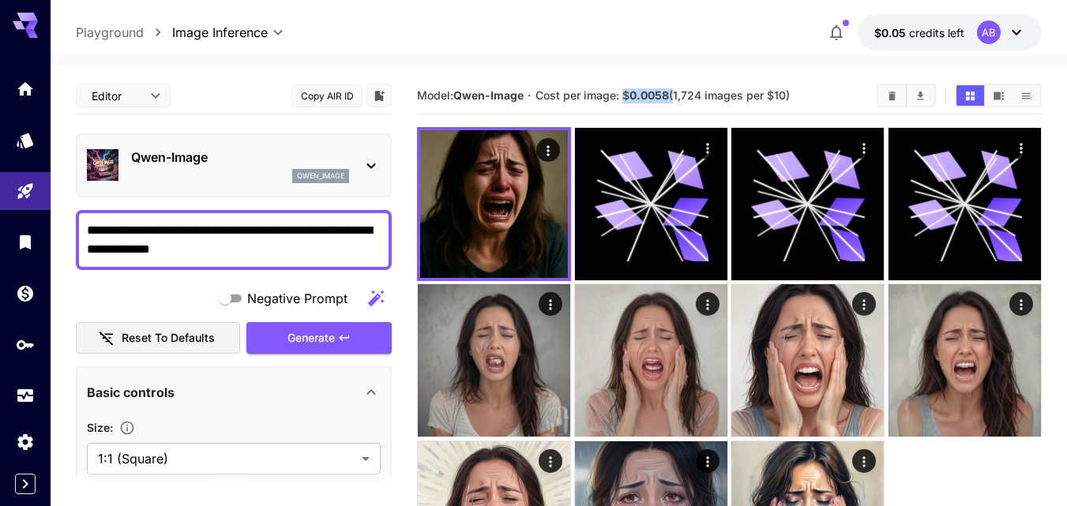
drag, startPoint x: 627, startPoint y: 95, endPoint x: 674, endPoint y: 95, distance: 46.6
click at [674, 95] on span "Cost per image: $ 0.0058 (1,724 images per $10)" at bounding box center [663, 94] width 254 height 13
drag, startPoint x: 654, startPoint y: 97, endPoint x: 686, endPoint y: 98, distance: 31.6
click at [677, 98] on span "Cost per image: $ 0.0058 (1,724 images per $10)" at bounding box center [663, 94] width 254 height 13
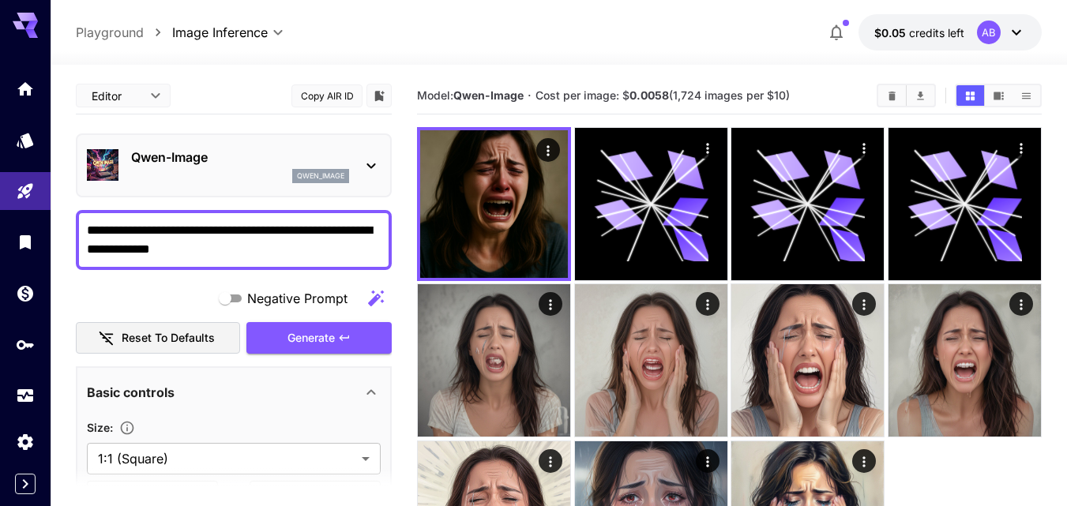
click at [707, 98] on span "Cost per image: $ 0.0058 (1,724 images per $10)" at bounding box center [663, 94] width 254 height 13
drag, startPoint x: 664, startPoint y: 100, endPoint x: 705, endPoint y: 100, distance: 41.1
click at [701, 100] on span "Cost per image: $ 0.0058 (1,724 images per $10)" at bounding box center [663, 94] width 254 height 13
click at [731, 96] on span "Cost per image: $ 0.0058 (1,724 images per $10)" at bounding box center [663, 94] width 254 height 13
drag, startPoint x: 624, startPoint y: 96, endPoint x: 807, endPoint y: 96, distance: 182.5
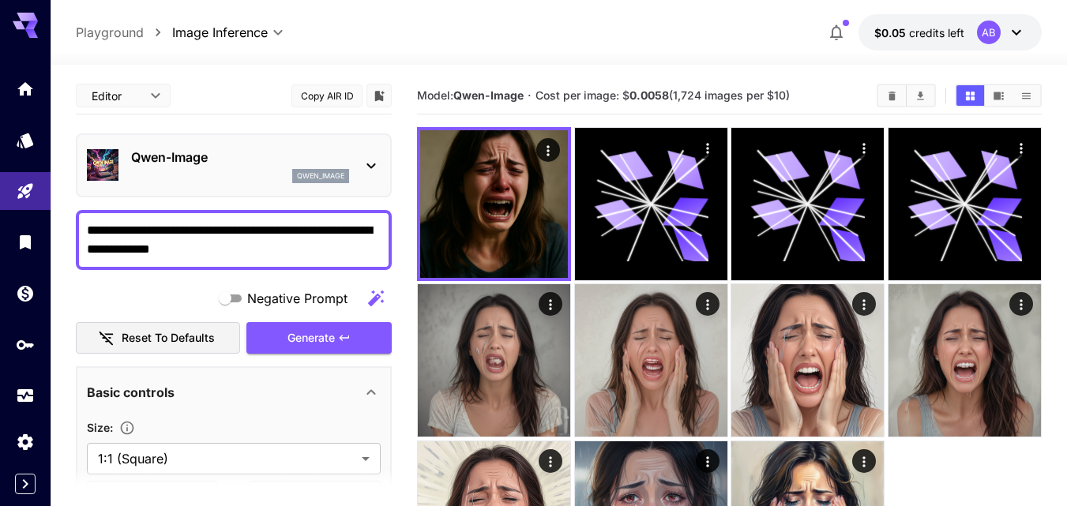
click at [807, 96] on section "Model: [PERSON_NAME]-Image · Cost per image: $ 0.0058 (1,724 images per $10)" at bounding box center [640, 95] width 447 height 19
copy span "$ 0.0058 (1,724 images per $10)"
click at [269, 161] on p "Qwen-Image" at bounding box center [240, 157] width 218 height 19
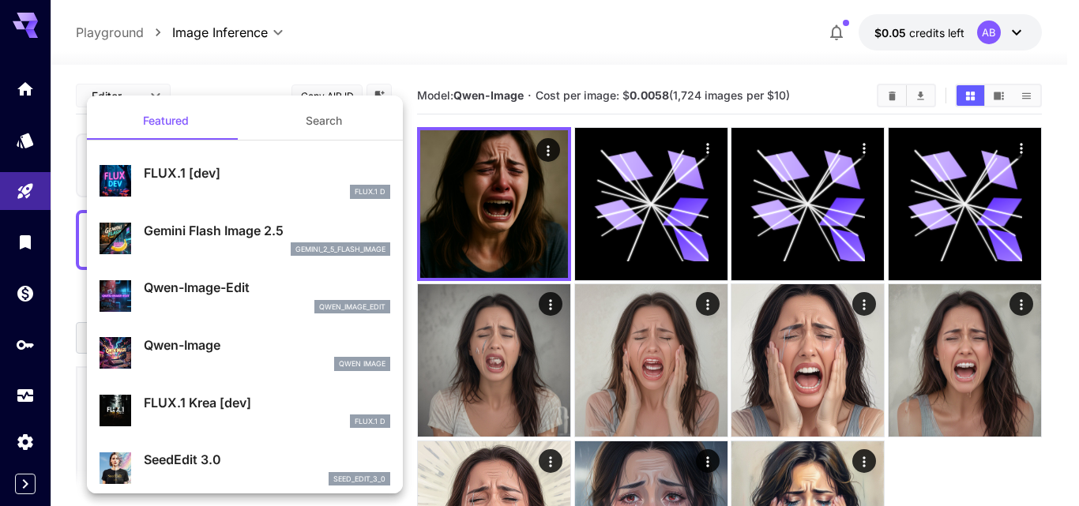
click at [220, 239] on p "Gemini Flash Image 2.5" at bounding box center [267, 230] width 246 height 19
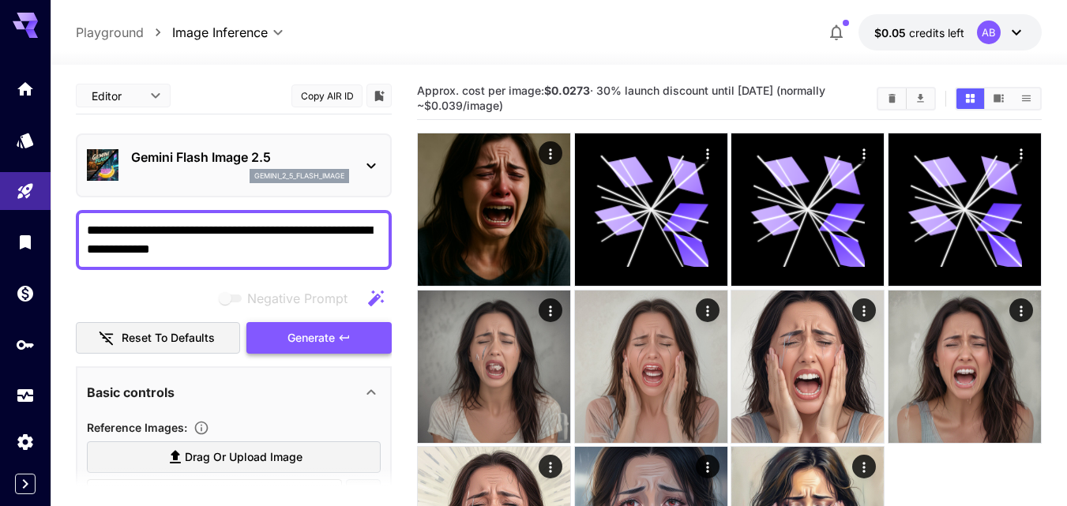
click at [318, 332] on span "Generate" at bounding box center [311, 339] width 47 height 20
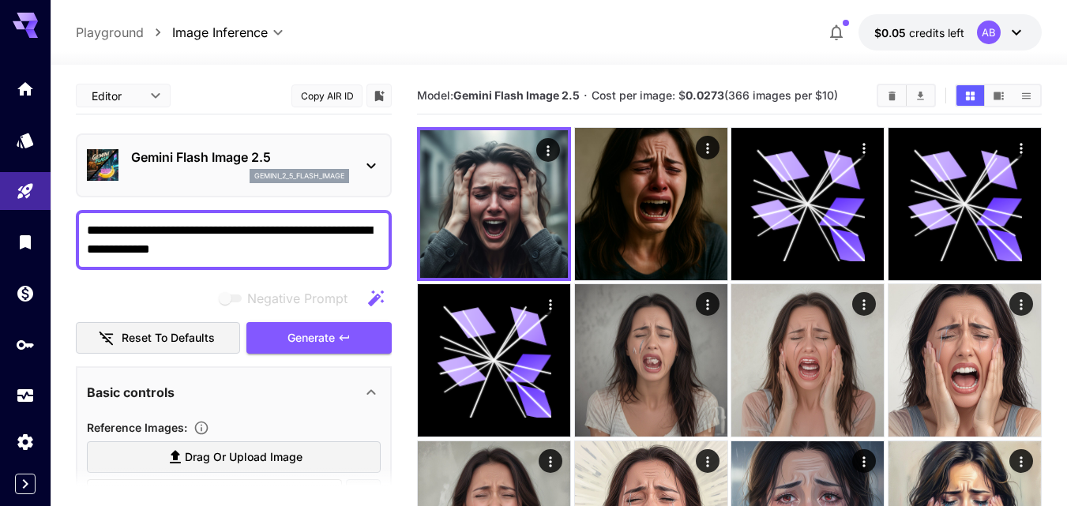
drag, startPoint x: 525, startPoint y: 93, endPoint x: 848, endPoint y: 84, distance: 323.2
click at [848, 84] on div "Model: Gemini Flash Image 2.5 · Cost per image: $ 0.0273 (366 images per $10)" at bounding box center [729, 96] width 625 height 24
click at [838, 89] on span "Cost per image: $ 0.0273 (366 images per $10)" at bounding box center [715, 94] width 246 height 13
click at [370, 170] on icon at bounding box center [371, 165] width 19 height 19
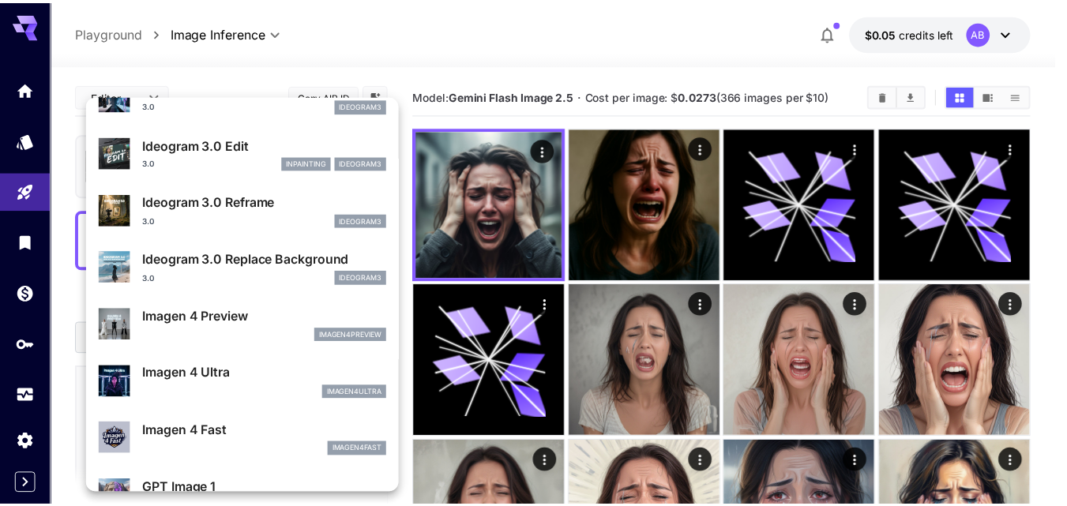
scroll to position [711, 0]
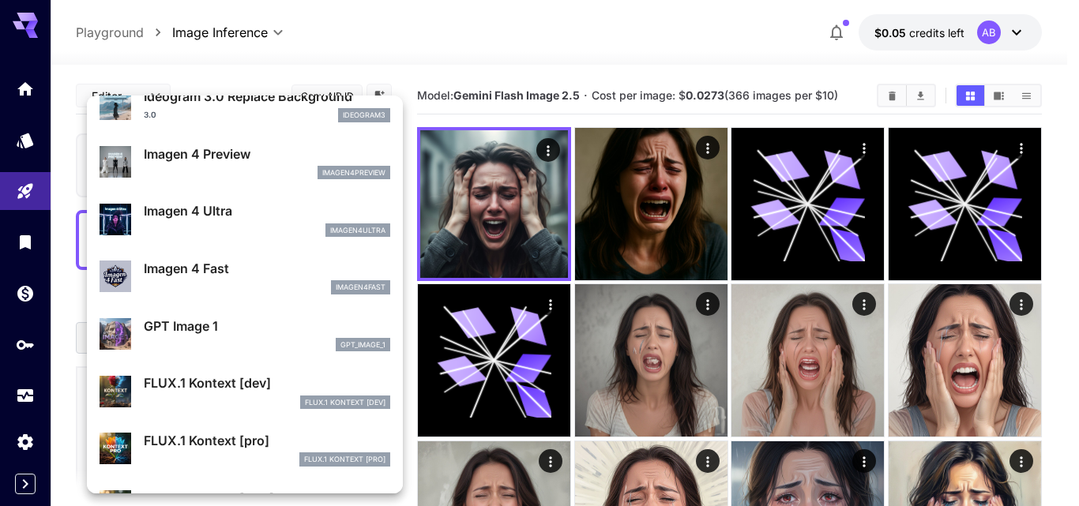
click at [474, 69] on div at bounding box center [539, 253] width 1079 height 506
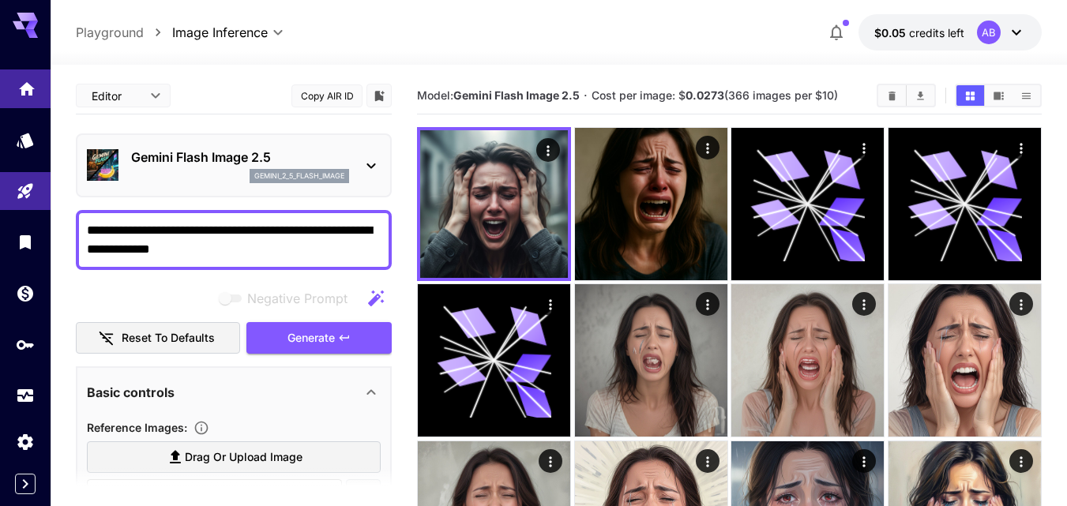
click at [46, 75] on link at bounding box center [25, 89] width 51 height 39
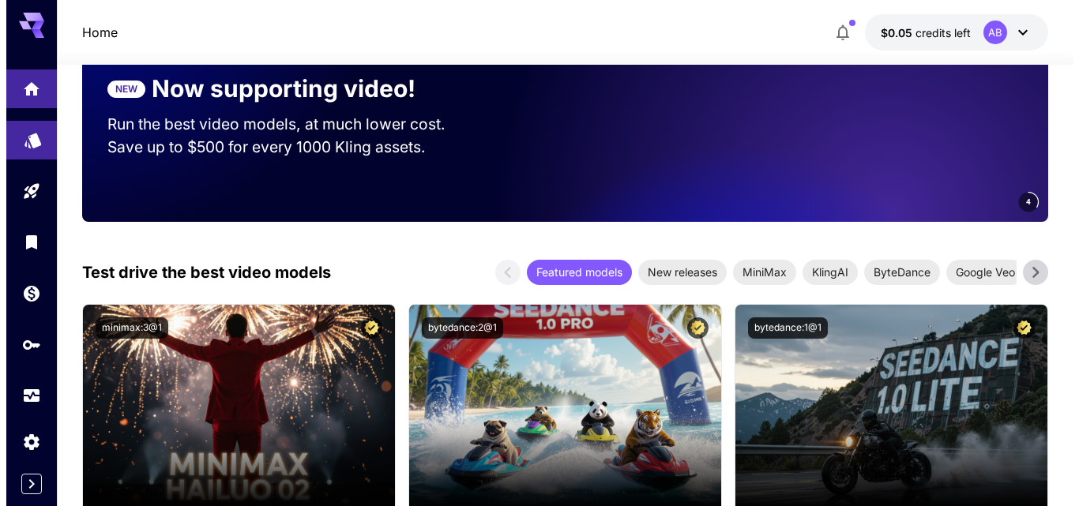
scroll to position [158, 0]
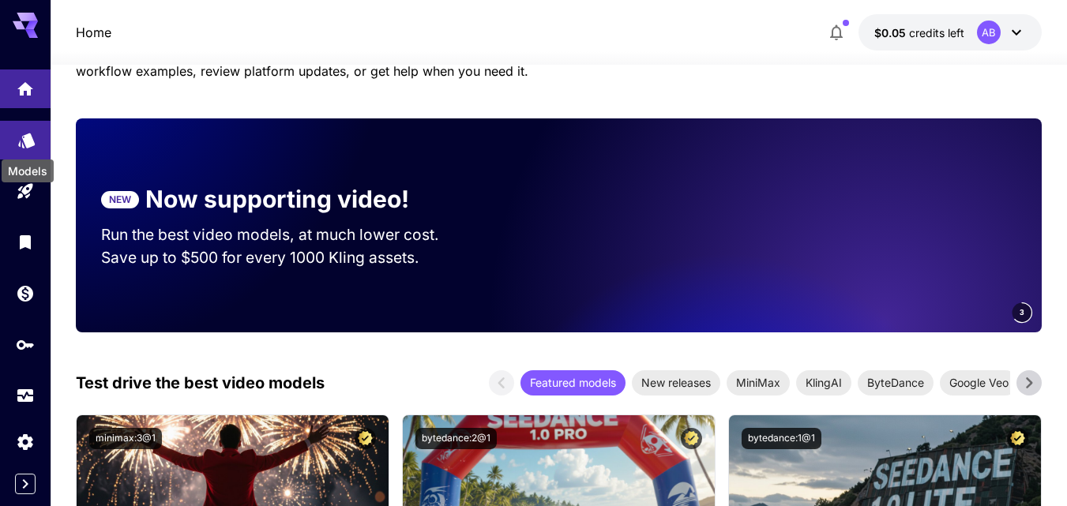
click at [34, 143] on icon "Models" at bounding box center [26, 135] width 19 height 19
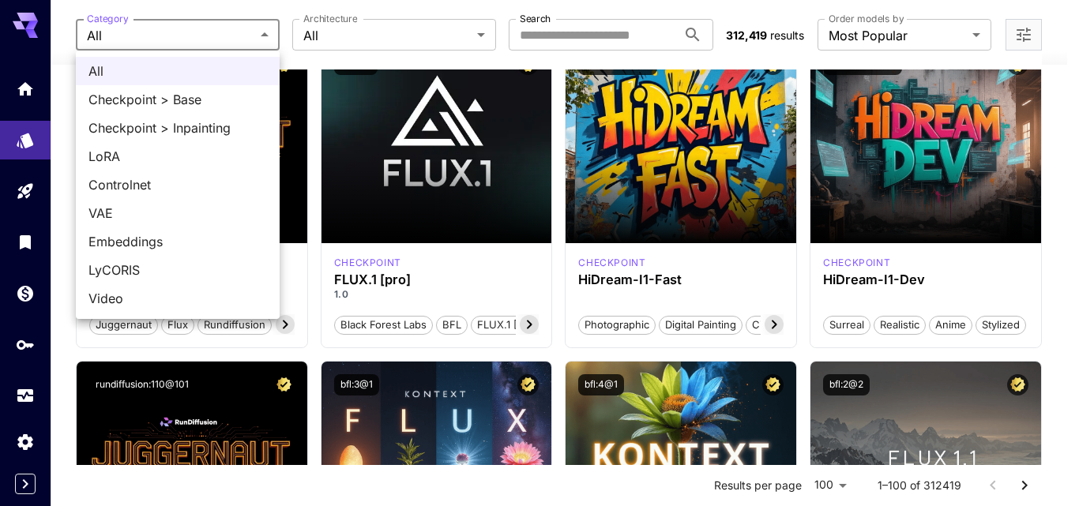
click at [349, 36] on div at bounding box center [539, 253] width 1079 height 506
click at [178, 68] on span "All" at bounding box center [177, 71] width 179 height 19
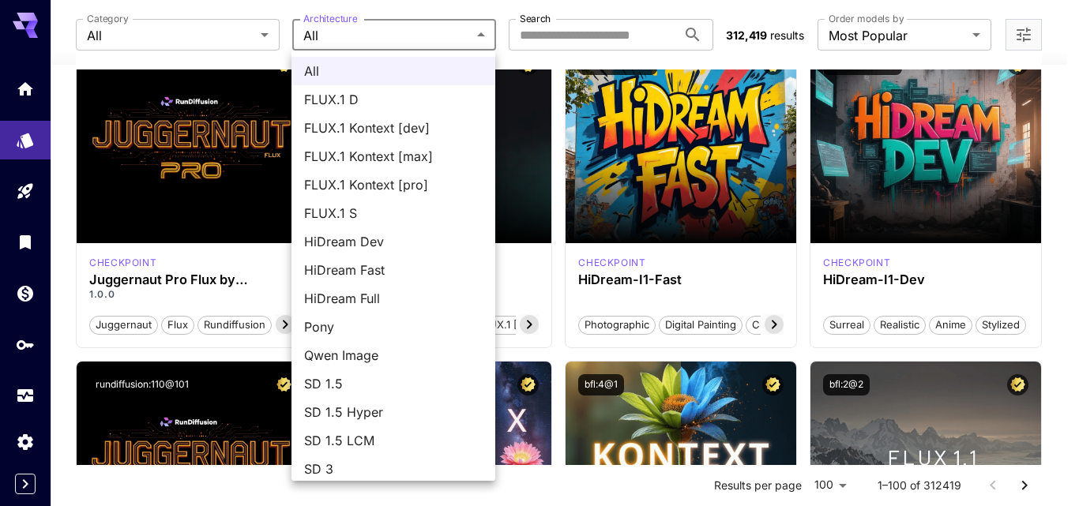
click at [584, 27] on div at bounding box center [539, 253] width 1079 height 506
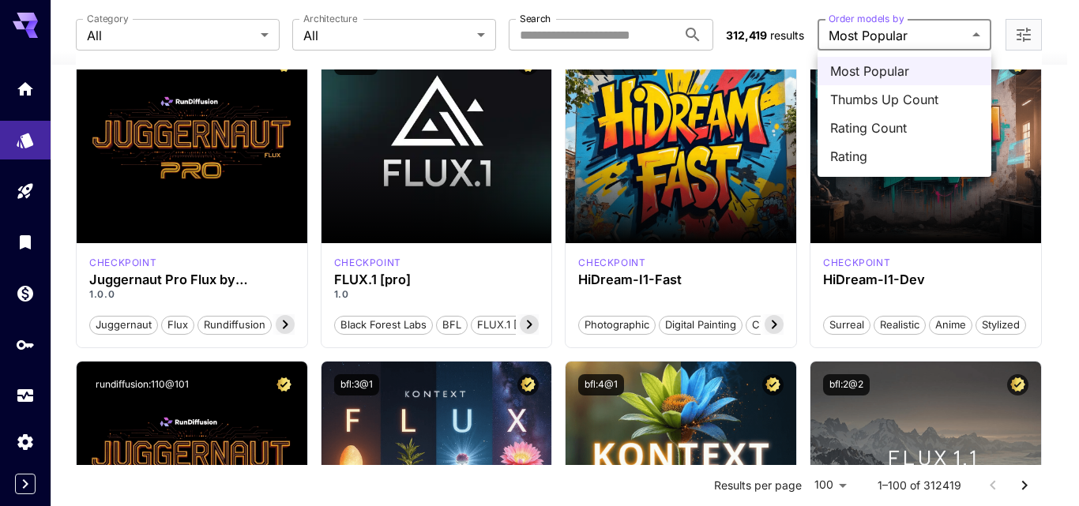
click at [907, 43] on div at bounding box center [539, 253] width 1079 height 506
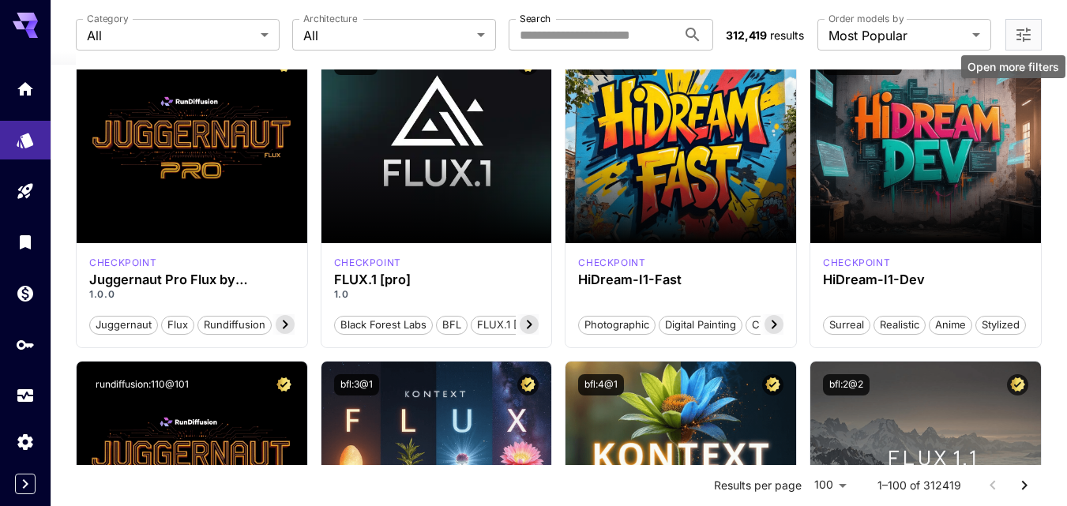
click at [1028, 36] on icon "Open more filters" at bounding box center [1023, 34] width 19 height 19
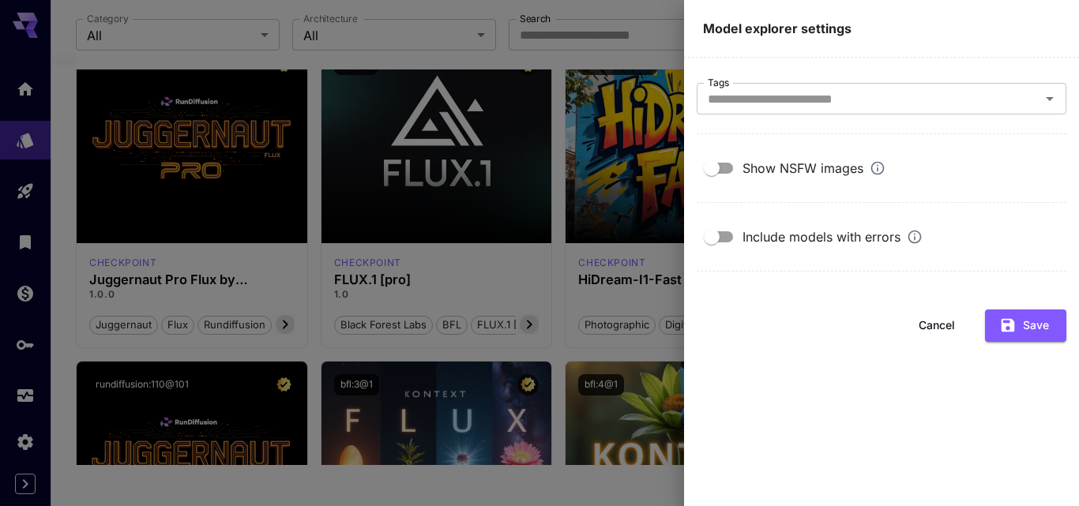
click at [949, 326] on button "Cancel" at bounding box center [936, 326] width 71 height 32
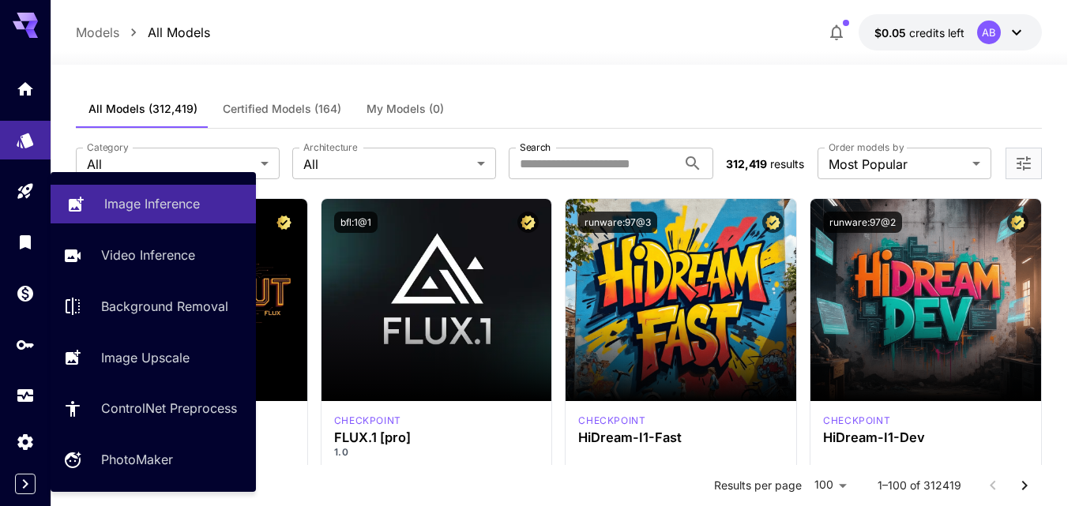
click at [109, 206] on p "Image Inference" at bounding box center [152, 203] width 96 height 19
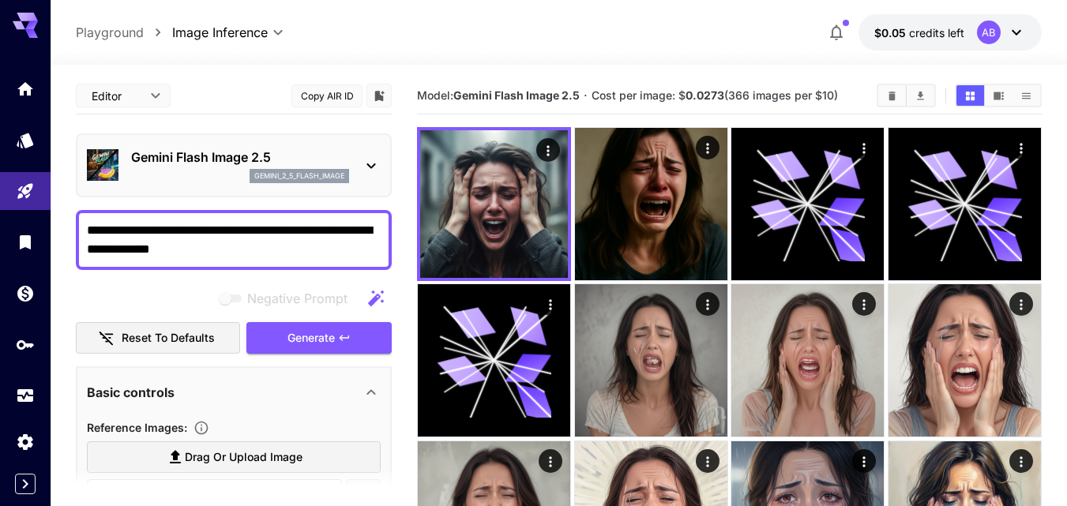
click at [378, 160] on icon at bounding box center [371, 165] width 19 height 19
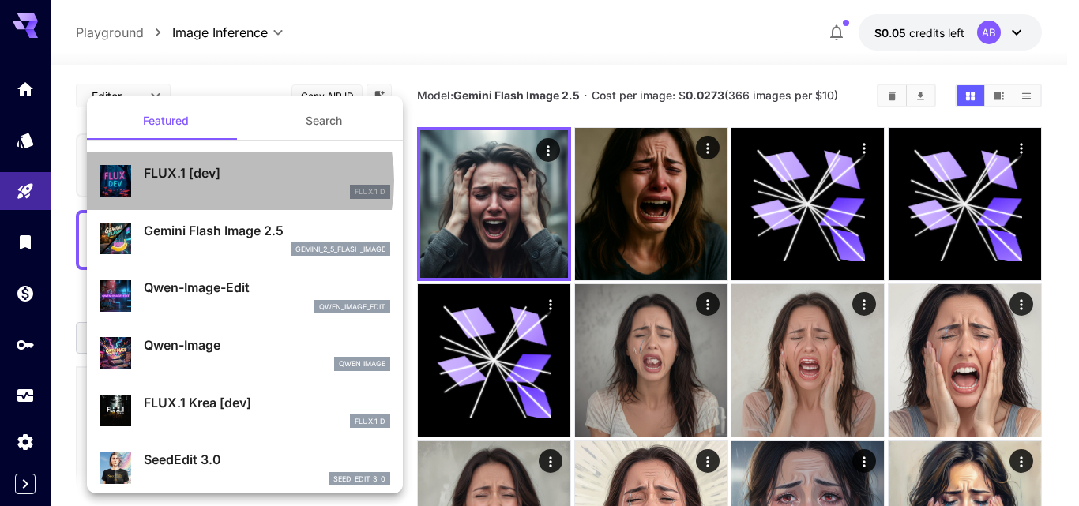
click at [211, 181] on p "FLUX.1 [dev]" at bounding box center [267, 173] width 246 height 19
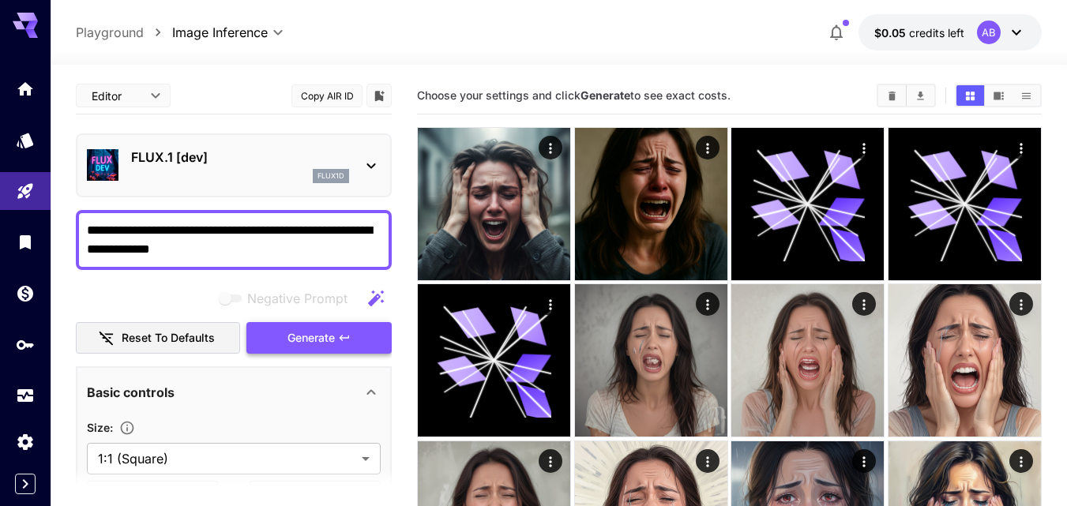
click at [311, 340] on span "Generate" at bounding box center [311, 339] width 47 height 20
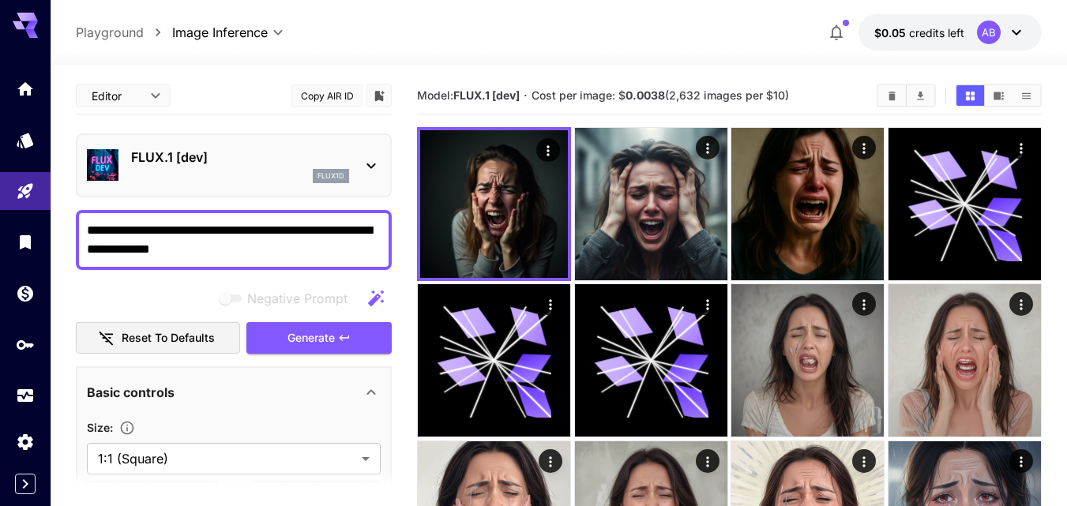
drag, startPoint x: 803, startPoint y: 94, endPoint x: 417, endPoint y: 92, distance: 386.3
click at [417, 92] on section "Model: FLUX.1 [dev] · Cost per image: $ 0.0038 (2,632 images per $10)" at bounding box center [640, 95] width 447 height 19
copy section "Model: FLUX.1 [dev] · Cost per image: $ 0.0038 (2,632 images per $10)"
click at [284, 160] on p "FLUX.1 [dev]" at bounding box center [240, 157] width 218 height 19
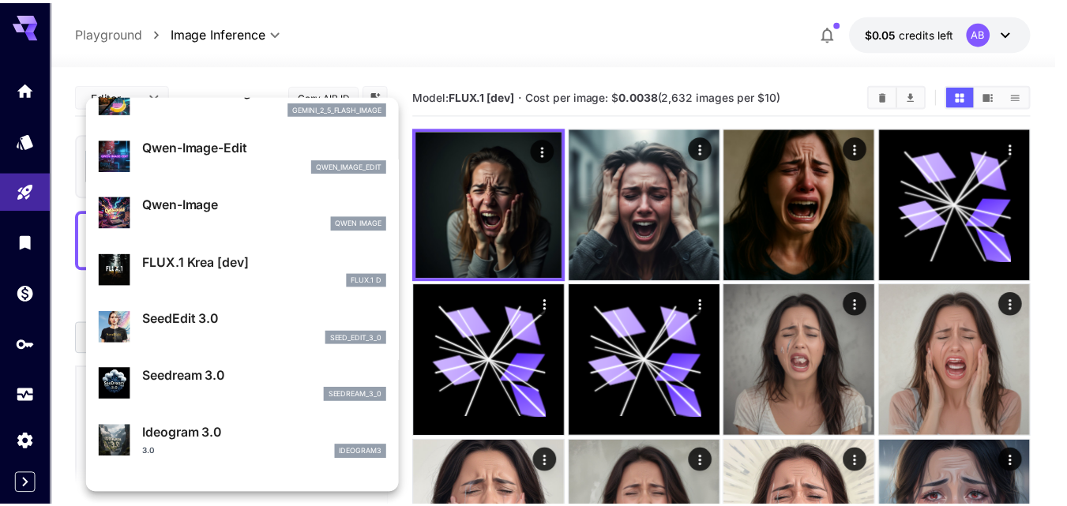
scroll to position [237, 0]
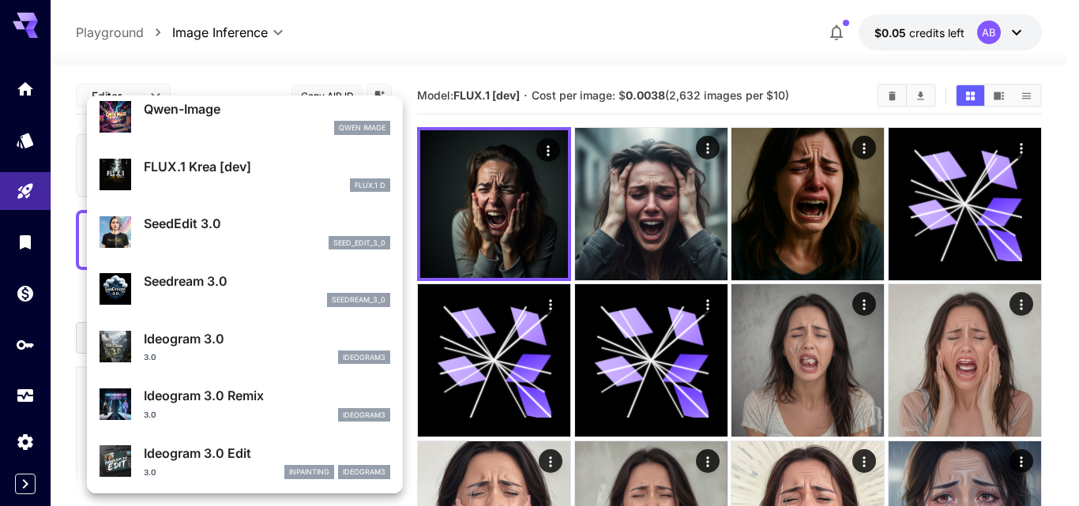
click at [209, 401] on p "Ideogram 3.0 Remix" at bounding box center [267, 395] width 246 height 19
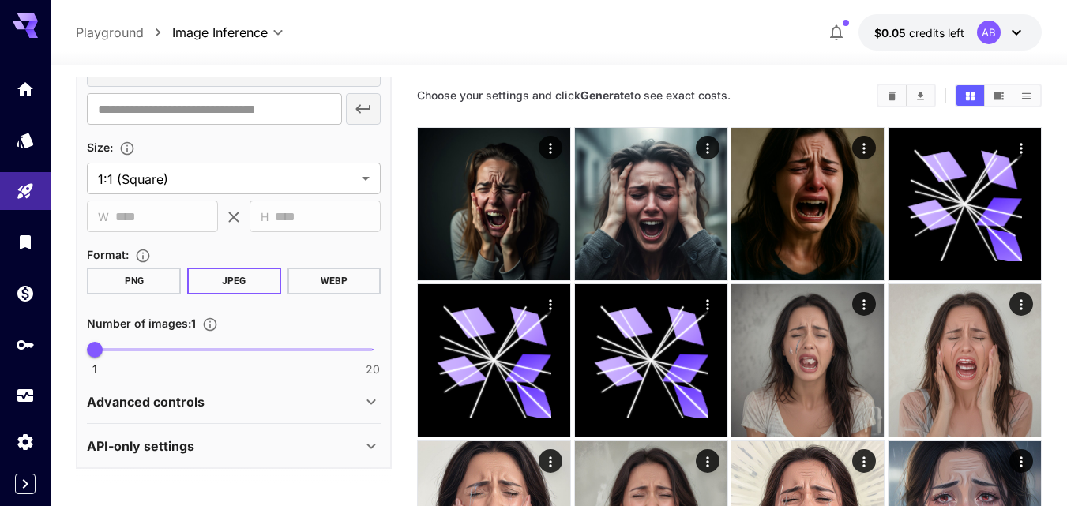
scroll to position [873, 0]
click at [252, 401] on div "Advanced controls" at bounding box center [224, 401] width 275 height 19
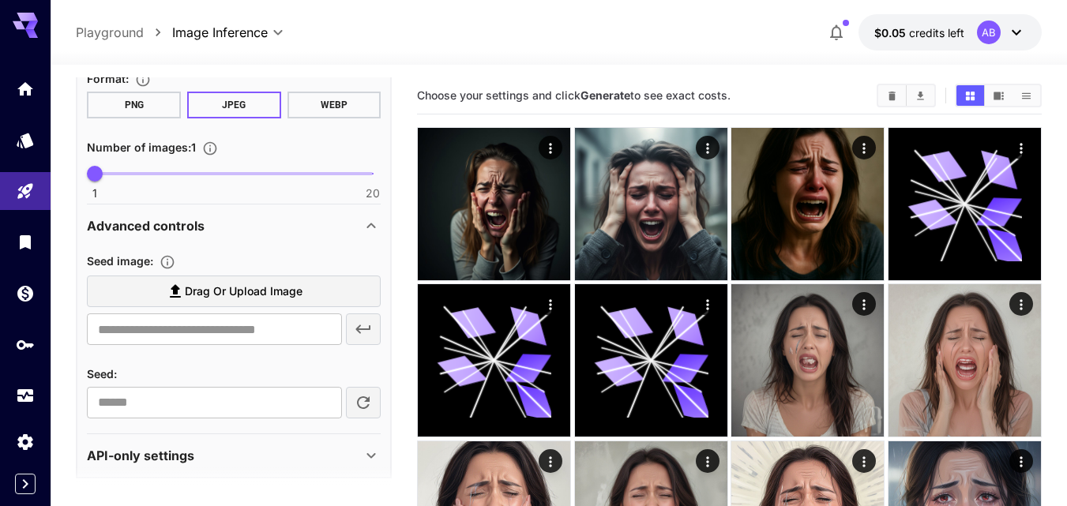
scroll to position [1058, 0]
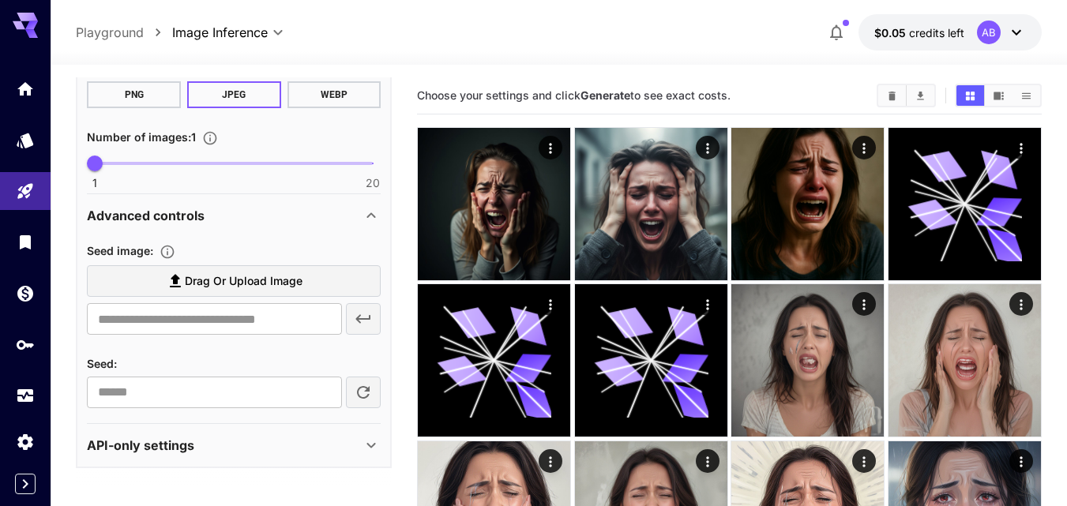
click at [197, 210] on p "Advanced controls" at bounding box center [146, 215] width 118 height 19
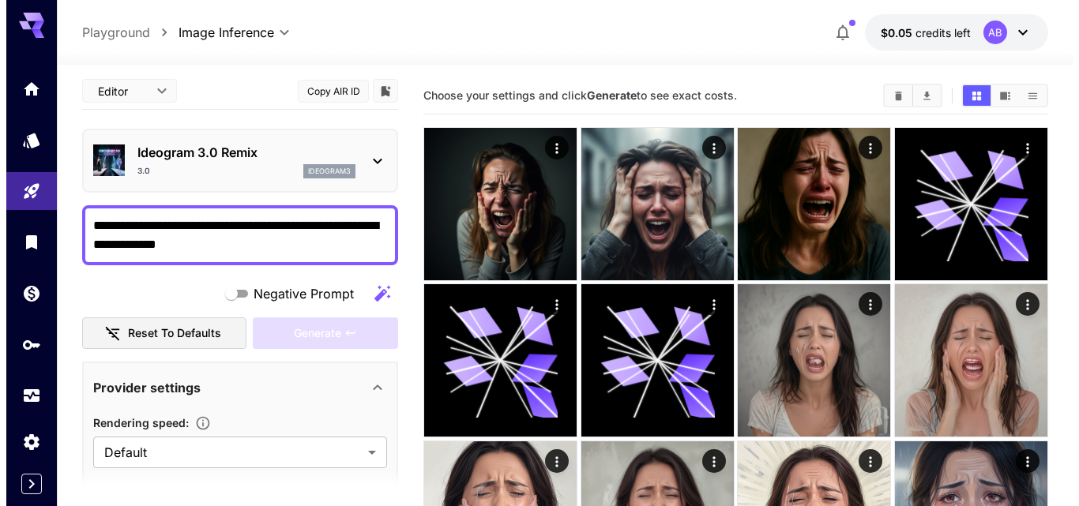
scroll to position [0, 0]
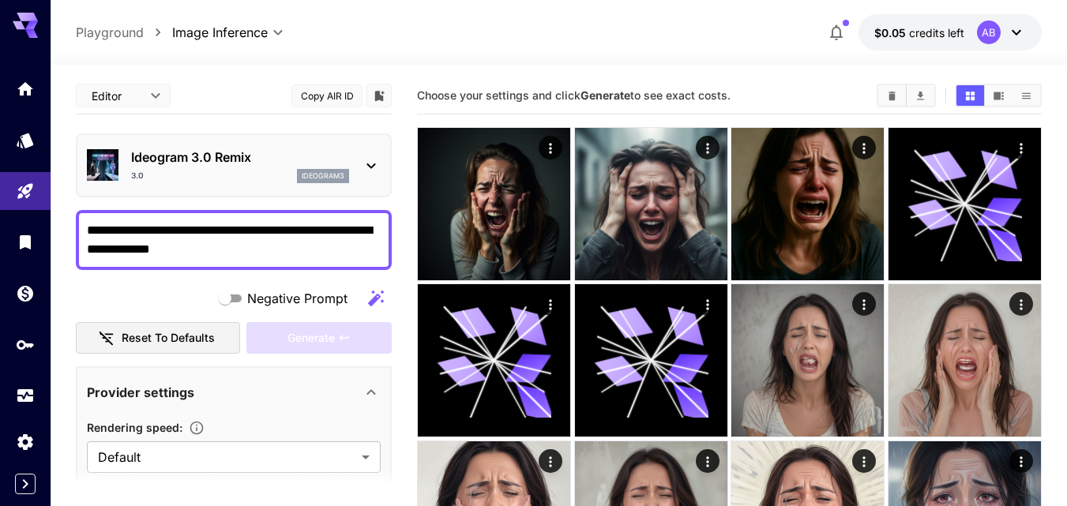
click at [250, 164] on p "Ideogram 3.0 Remix" at bounding box center [240, 157] width 218 height 19
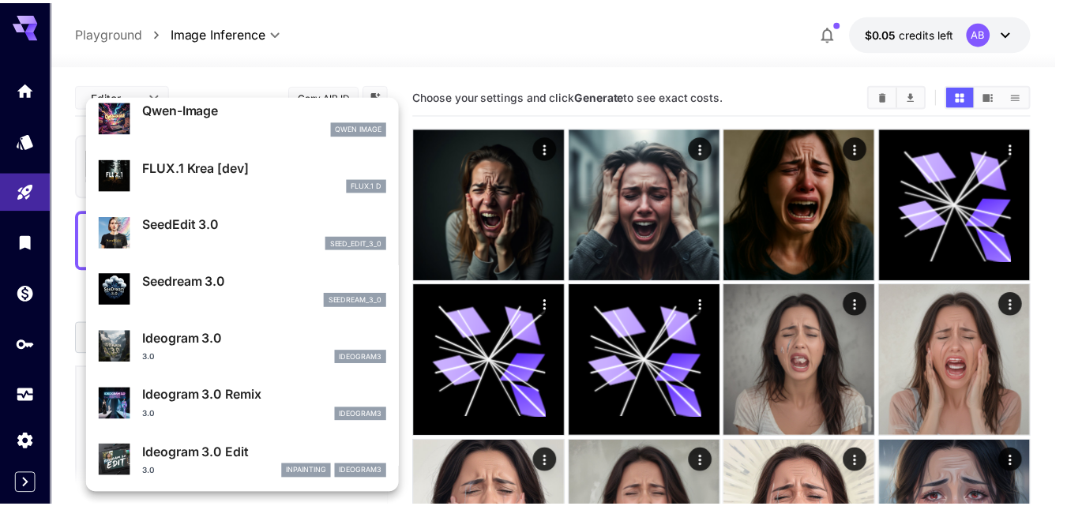
scroll to position [395, 0]
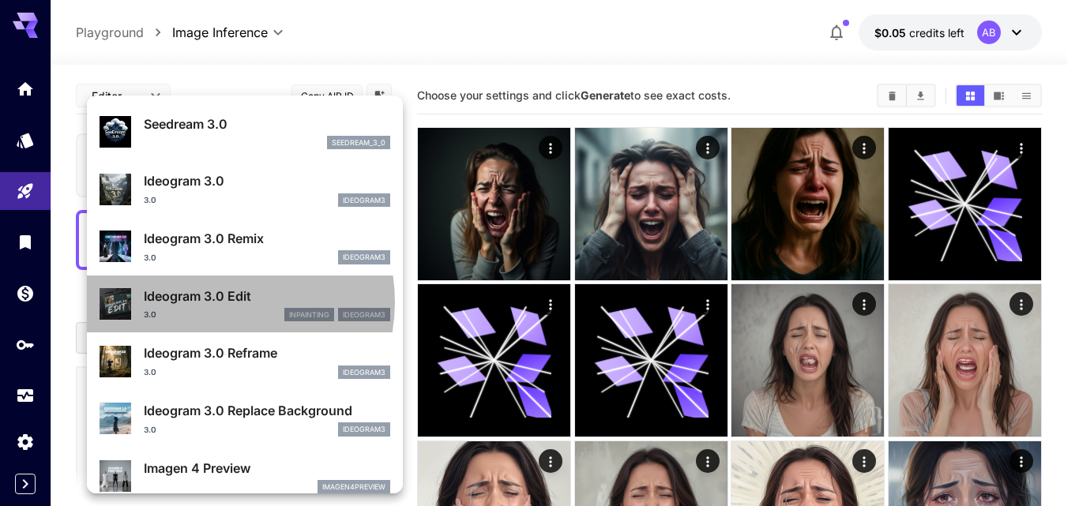
click at [213, 303] on p "Ideogram 3.0 Edit" at bounding box center [267, 296] width 246 height 19
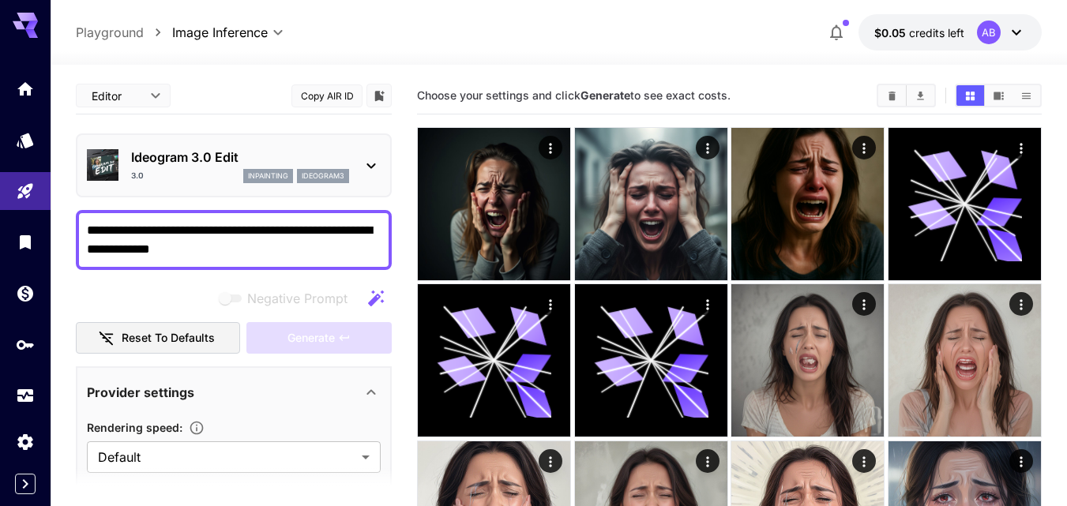
click at [372, 163] on icon at bounding box center [371, 165] width 19 height 19
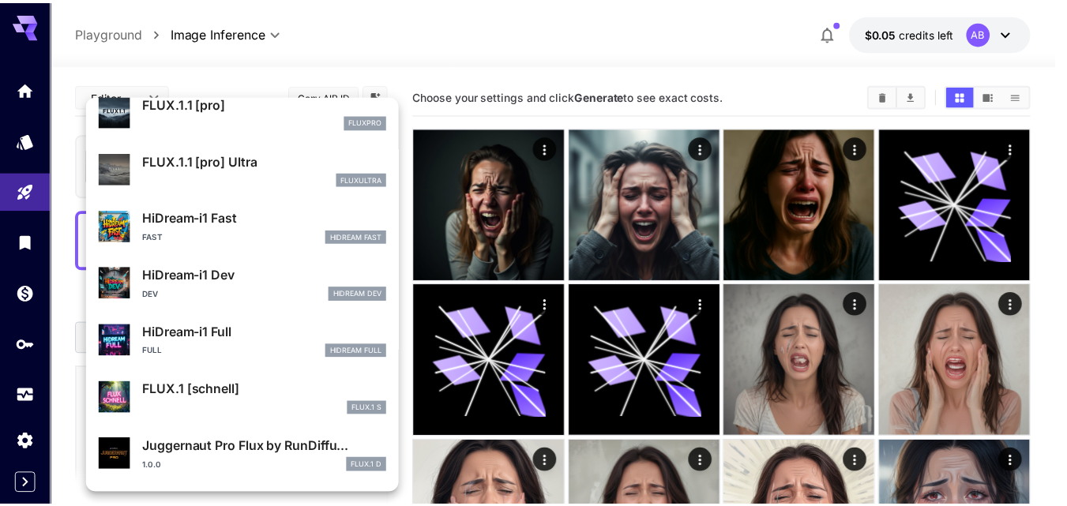
scroll to position [1186, 0]
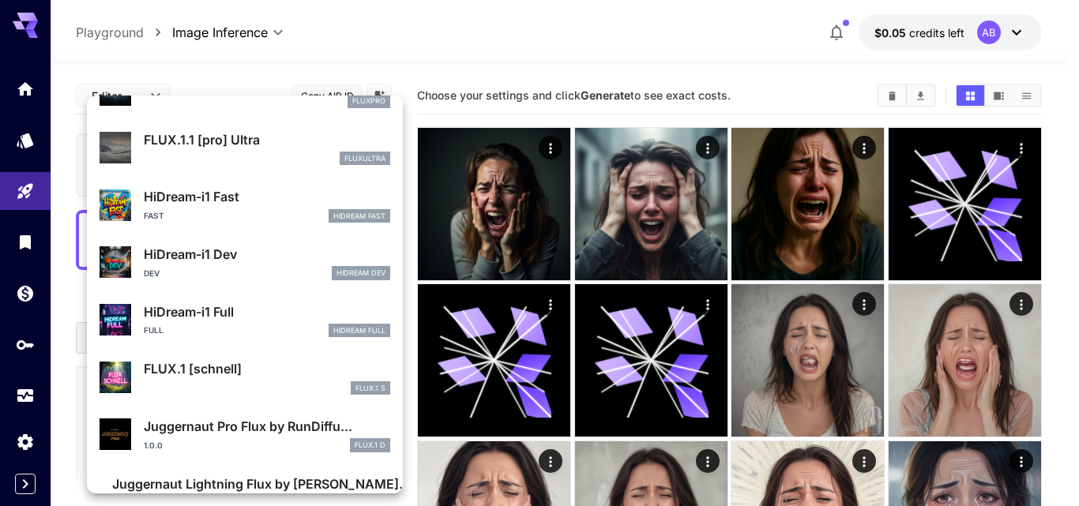
click at [238, 201] on p "HiDream-i1 Fast" at bounding box center [267, 196] width 246 height 19
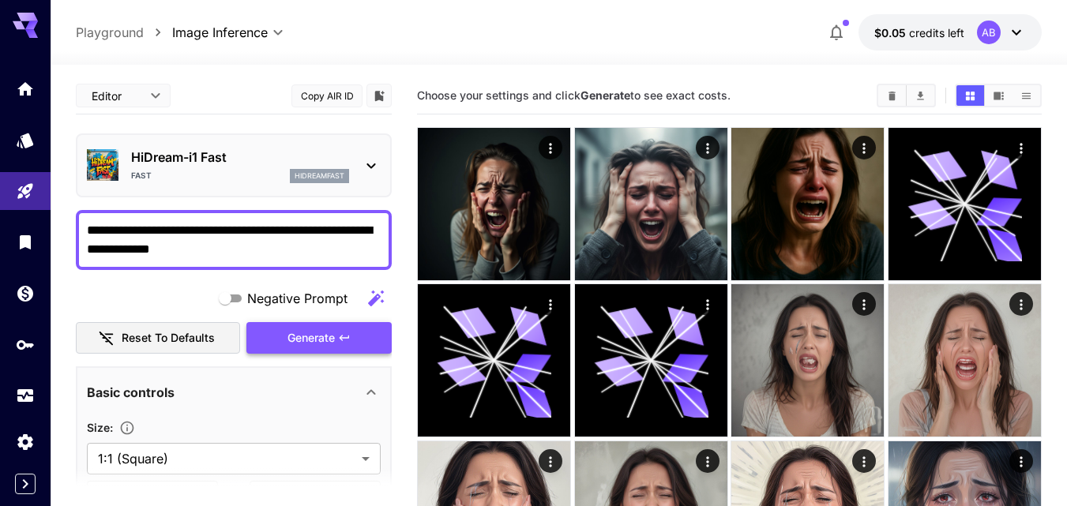
click at [295, 344] on span "Generate" at bounding box center [311, 339] width 47 height 20
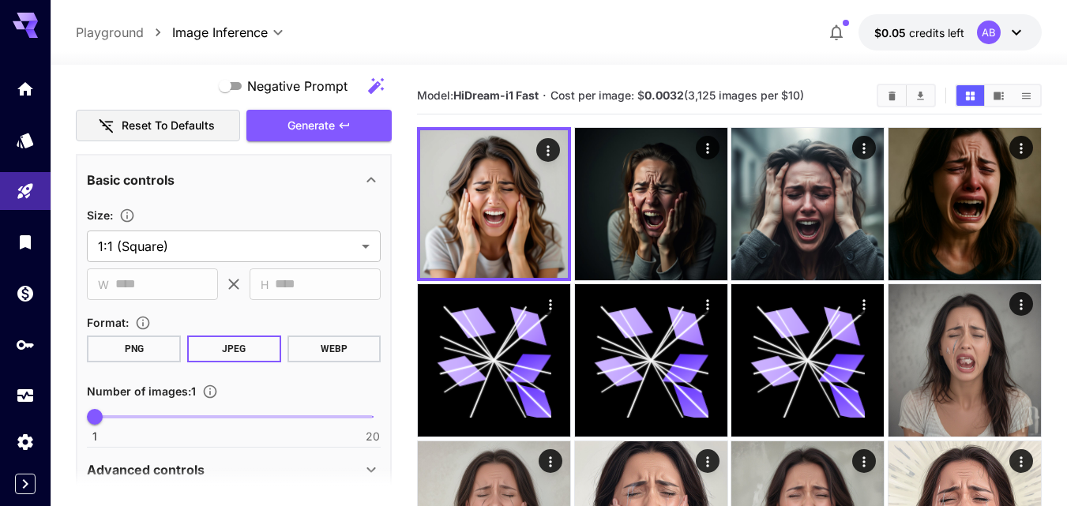
drag, startPoint x: 814, startPoint y: 93, endPoint x: 408, endPoint y: 88, distance: 406.1
click at [408, 88] on main "**********" at bounding box center [559, 420] width 966 height 687
copy section "Model: HiDream-i1 Fast · Cost per image: $ 0.0032 (3,125 images per $10)"
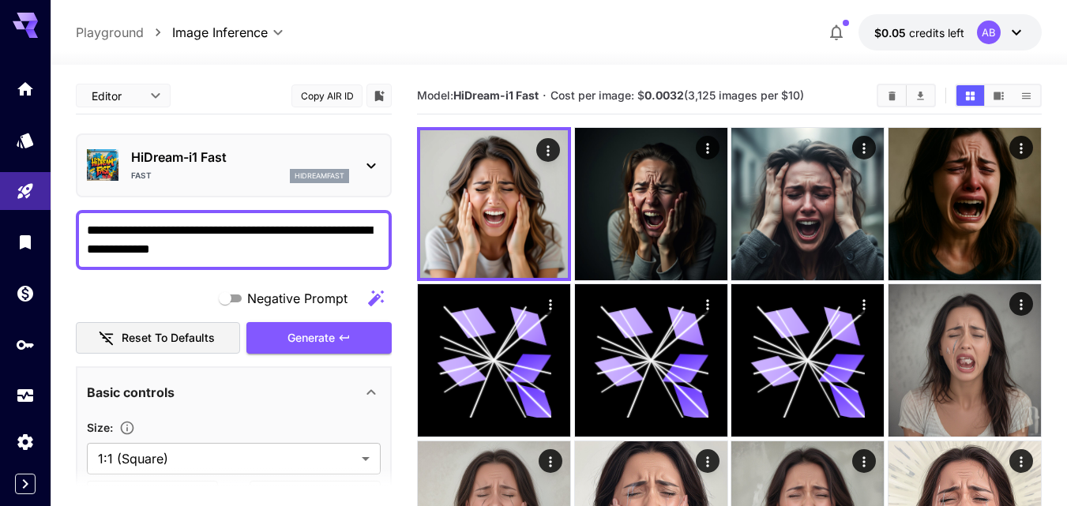
click at [373, 160] on icon at bounding box center [371, 165] width 19 height 19
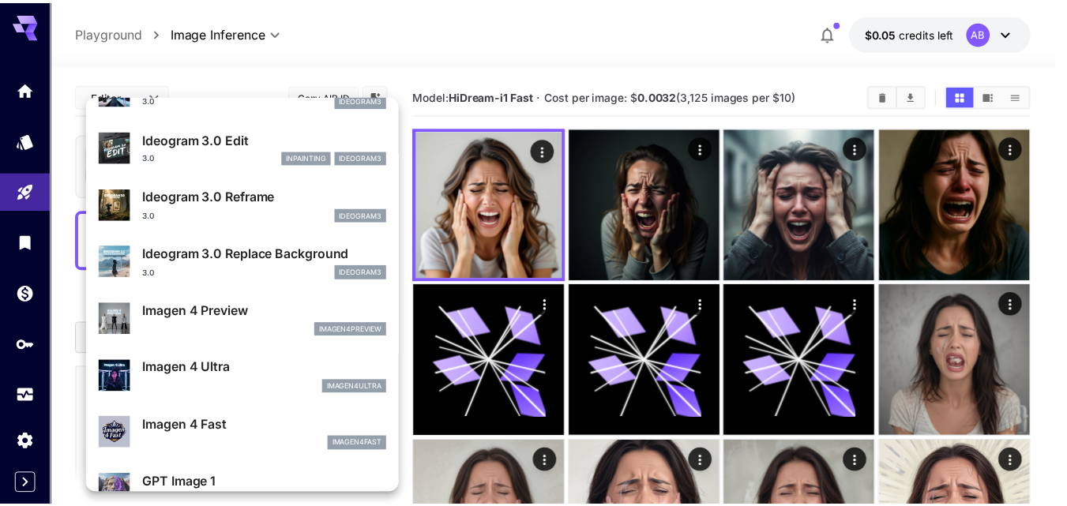
scroll to position [632, 0]
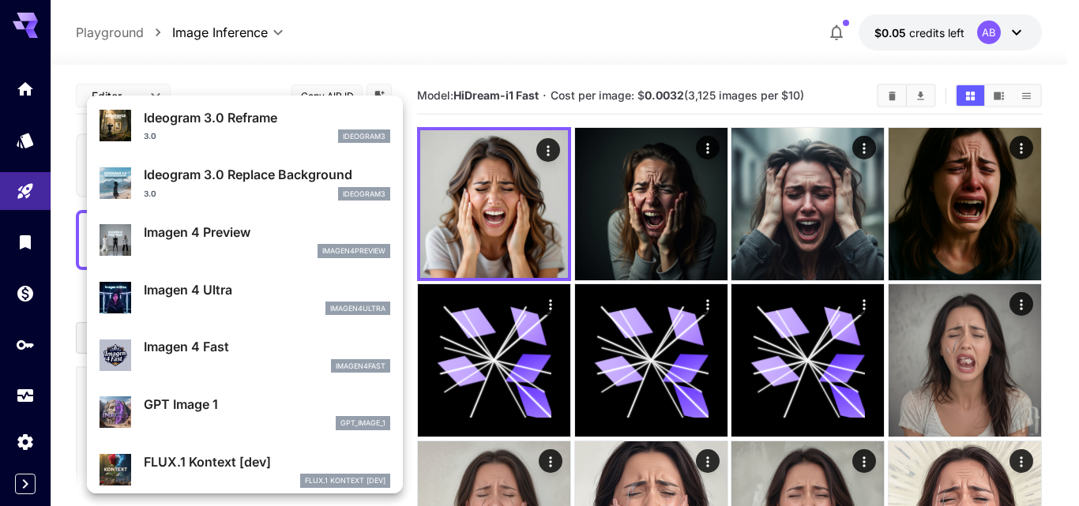
click at [264, 235] on p "Imagen 4 Preview" at bounding box center [267, 232] width 246 height 19
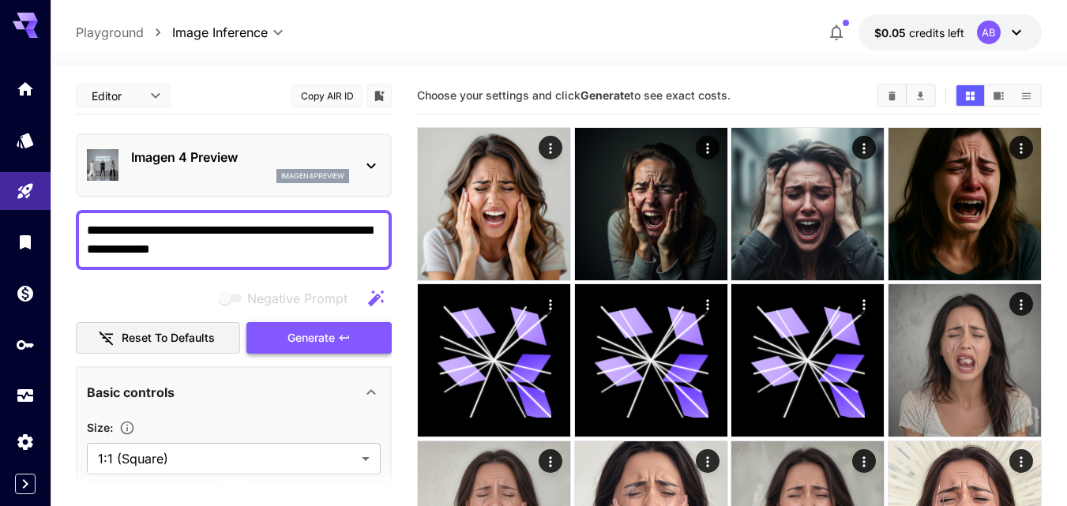
click at [312, 340] on span "Generate" at bounding box center [311, 339] width 47 height 20
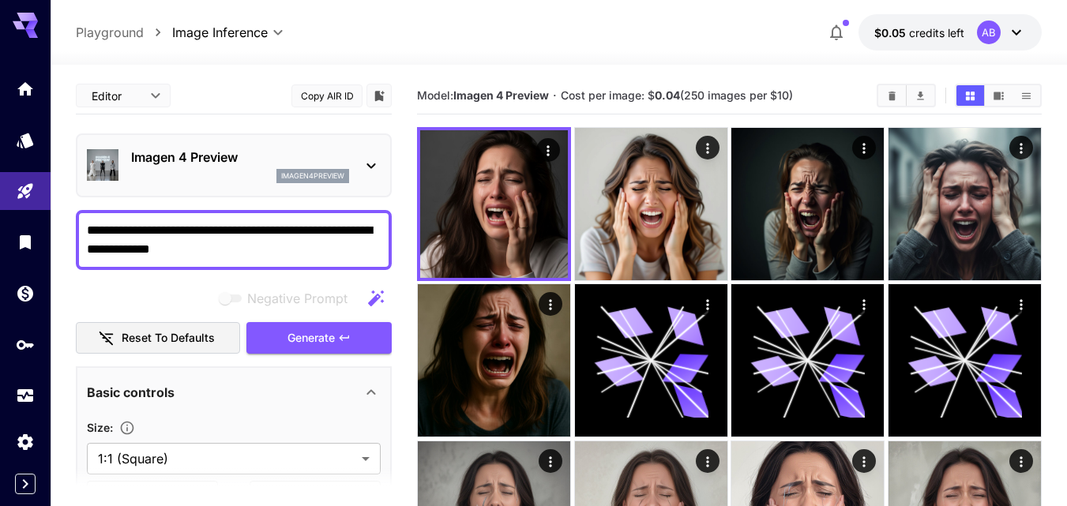
click at [252, 166] on p "Imagen 4 Preview" at bounding box center [240, 157] width 218 height 19
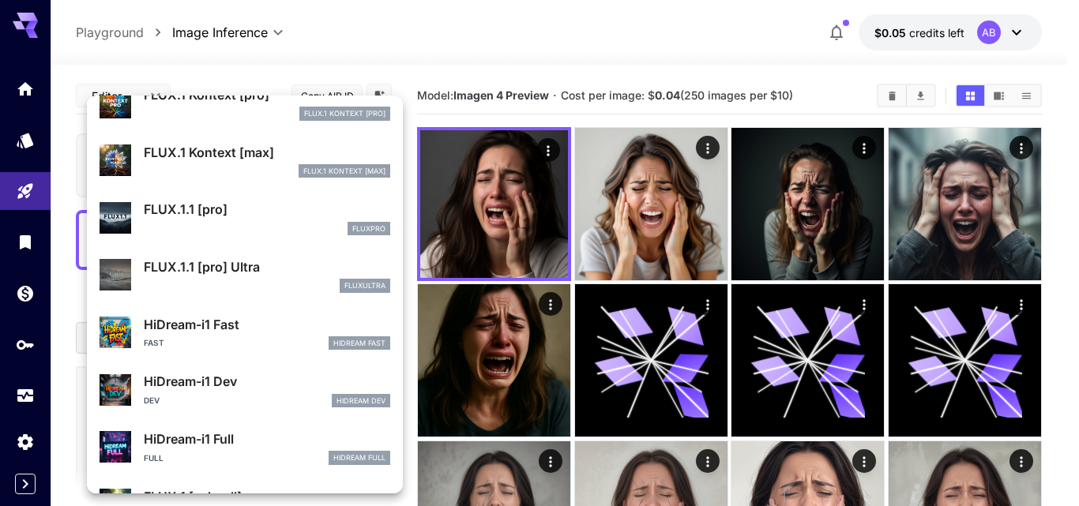
scroll to position [1107, 0]
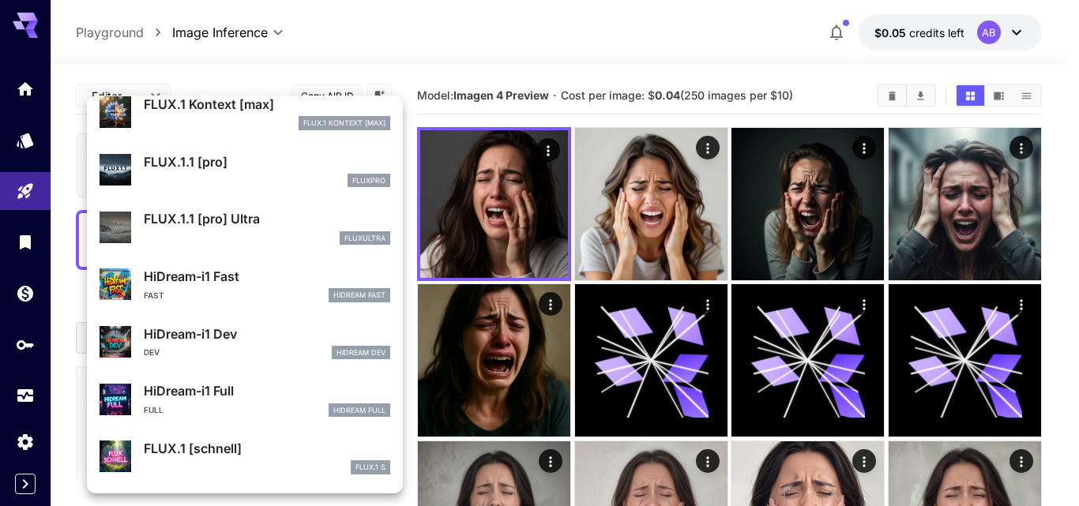
click at [257, 222] on p "FLUX.1.1 [pro] Ultra" at bounding box center [267, 218] width 246 height 19
type input "**********"
type input "****"
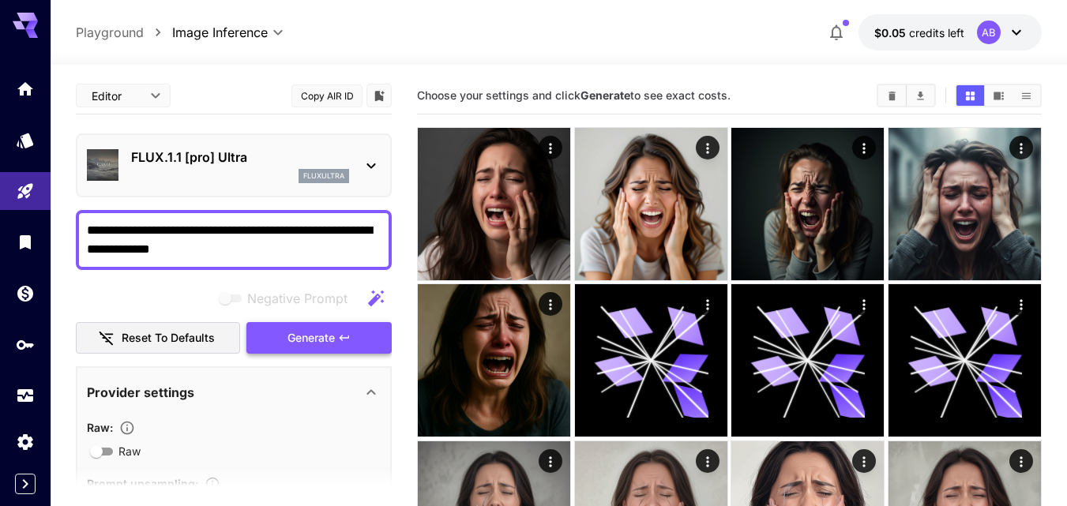
click at [318, 345] on span "Generate" at bounding box center [311, 339] width 47 height 20
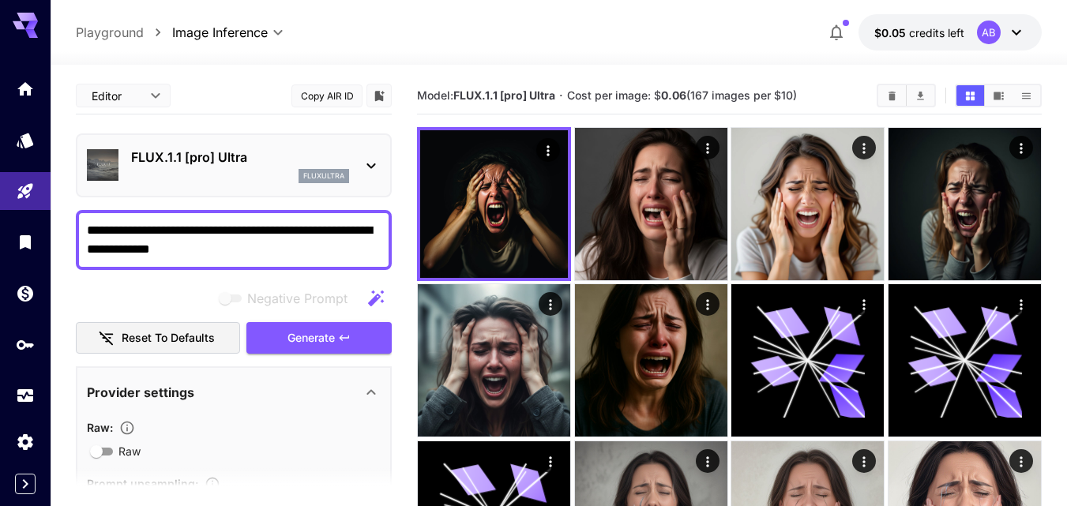
click at [256, 169] on div "fluxultra" at bounding box center [240, 176] width 218 height 14
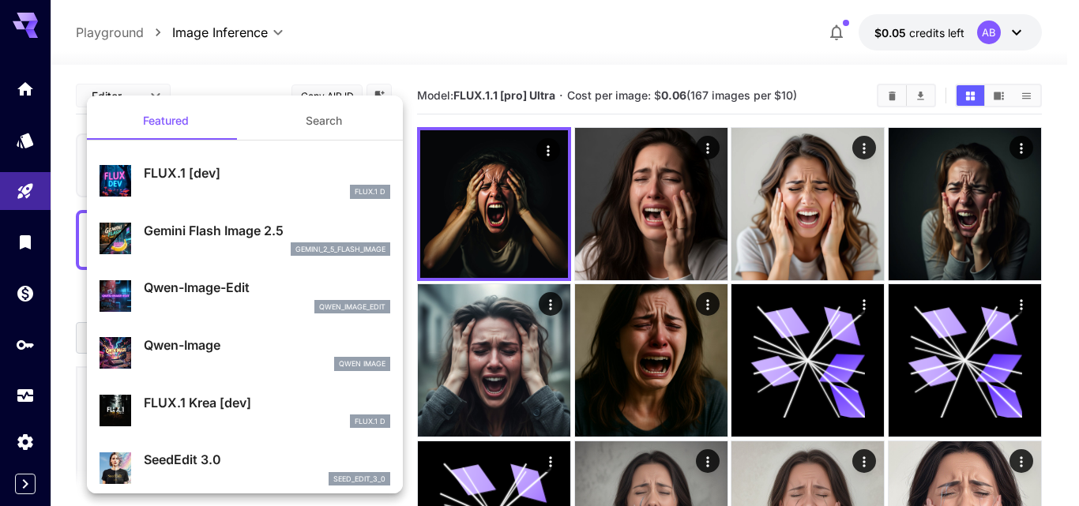
click at [350, 62] on div at bounding box center [539, 253] width 1079 height 506
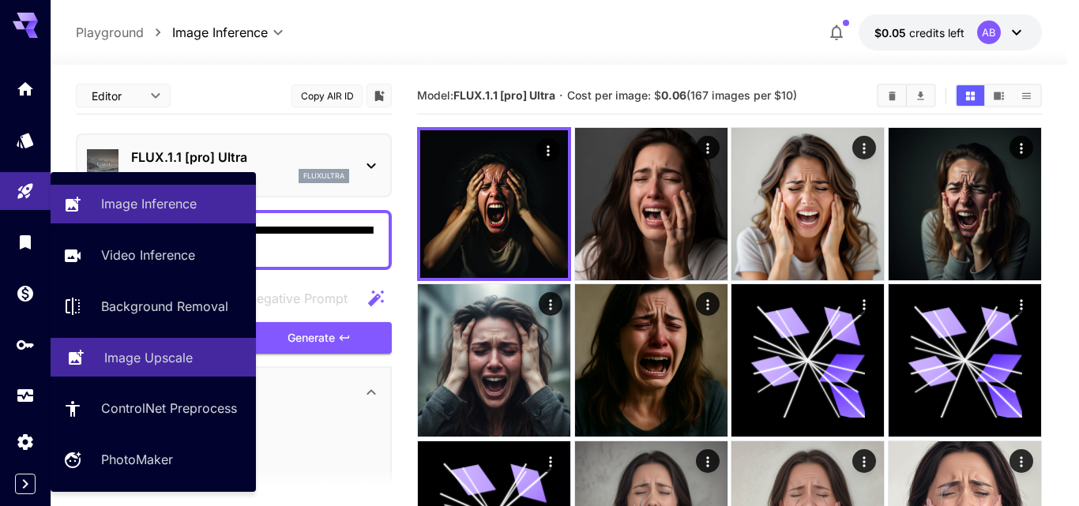
click at [173, 359] on p "Image Upscale" at bounding box center [148, 357] width 88 height 19
type input "**********"
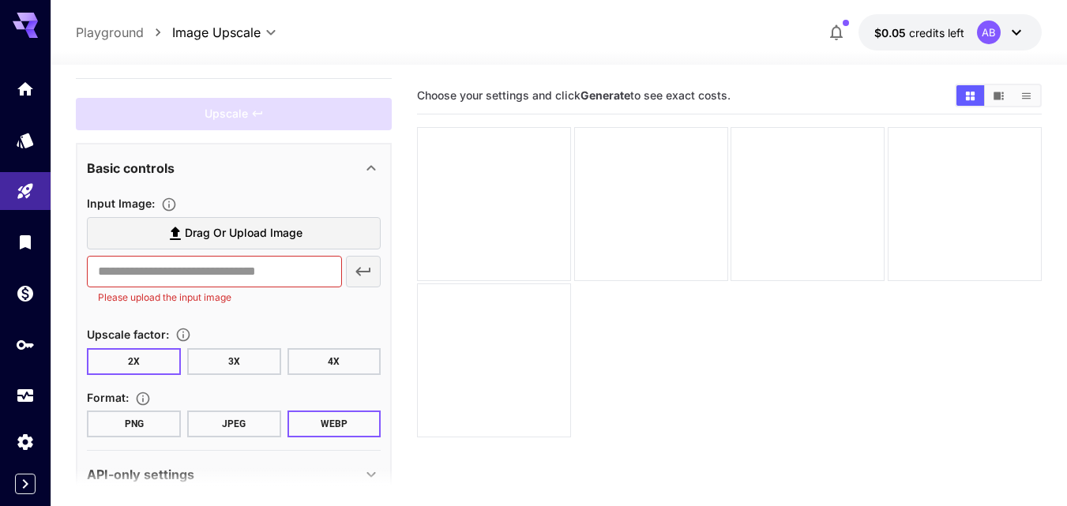
scroll to position [68, 0]
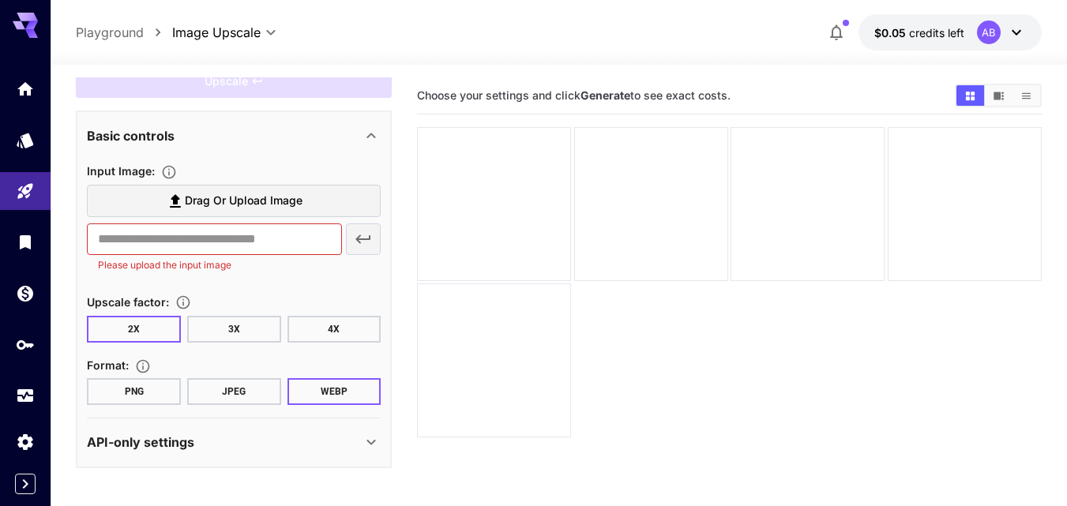
click at [270, 439] on div "API-only settings" at bounding box center [224, 442] width 275 height 19
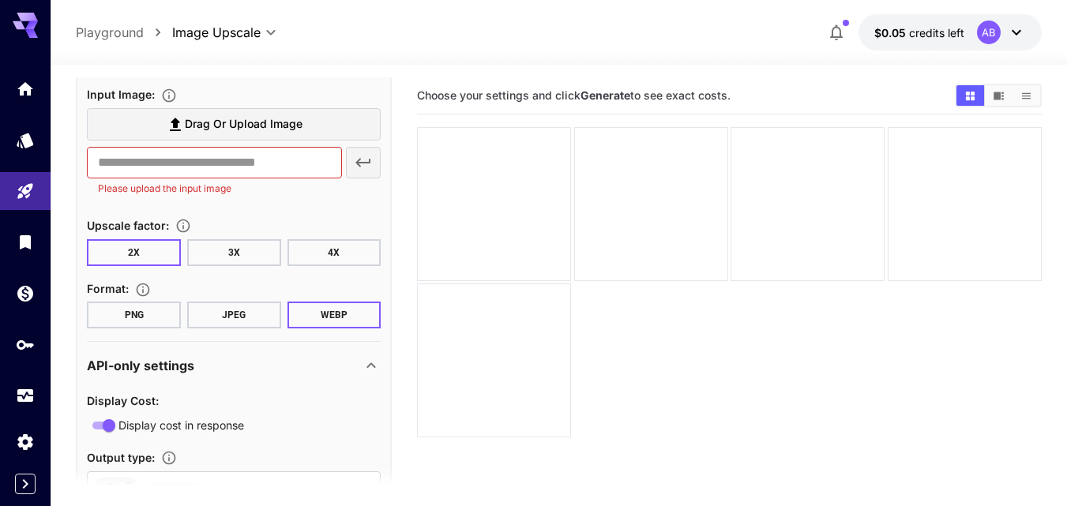
scroll to position [211, 0]
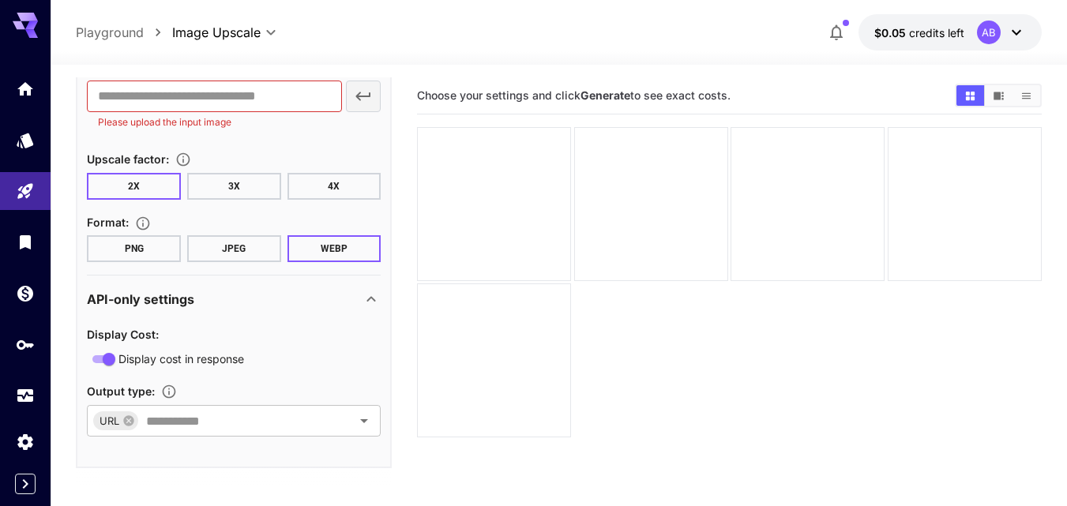
click at [321, 297] on div "API-only settings" at bounding box center [224, 299] width 275 height 19
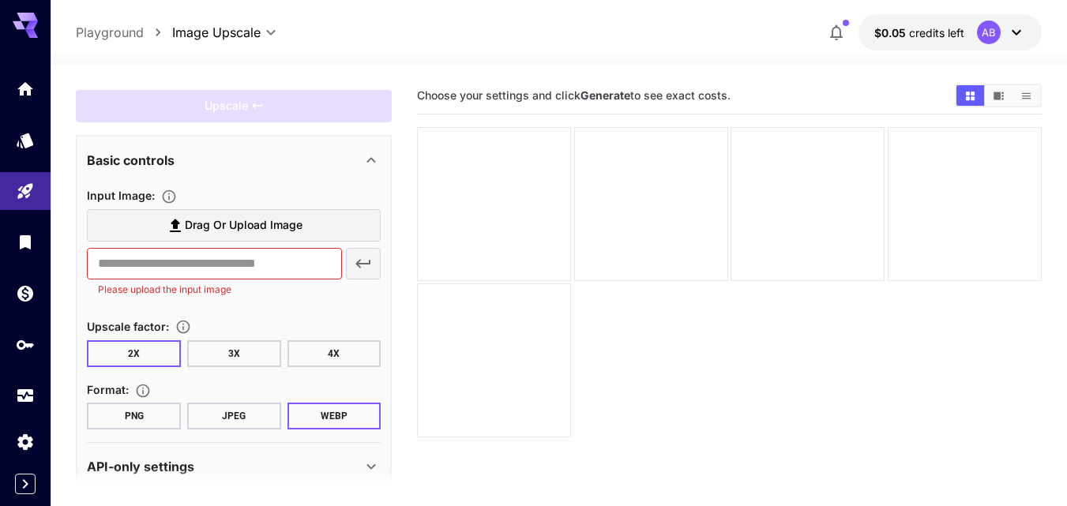
scroll to position [0, 0]
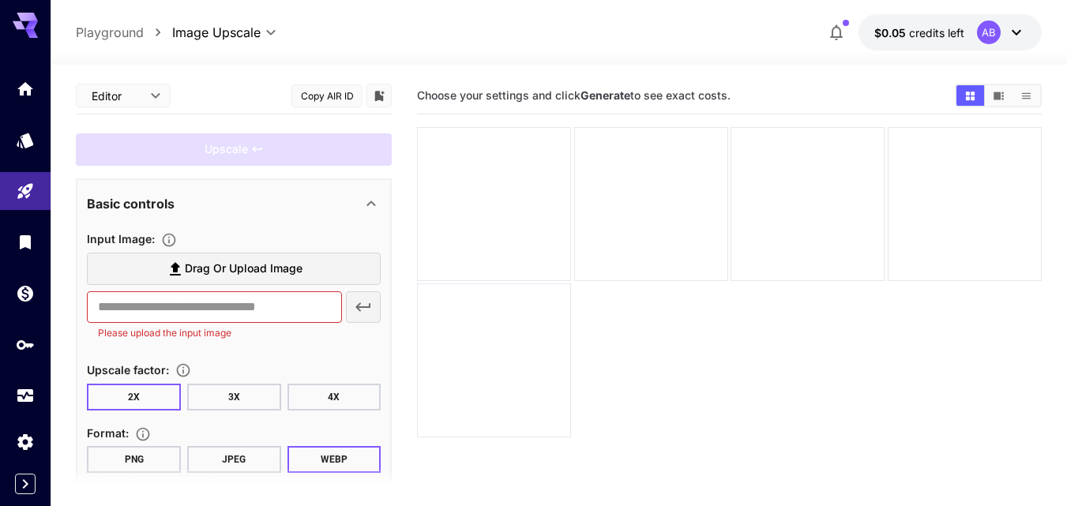
click at [221, 262] on span "Drag or upload image" at bounding box center [244, 269] width 118 height 20
click at [0, 0] on input "Drag or upload image" at bounding box center [0, 0] width 0 height 0
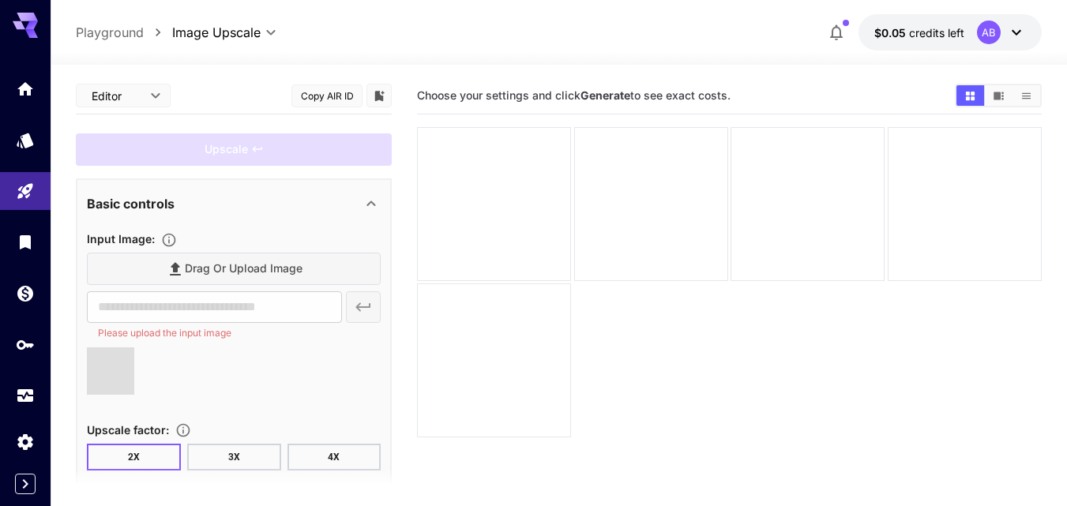
type input "**********"
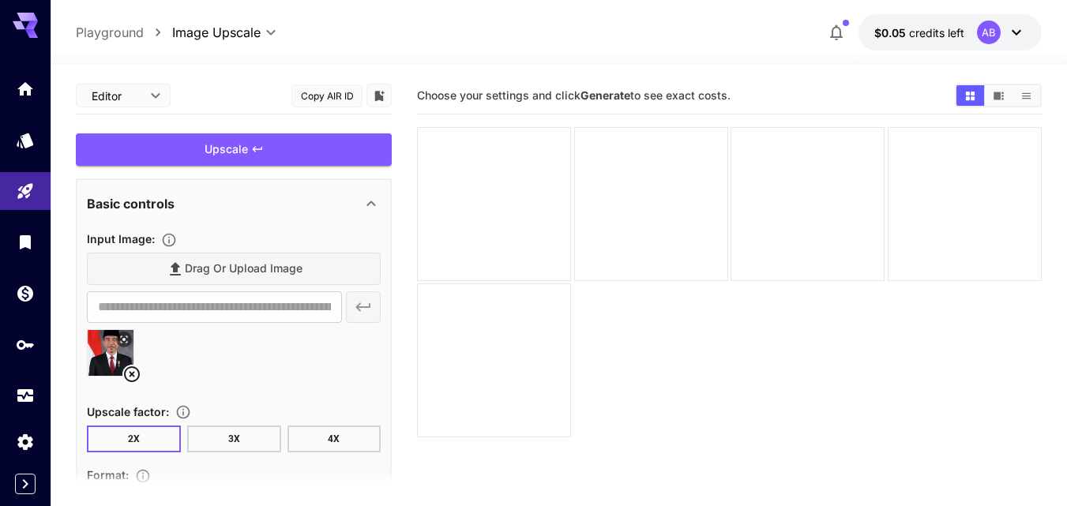
click at [318, 441] on button "4X" at bounding box center [335, 439] width 94 height 27
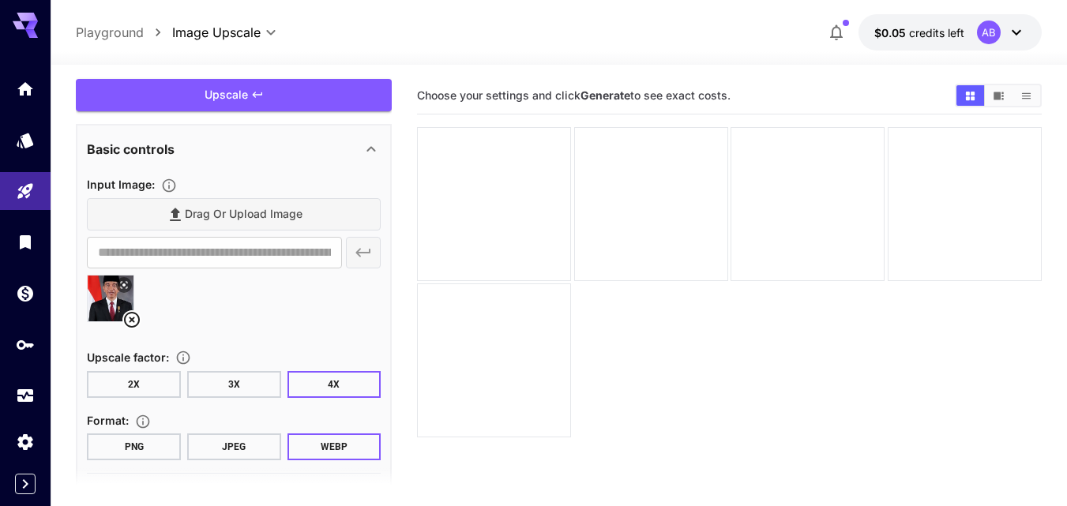
scroll to position [110, 0]
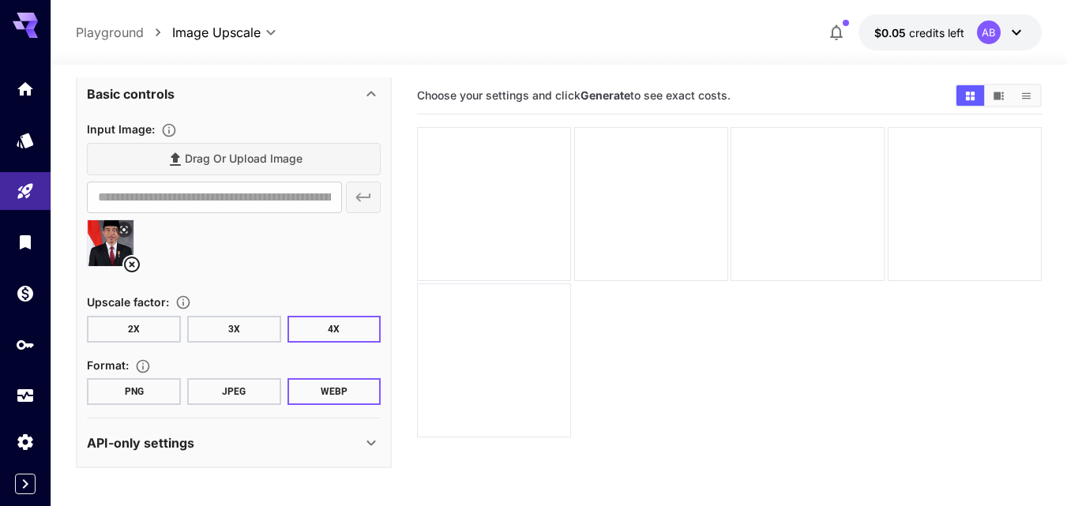
click at [254, 393] on button "JPEG" at bounding box center [234, 391] width 94 height 27
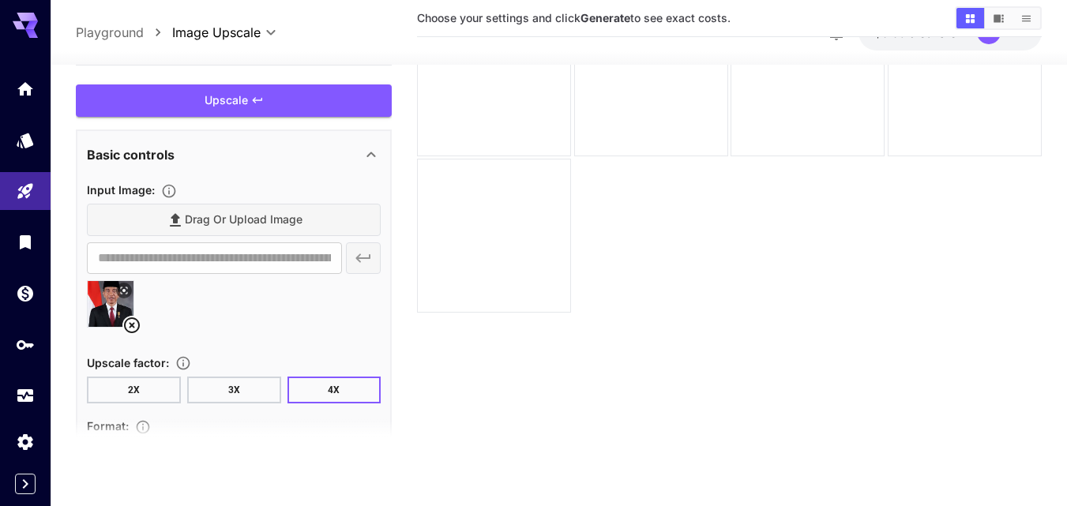
scroll to position [0, 0]
